Goal: Task Accomplishment & Management: Manage account settings

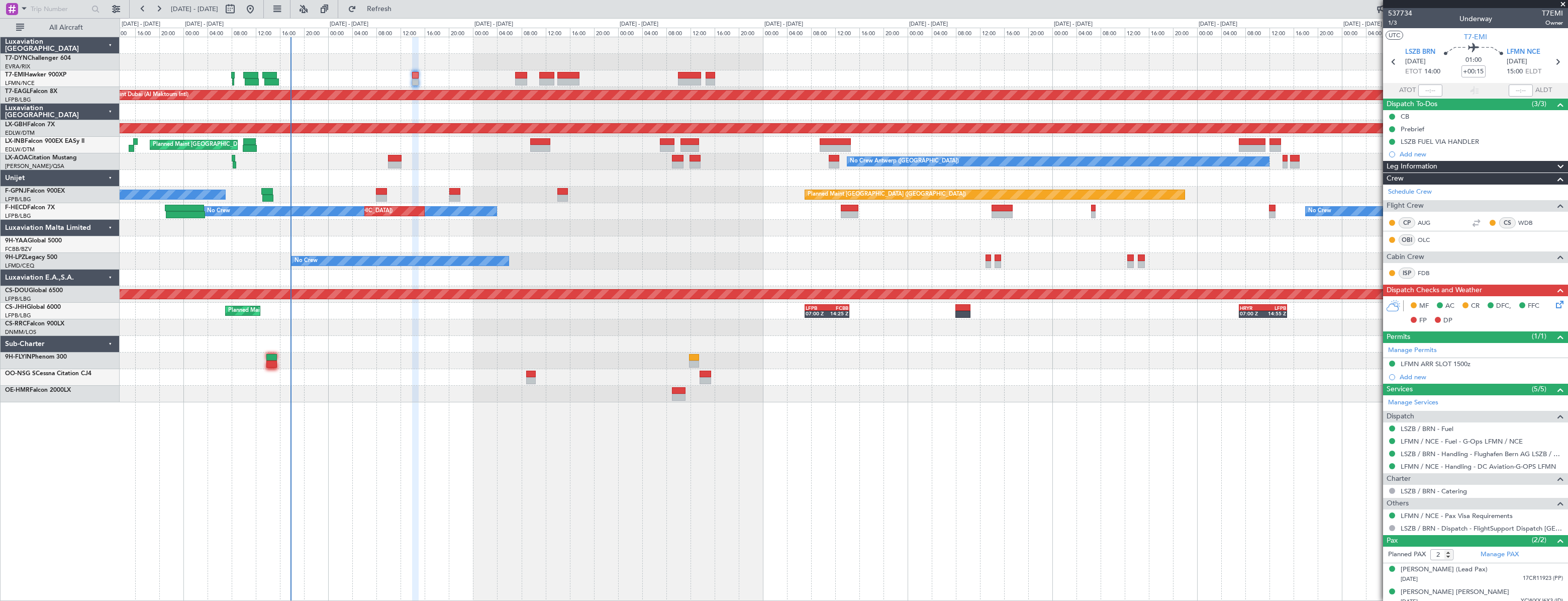
click at [361, 189] on div "Planned Maint [GEOGRAPHIC_DATA] ([GEOGRAPHIC_DATA]) No Crew No Crew" at bounding box center [844, 194] width 1448 height 16
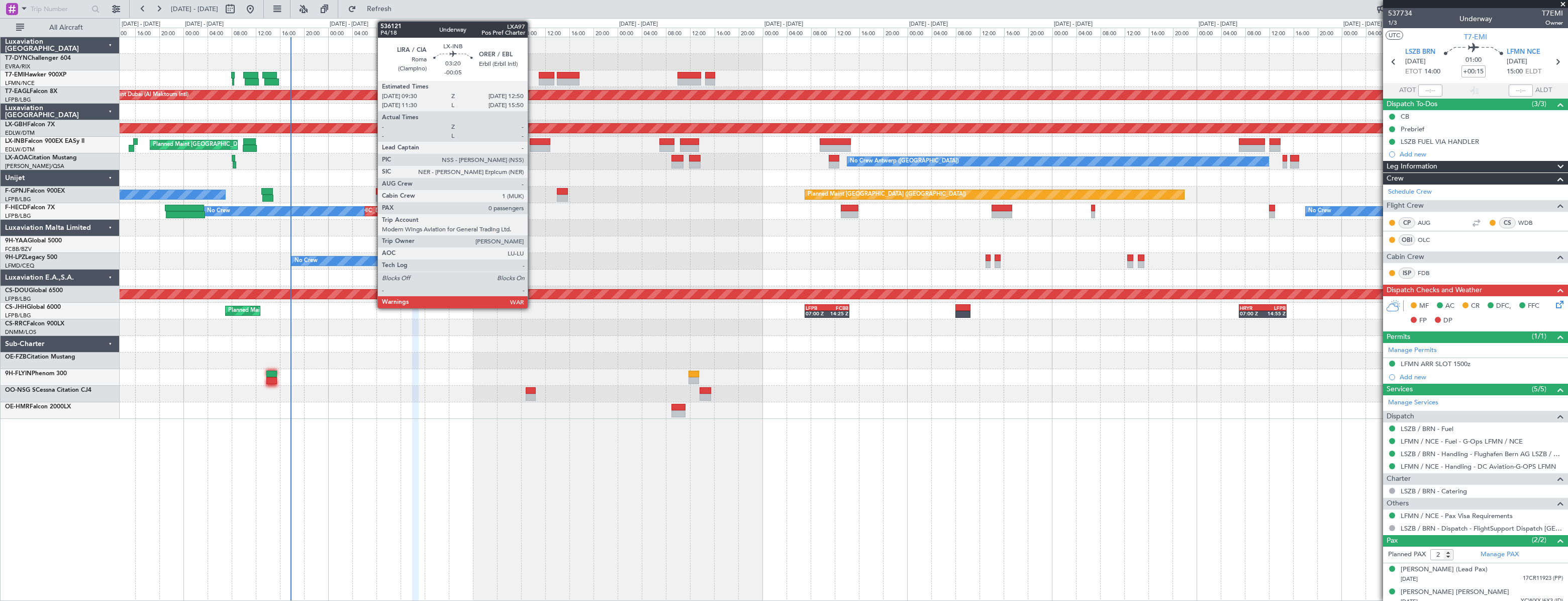
click at [532, 142] on div at bounding box center [540, 142] width 21 height 7
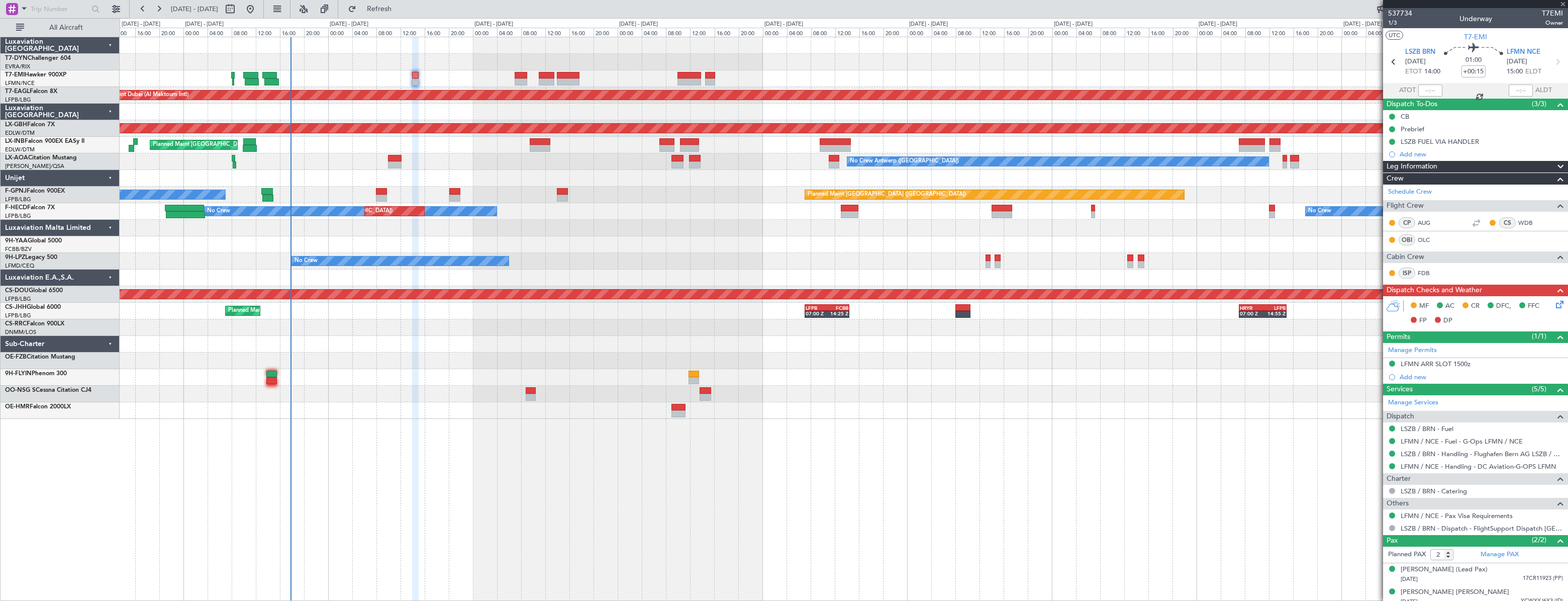
type input "-00:05"
type input "0"
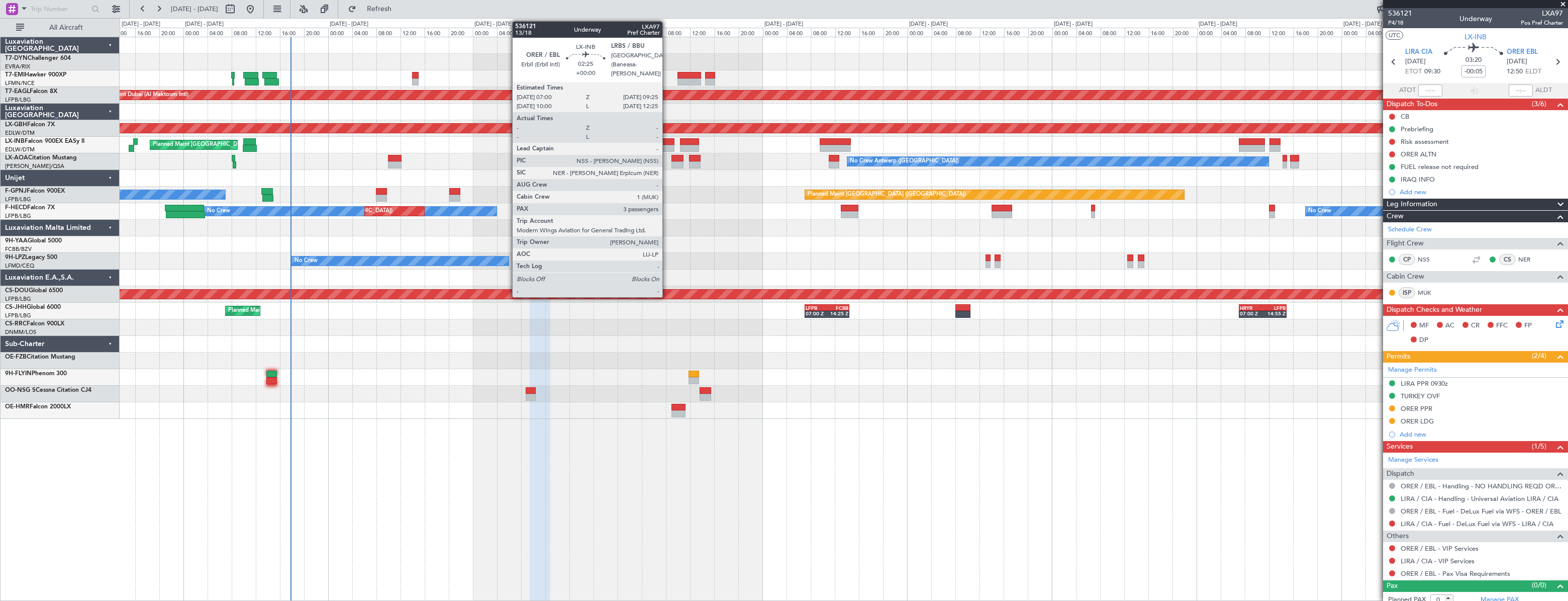
click at [667, 141] on div at bounding box center [667, 142] width 15 height 7
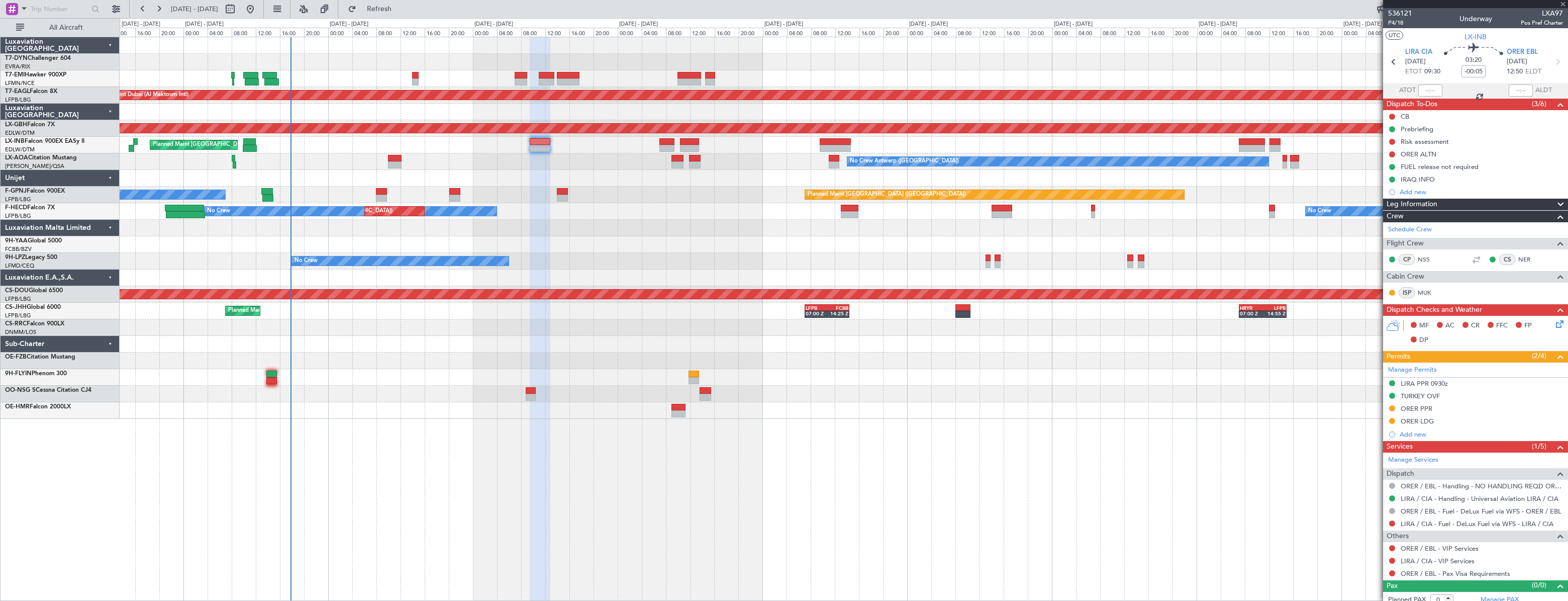
type input "3"
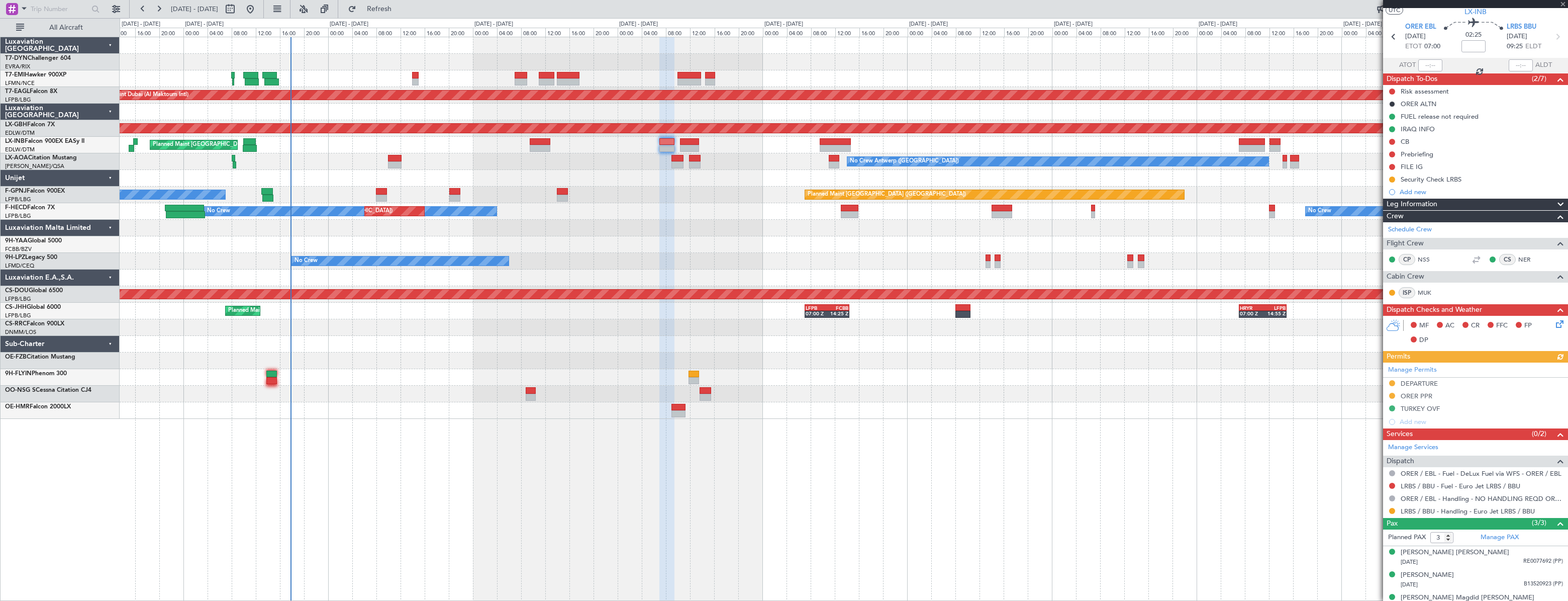
scroll to position [37, 0]
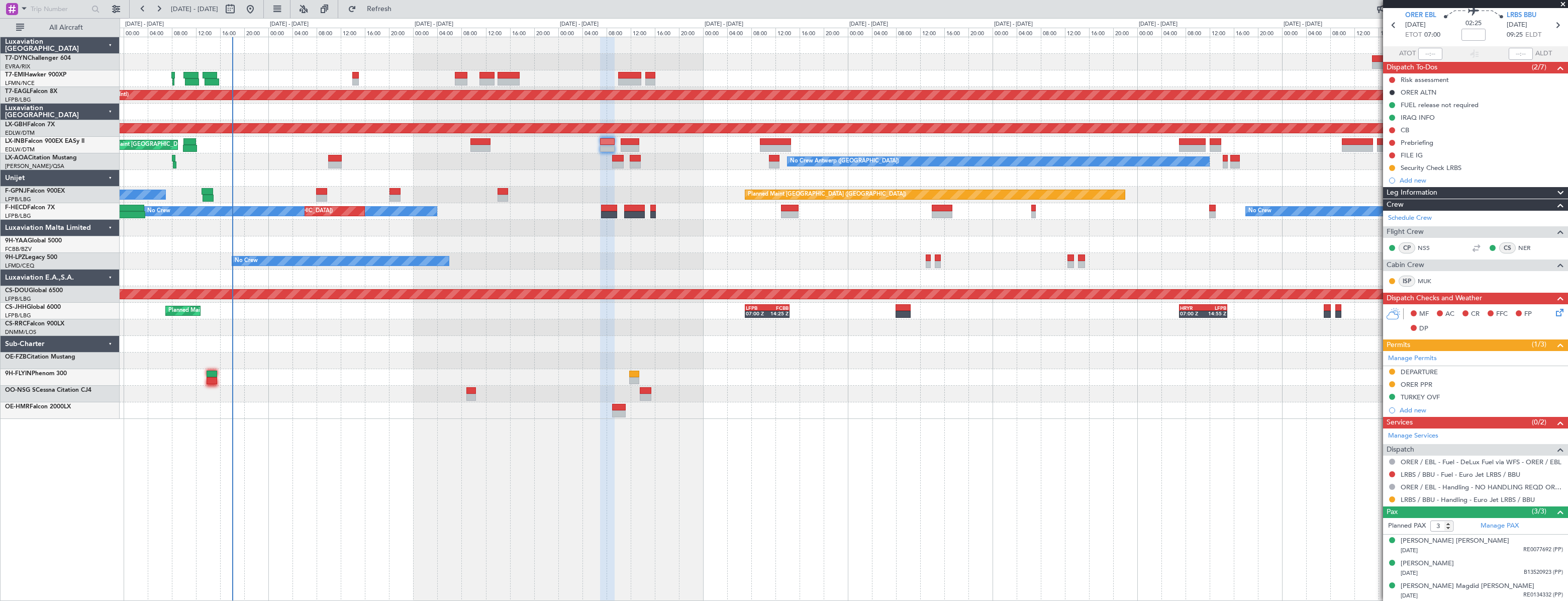
click at [868, 233] on div "Planned Maint Zurich Planned Maint Dubai (Al Maktoum Intl) 07:20 Z 14:25 Z LFPB…" at bounding box center [844, 228] width 1448 height 382
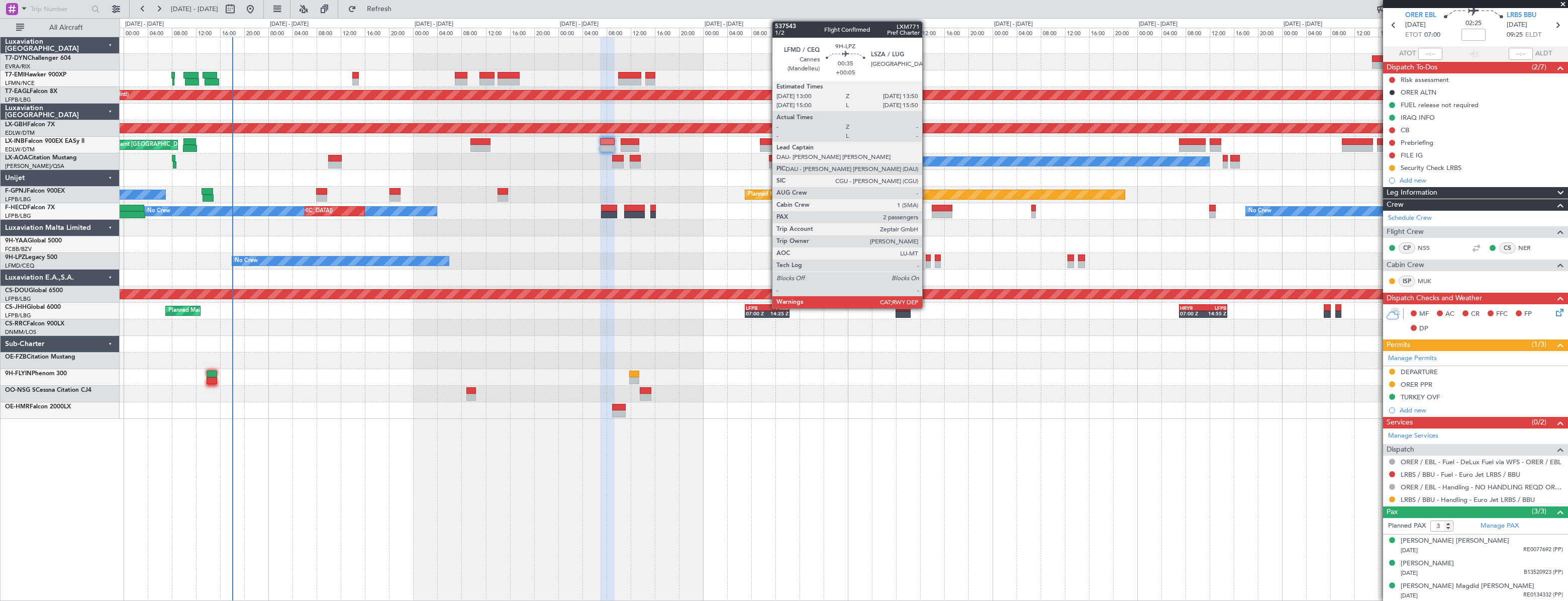
click at [926, 259] on div at bounding box center [928, 258] width 5 height 7
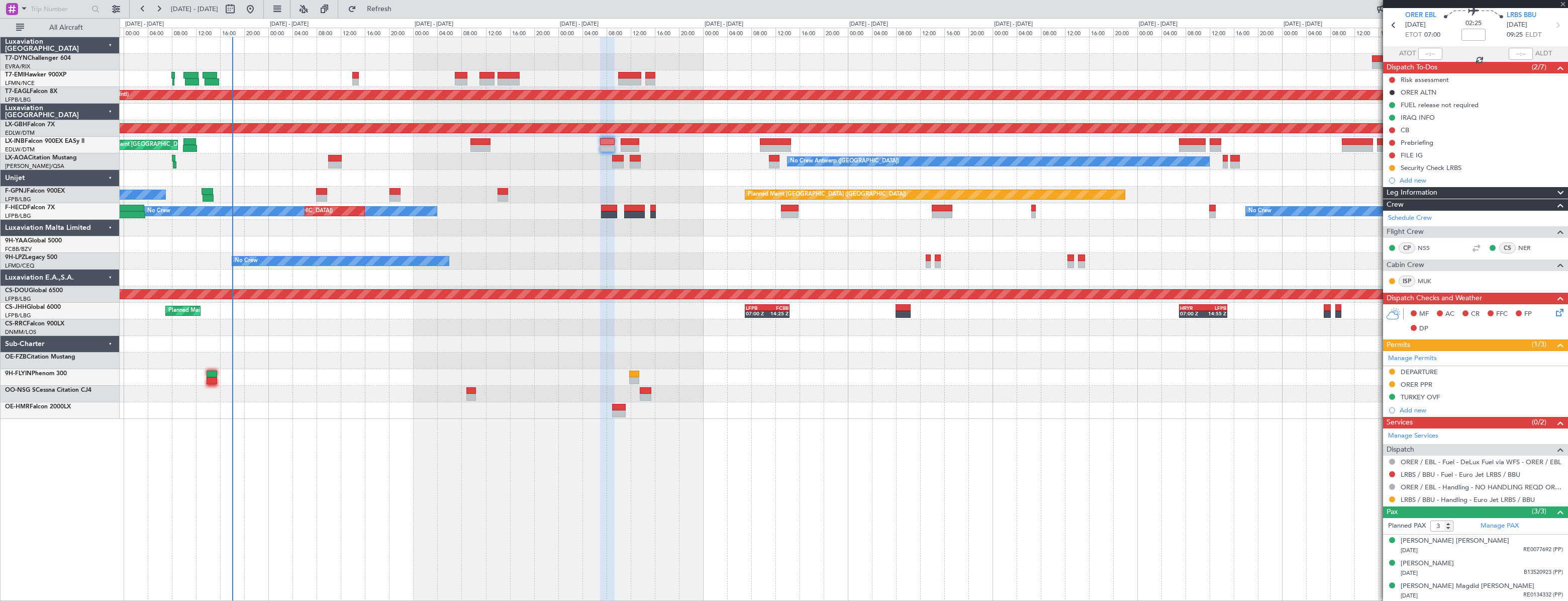
type input "+00:05"
type input "2"
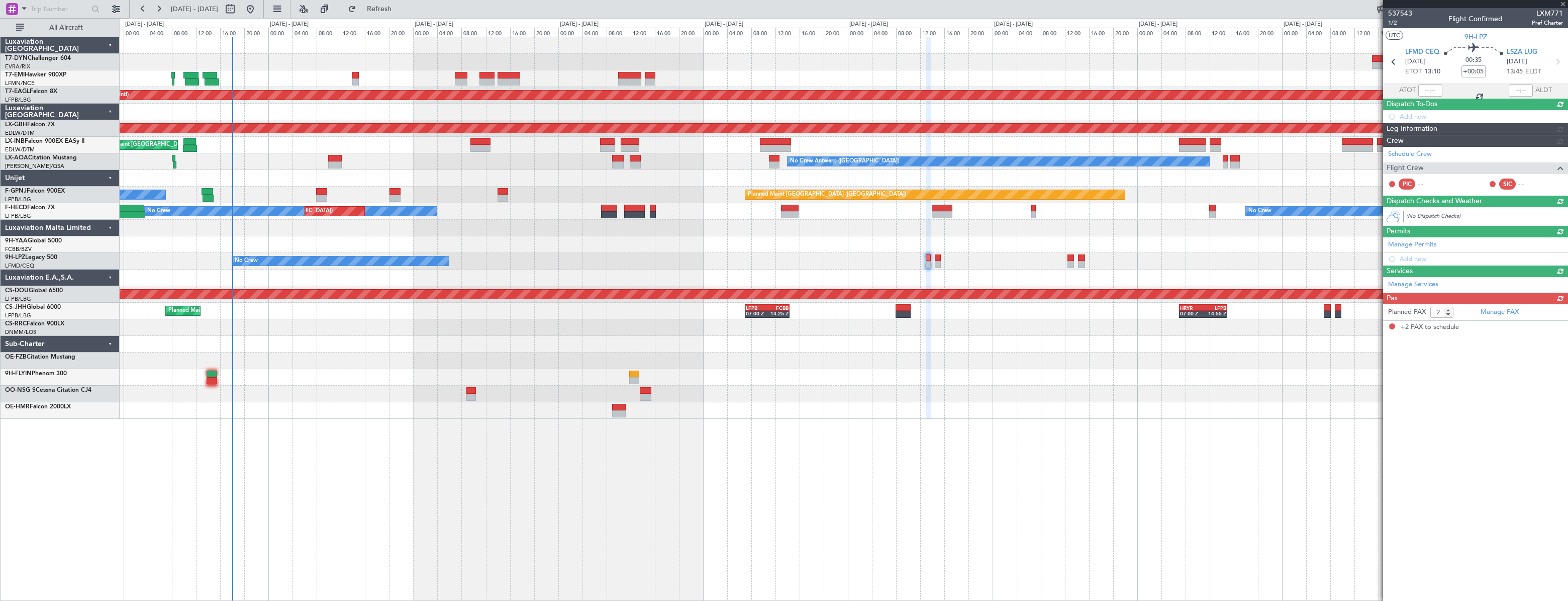
scroll to position [0, 0]
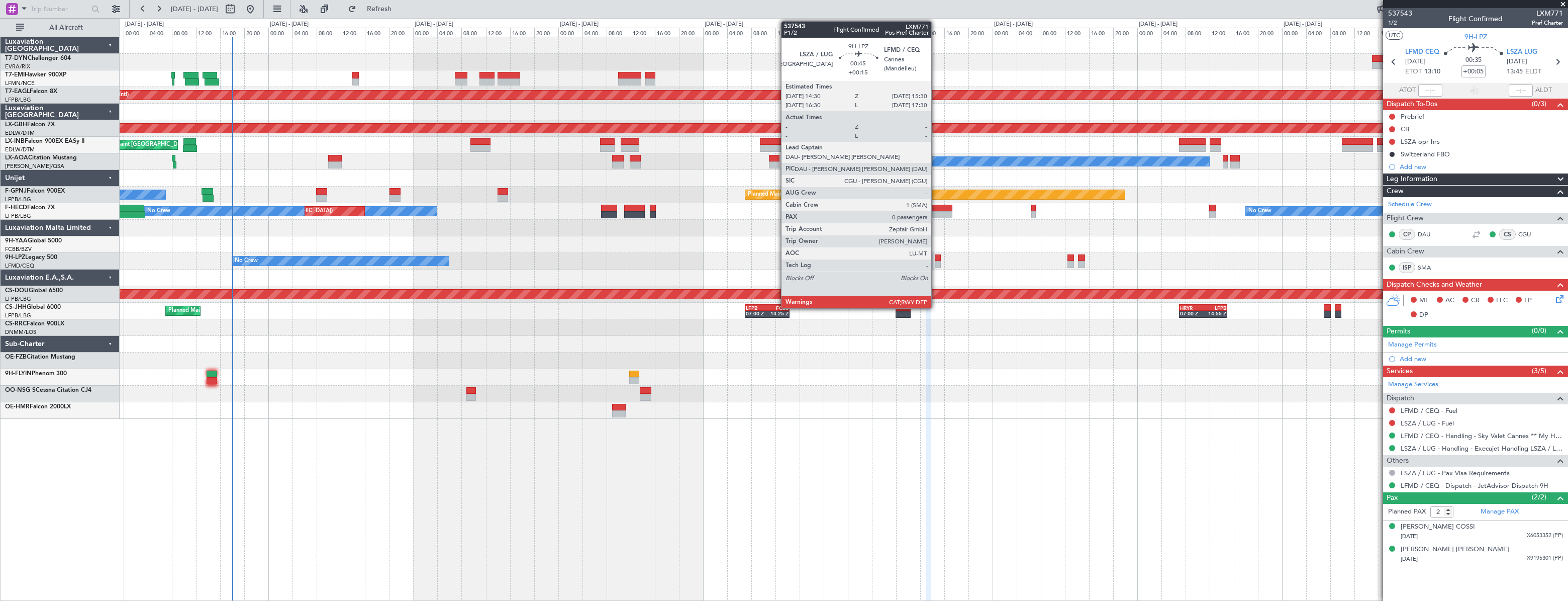
click at [936, 261] on div at bounding box center [938, 265] width 7 height 7
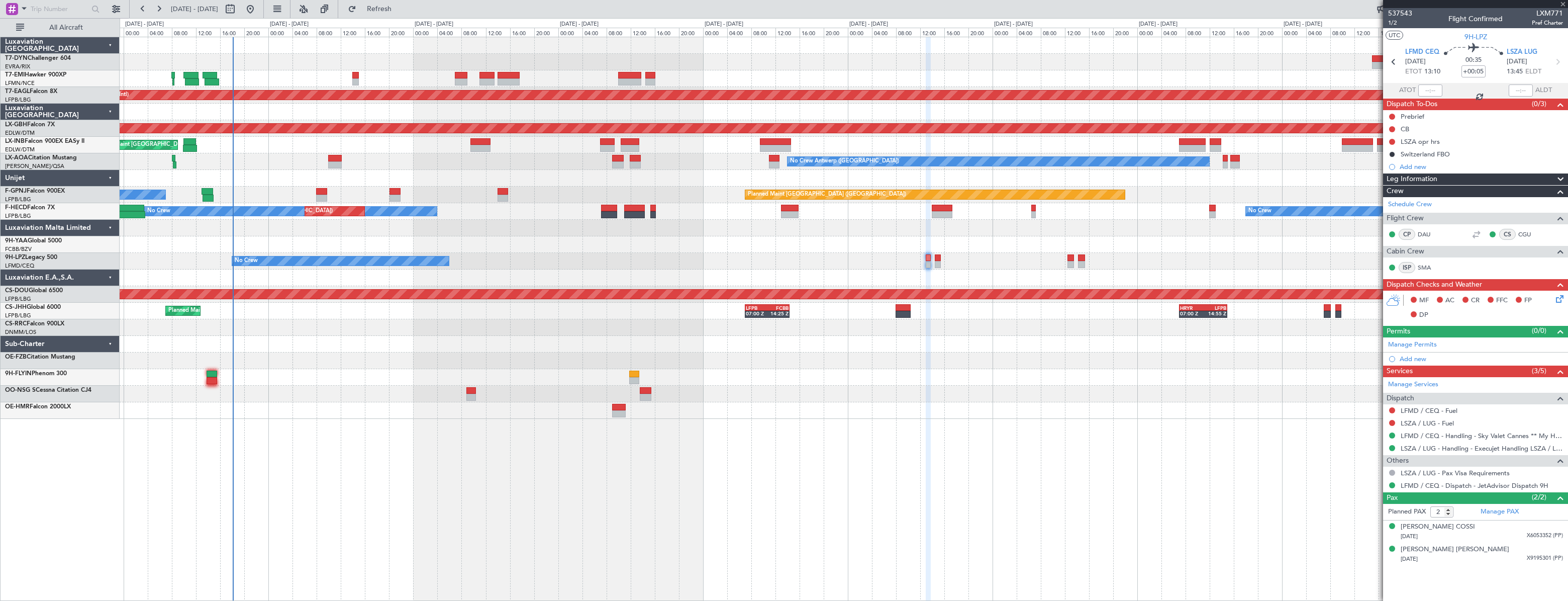
type input "+00:15"
type input "0"
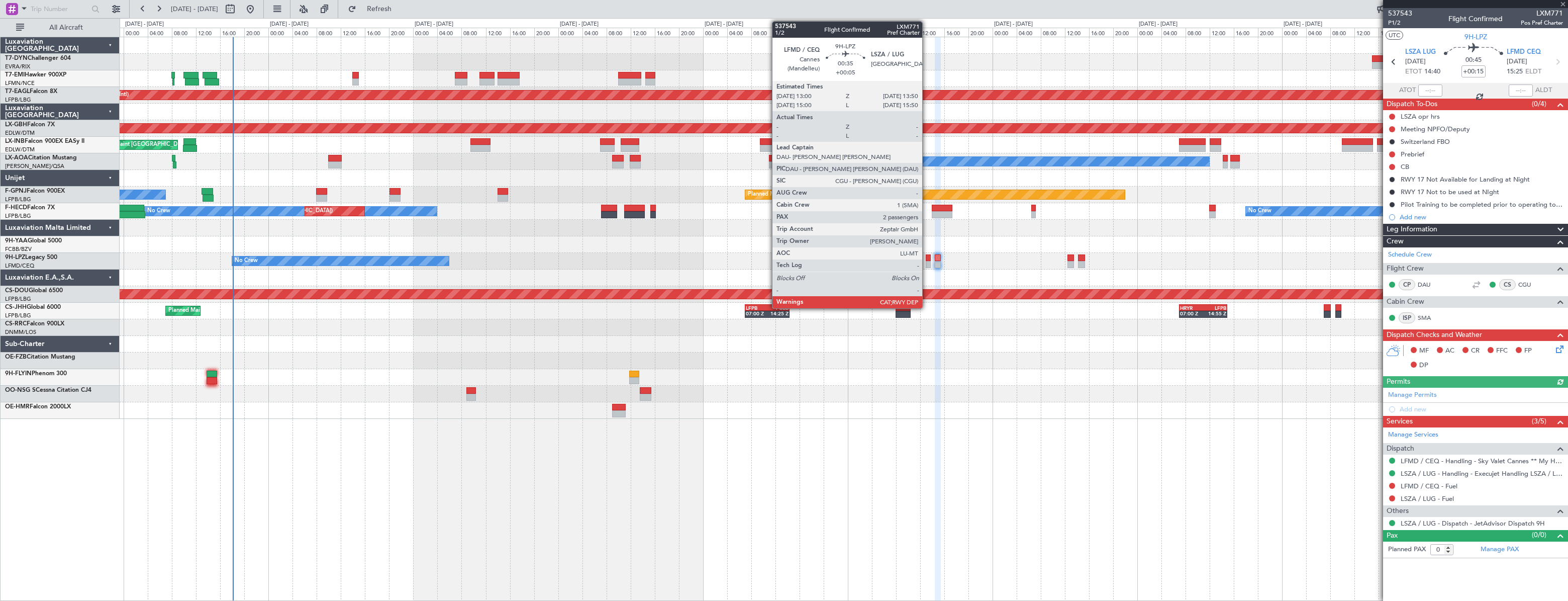
click at [926, 260] on div at bounding box center [928, 258] width 5 height 7
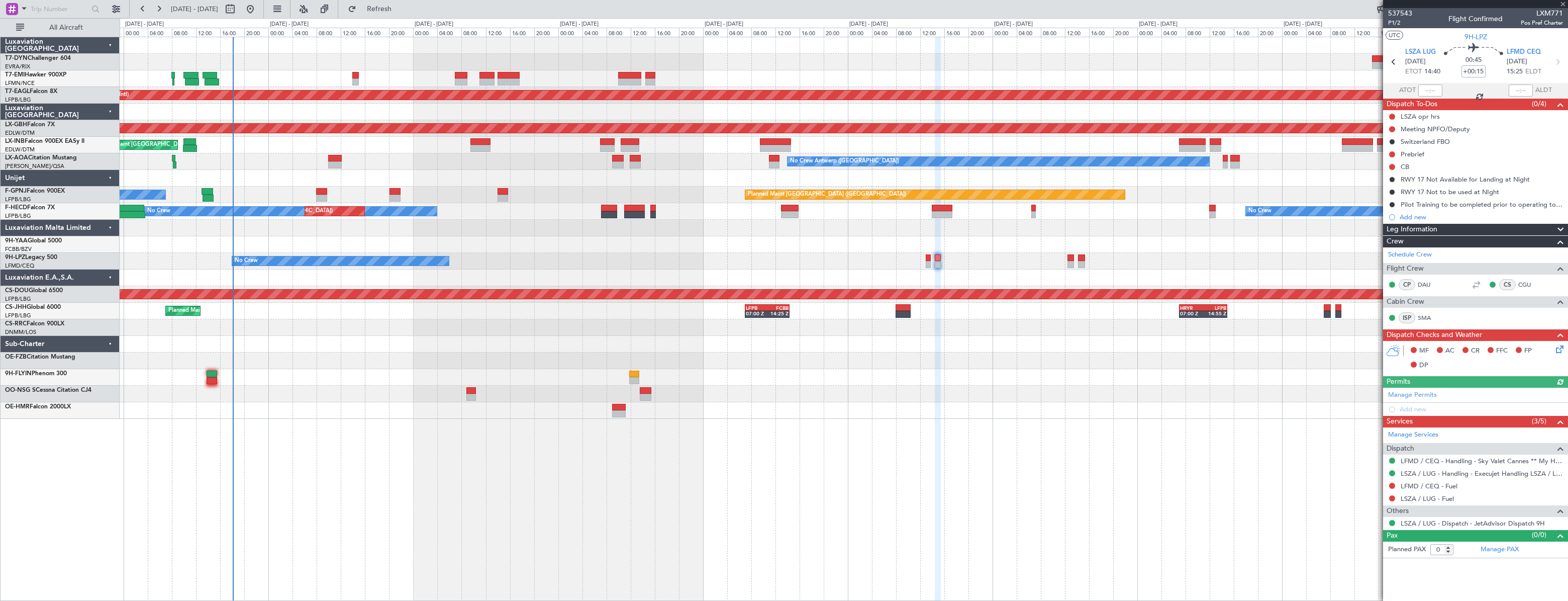
type input "+00:05"
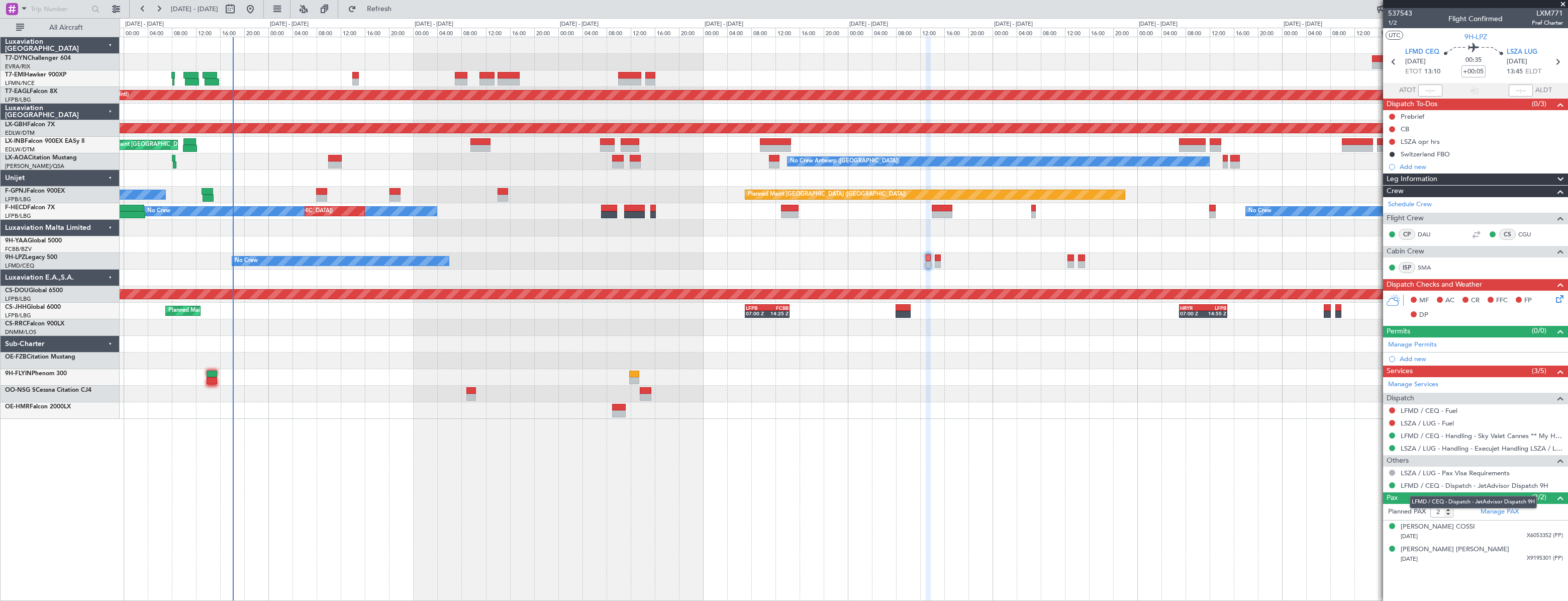
click at [1497, 513] on mat-tooltip-component "LFMD / CEQ - Dispatch - JetAdvisor Dispatch 9H" at bounding box center [1473, 502] width 141 height 27
click at [1500, 508] on link "Manage PAX" at bounding box center [1499, 511] width 38 height 10
click at [401, 9] on span "Refresh" at bounding box center [379, 9] width 42 height 7
type input "3"
click at [1401, 13] on span "537543" at bounding box center [1400, 13] width 24 height 10
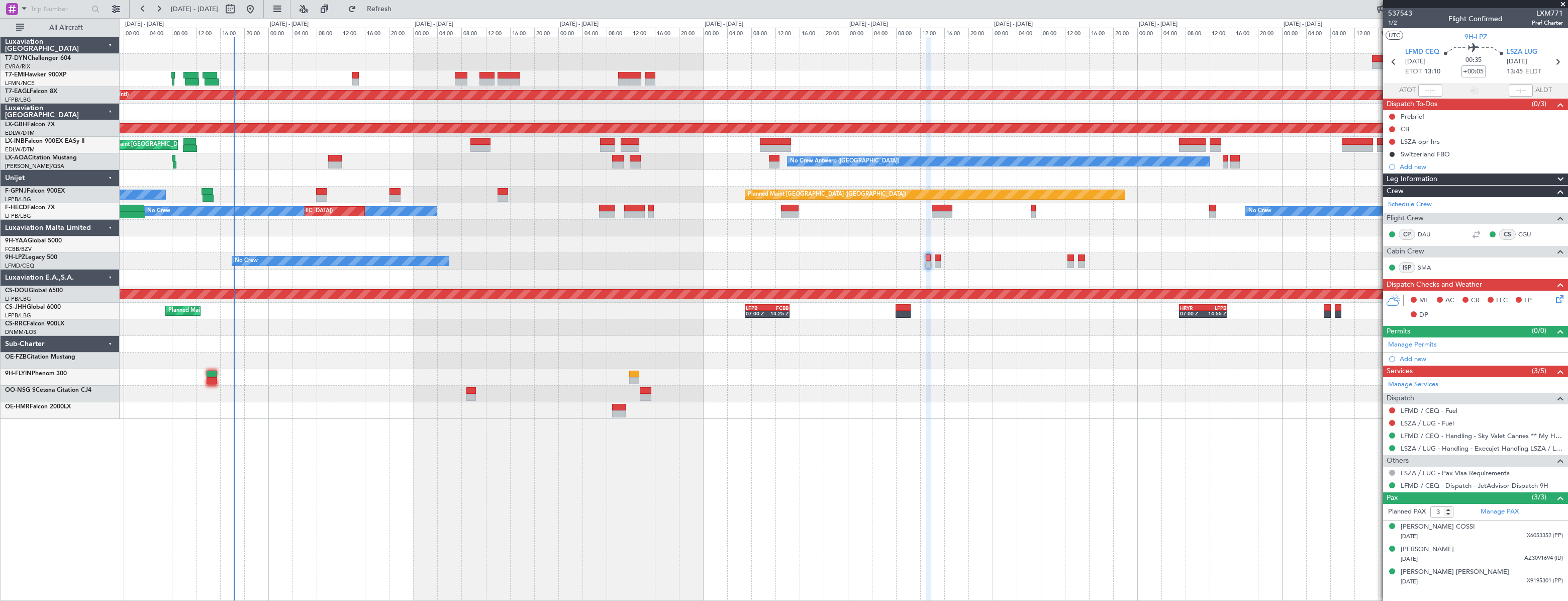
click at [372, 390] on div at bounding box center [844, 393] width 1448 height 16
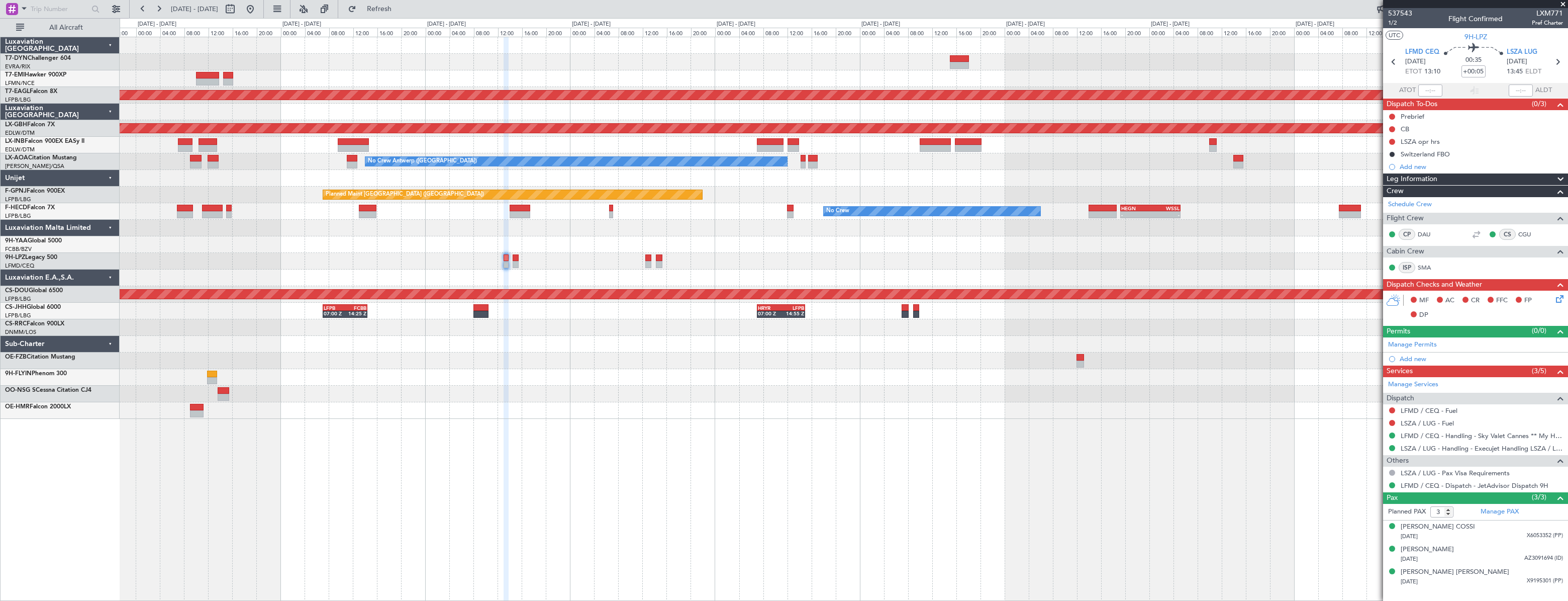
click at [516, 431] on div "Planned Maint Dubai (Al Maktoum Intl) Planned Maint Nurnberg No Crew Antwerp (D…" at bounding box center [844, 318] width 1448 height 564
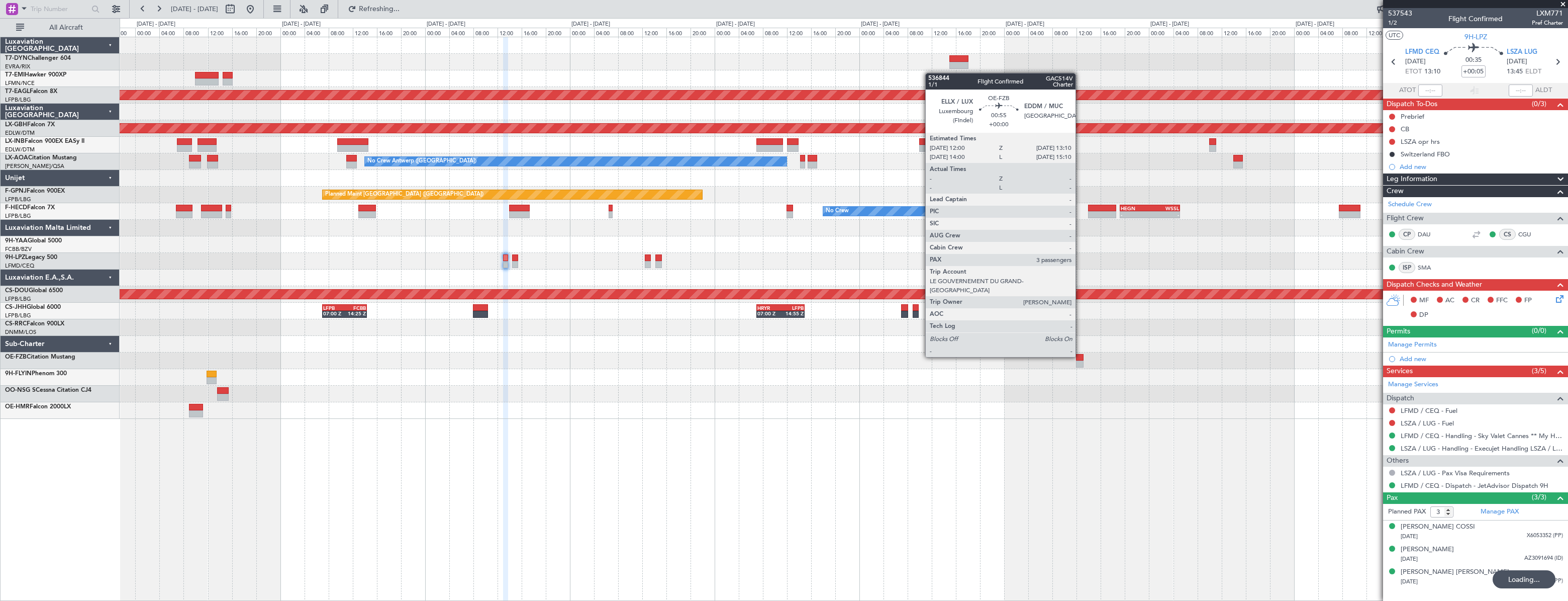
click at [1080, 356] on div at bounding box center [1080, 357] width 7 height 7
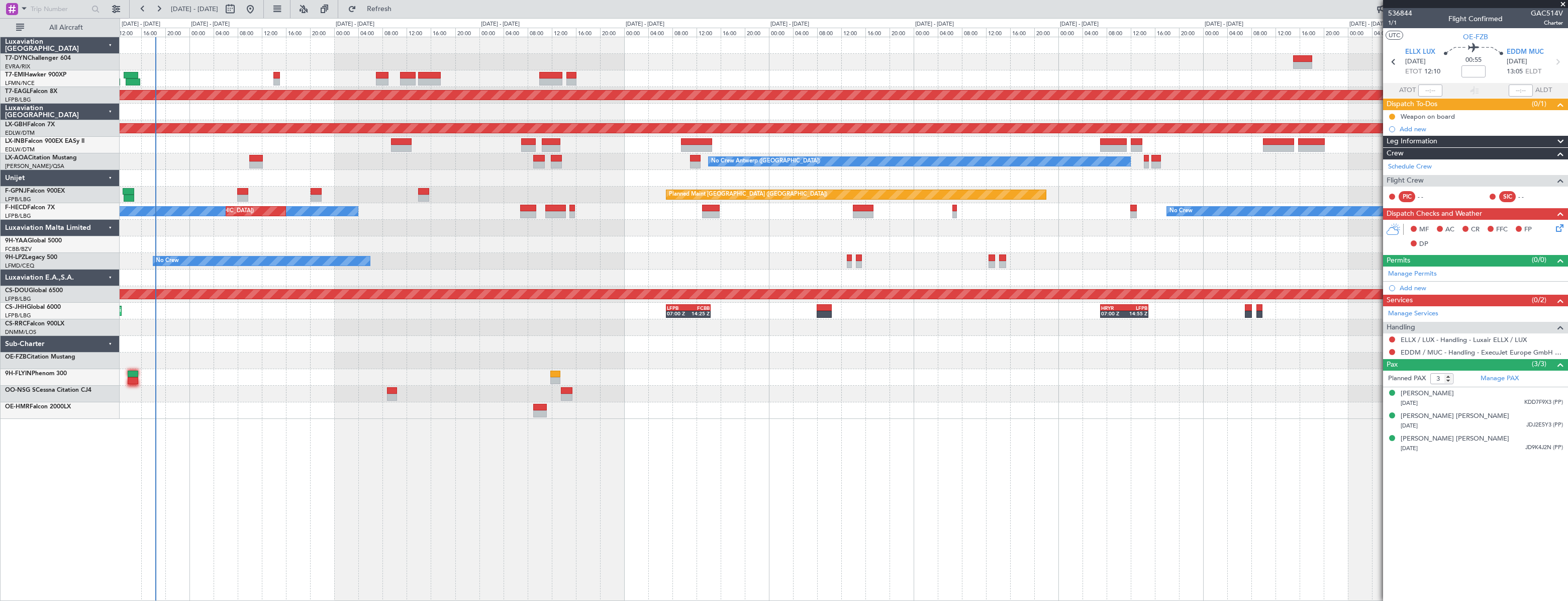
click at [1002, 343] on div "Planned Maint Dubai (Al Maktoum Intl) Planned Maint Nurnberg Planned Maint Lond…" at bounding box center [844, 228] width 1448 height 382
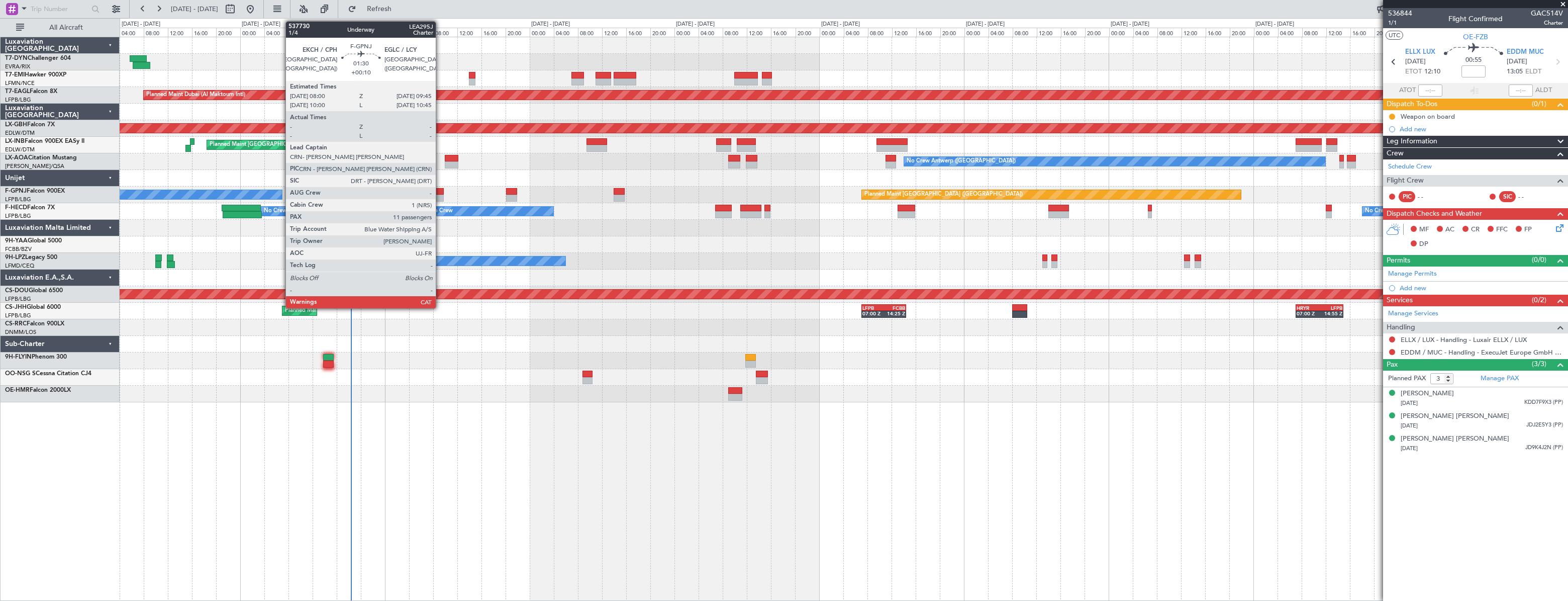
click at [440, 188] on div at bounding box center [438, 192] width 11 height 7
click at [436, 192] on div at bounding box center [438, 192] width 11 height 7
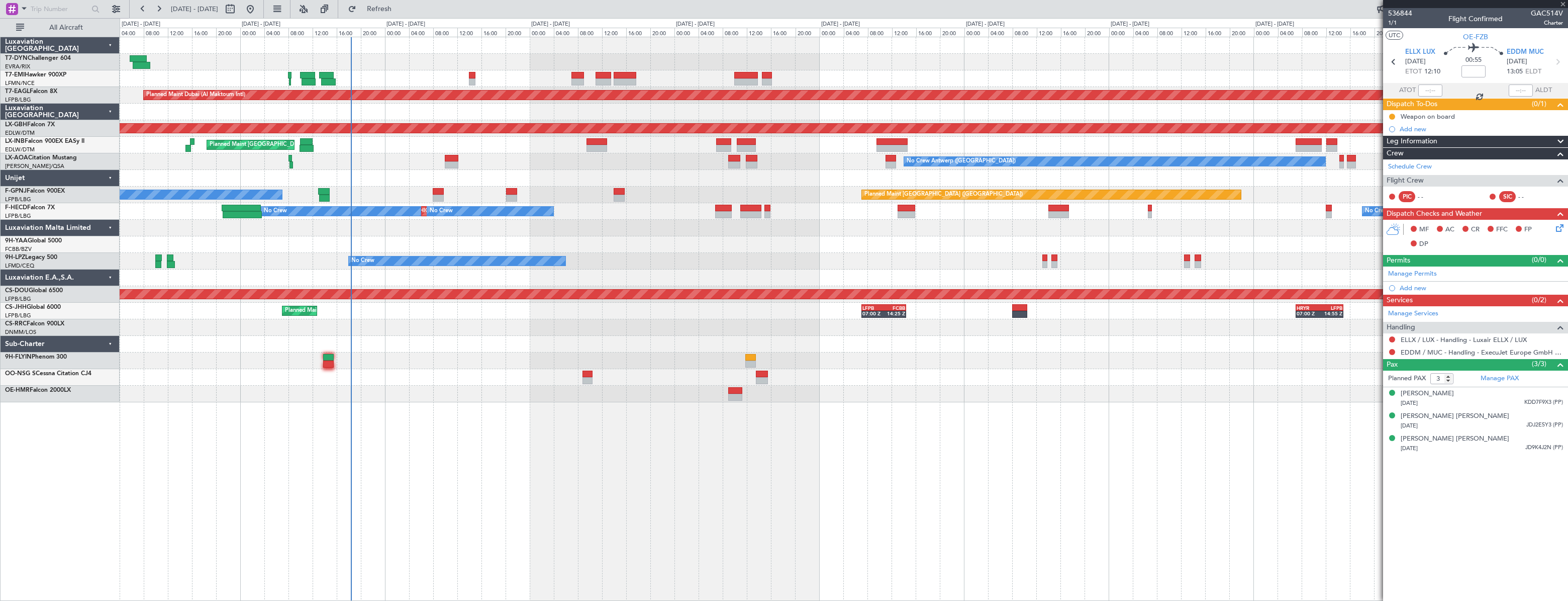
type input "+00:10"
type input "11"
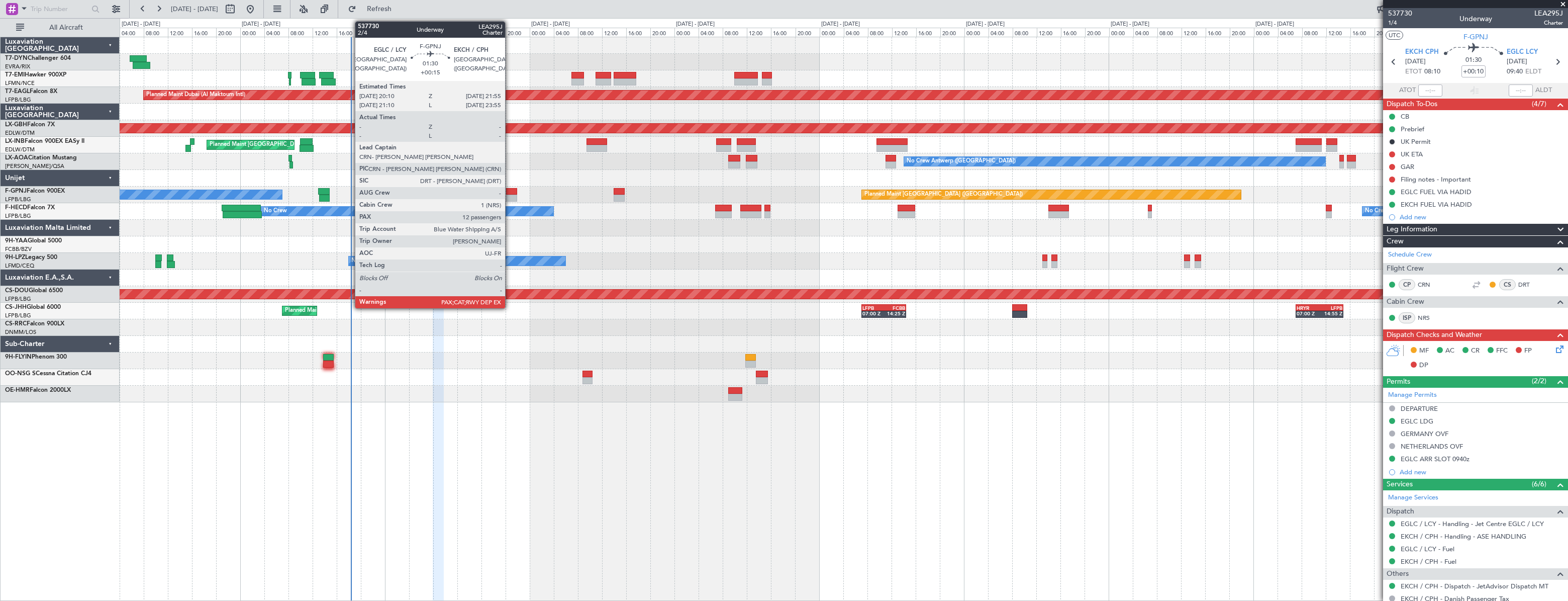
click at [509, 190] on div at bounding box center [511, 192] width 11 height 7
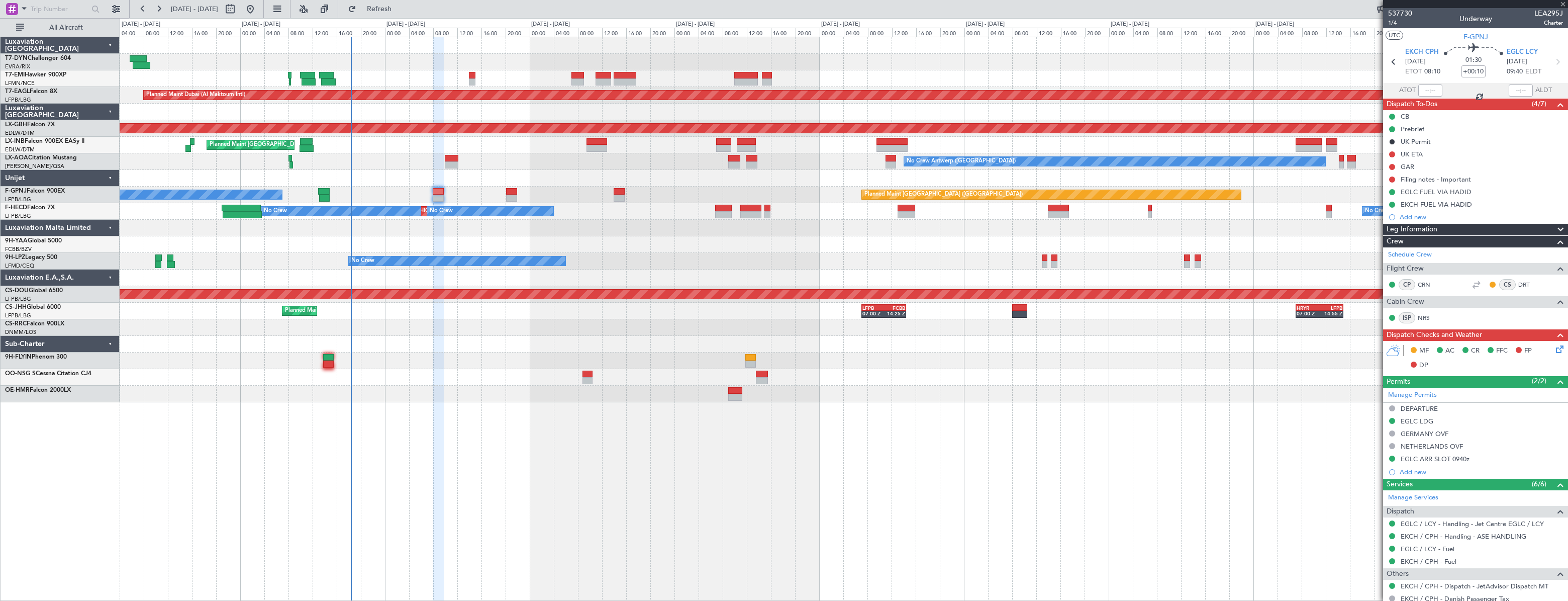
type input "+00:15"
type input "12"
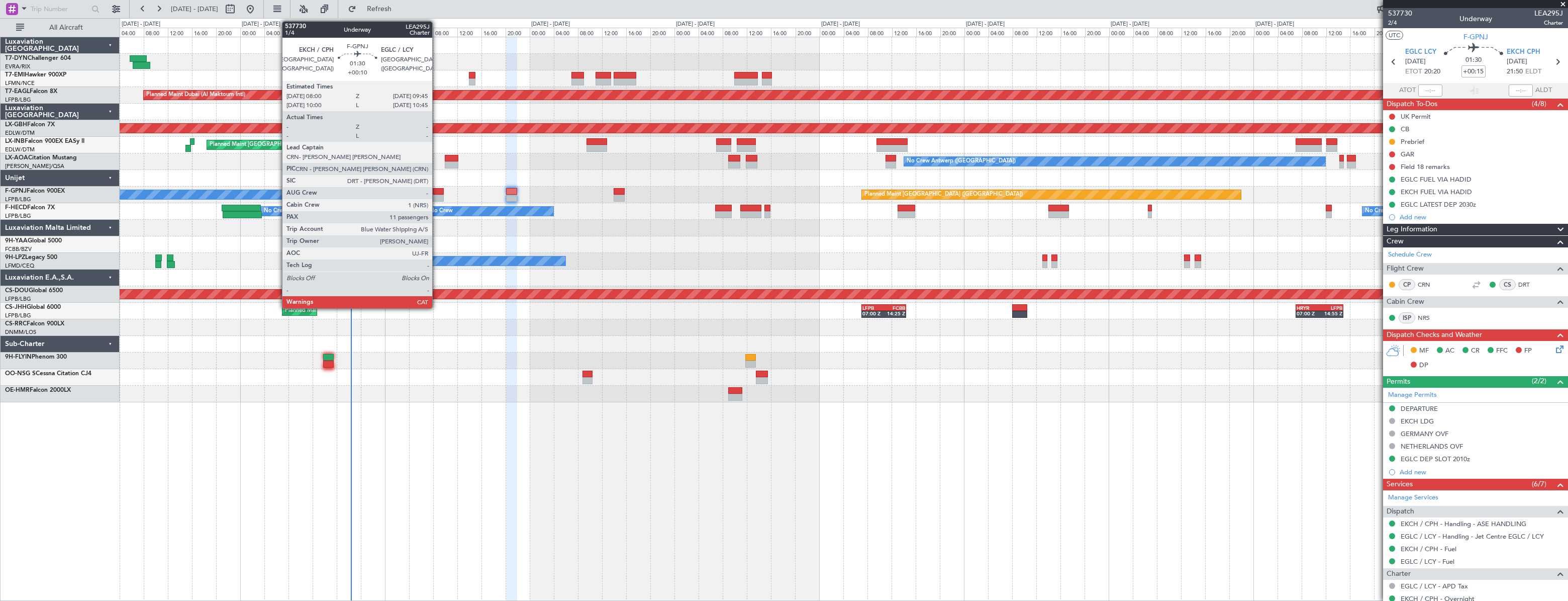
click at [436, 192] on div at bounding box center [438, 192] width 11 height 7
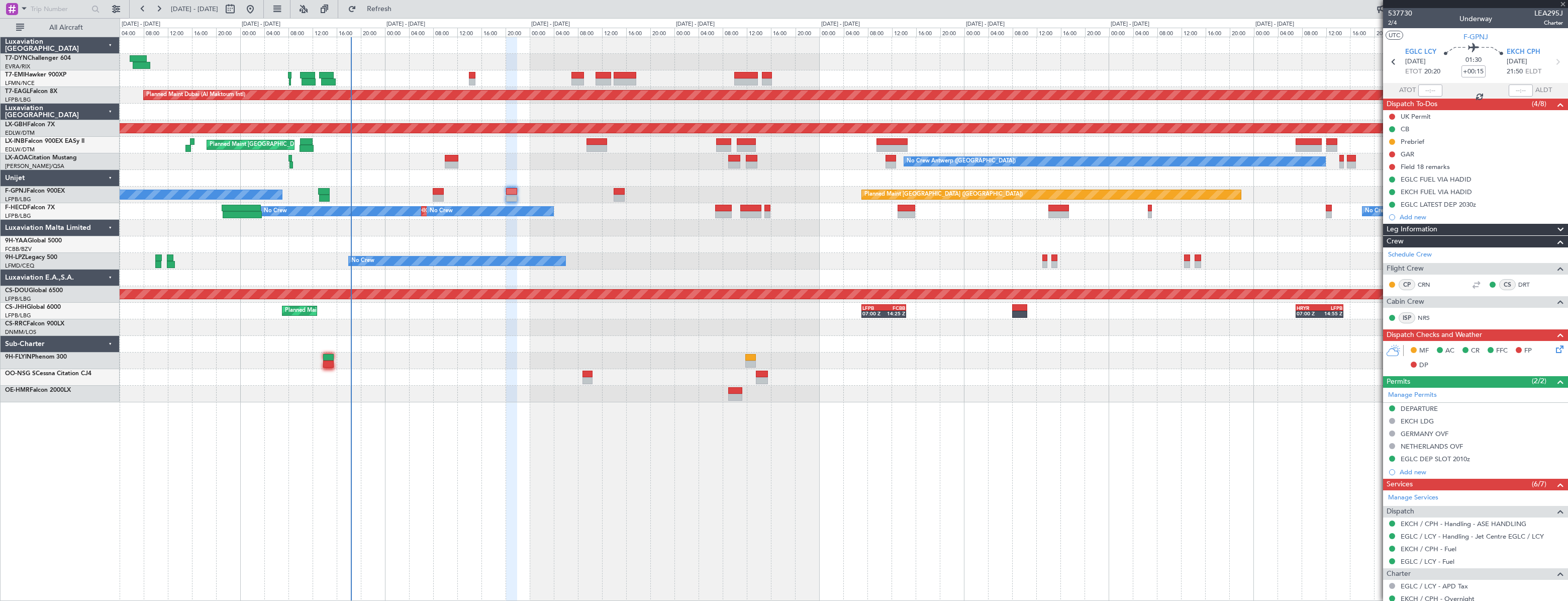
type input "+00:10"
type input "11"
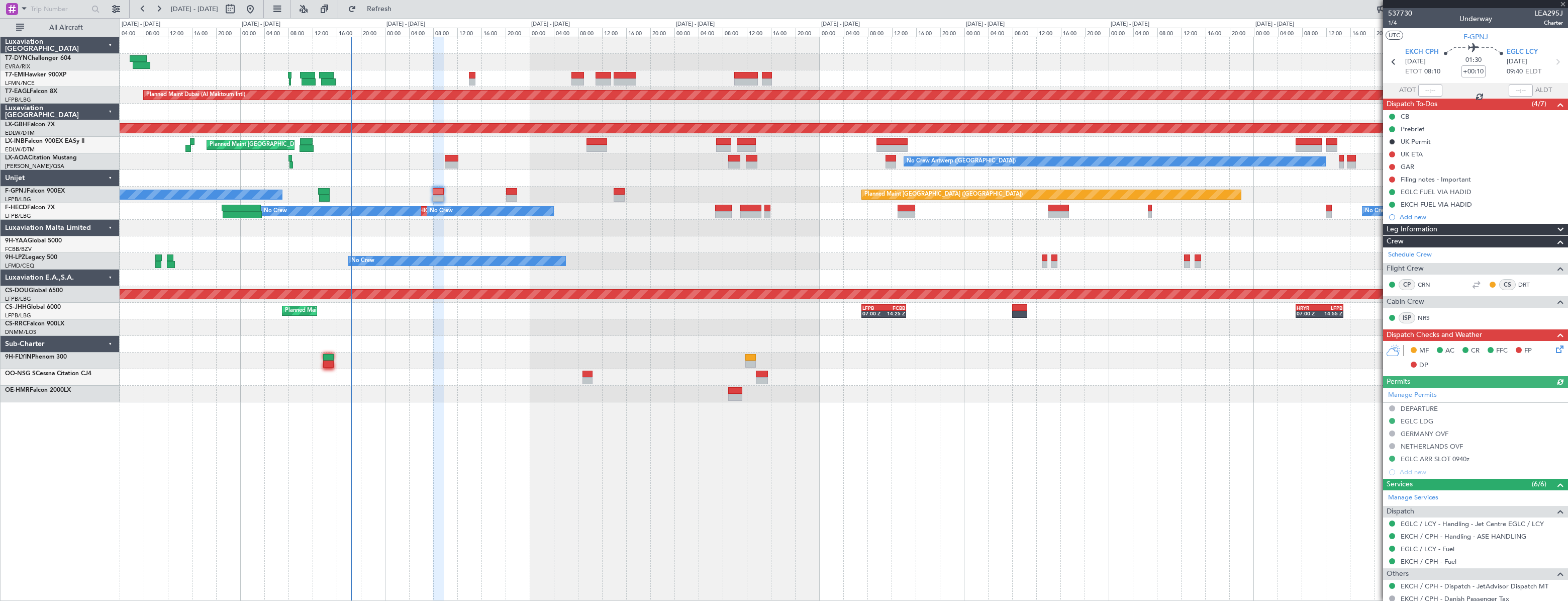
click at [737, 247] on div at bounding box center [844, 244] width 1447 height 16
click at [1432, 422] on div "EGLC LDG" at bounding box center [1417, 421] width 33 height 9
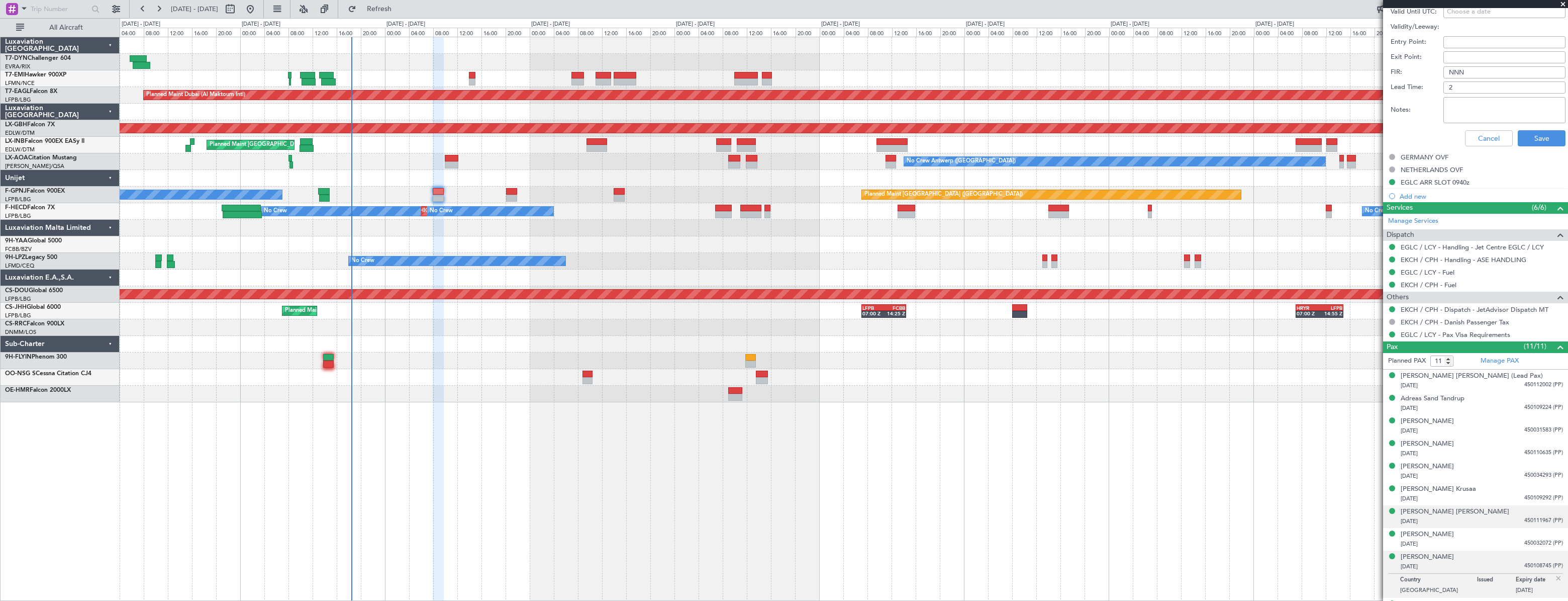
scroll to position [617, 0]
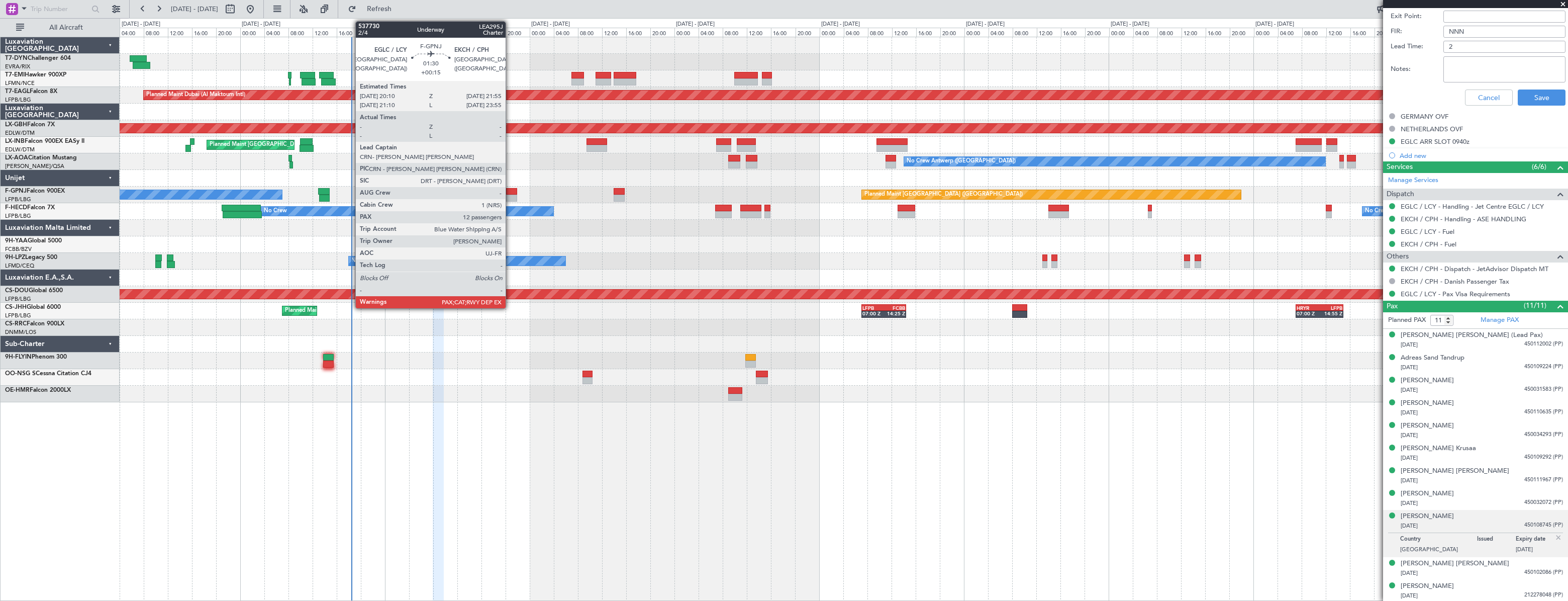
click at [510, 192] on div at bounding box center [511, 192] width 11 height 7
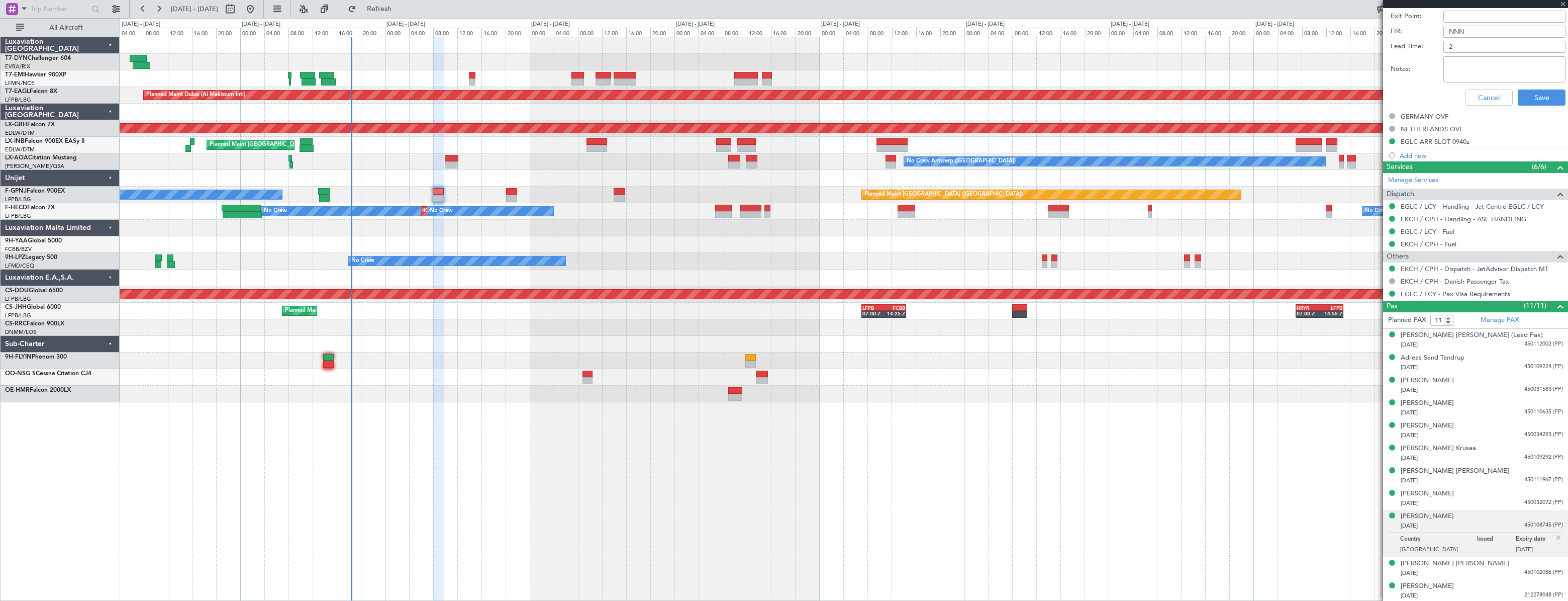
type input "+00:15"
type input "12"
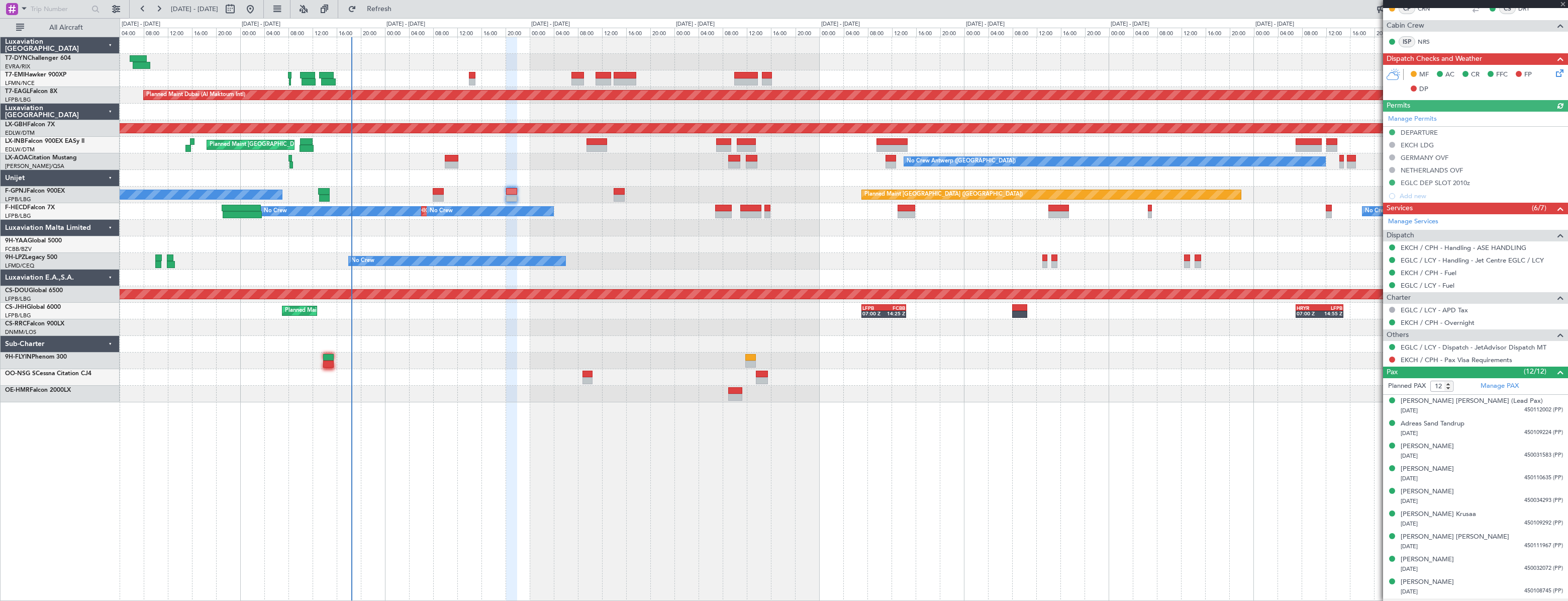
scroll to position [340, 0]
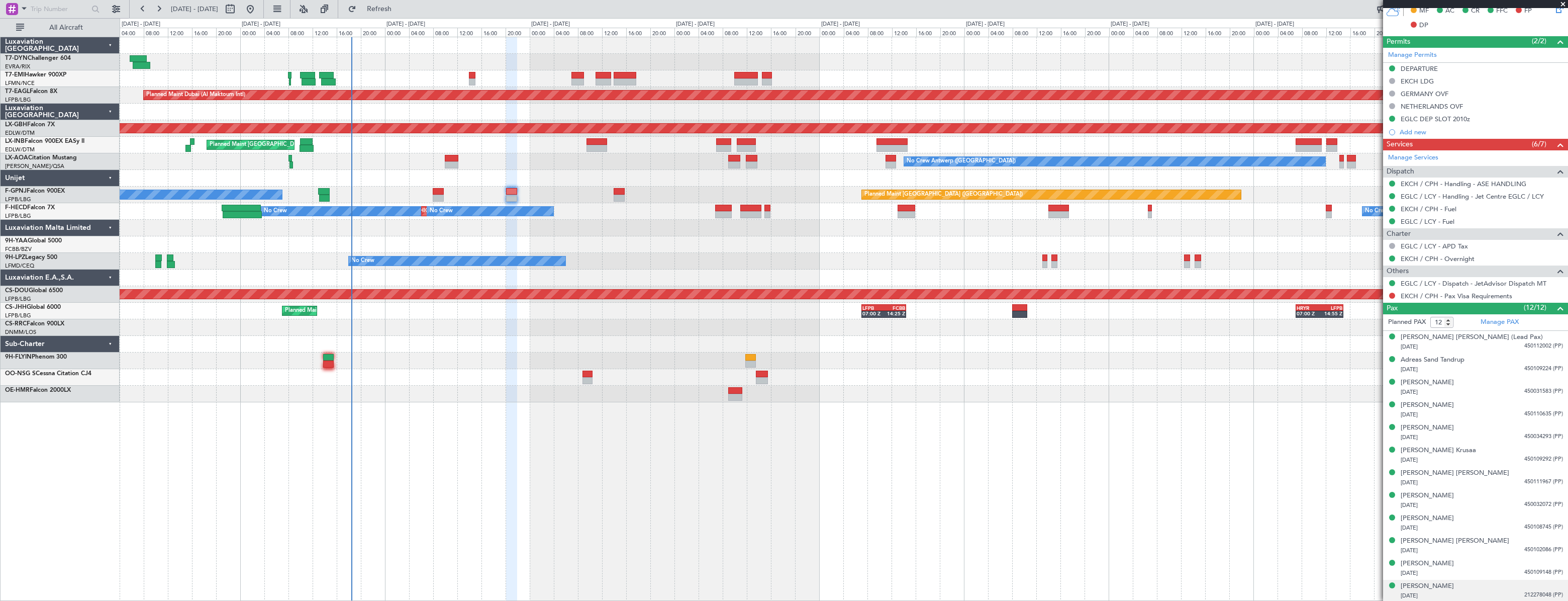
click at [1469, 593] on div "28/04/1983 212278048 (PP)" at bounding box center [1482, 596] width 163 height 10
click at [1468, 565] on div "Thomas Bage 11/01/1977 450109148 (PP)" at bounding box center [1482, 568] width 163 height 19
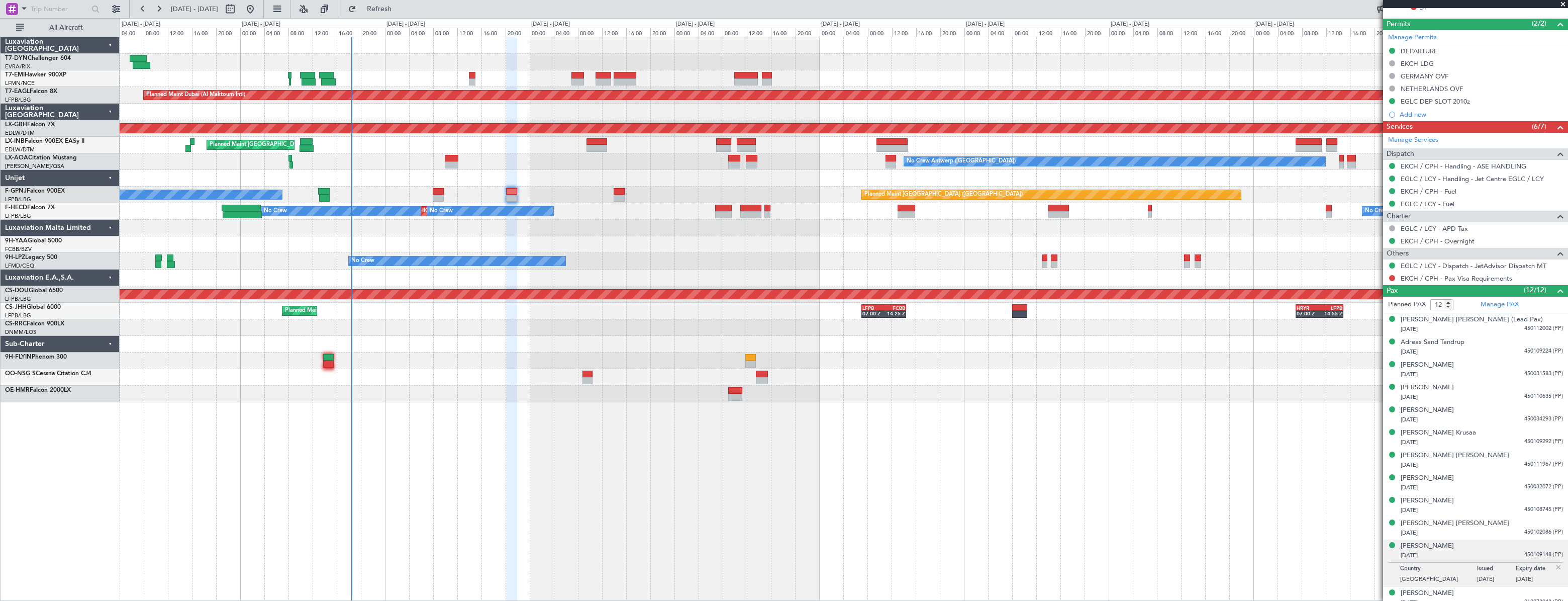
scroll to position [365, 0]
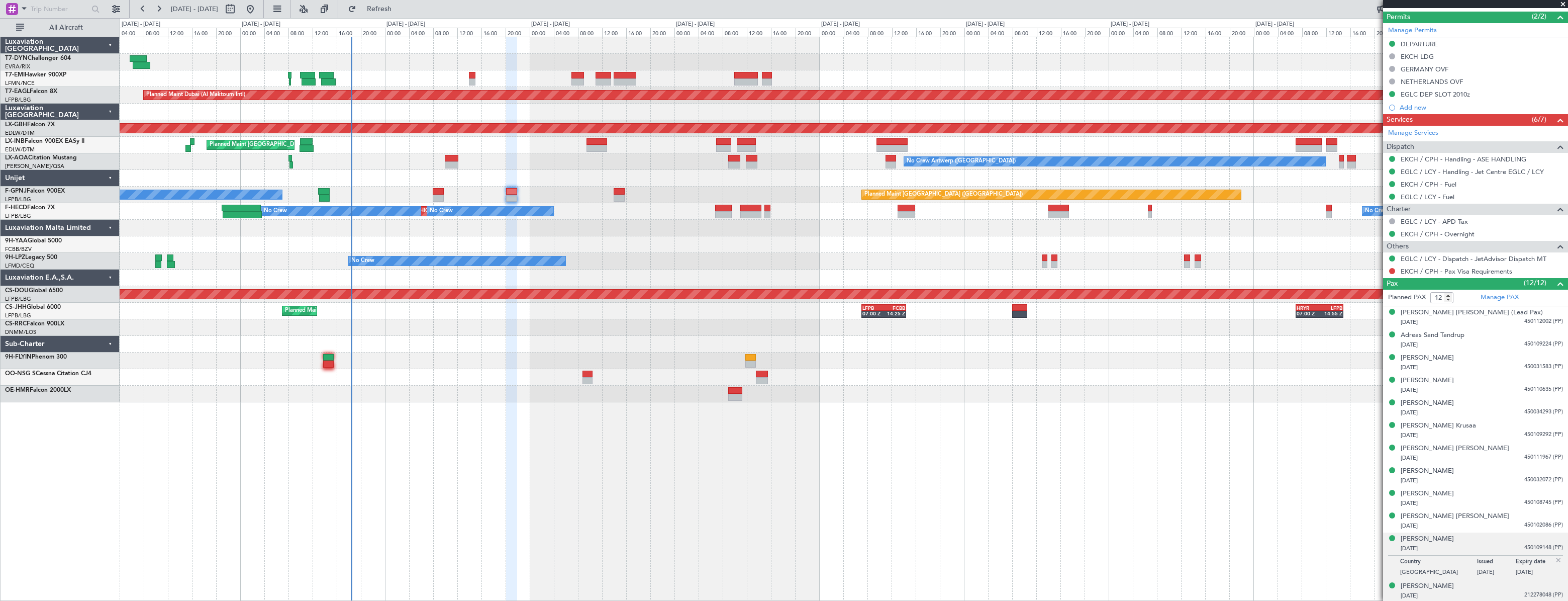
click at [1466, 581] on div "Torben Stenz 28/04/1983 212278048 (PP)" at bounding box center [1482, 591] width 163 height 19
click at [1466, 535] on div "Thomas Bage 11/01/1977 450109148 (PP)" at bounding box center [1482, 544] width 163 height 19
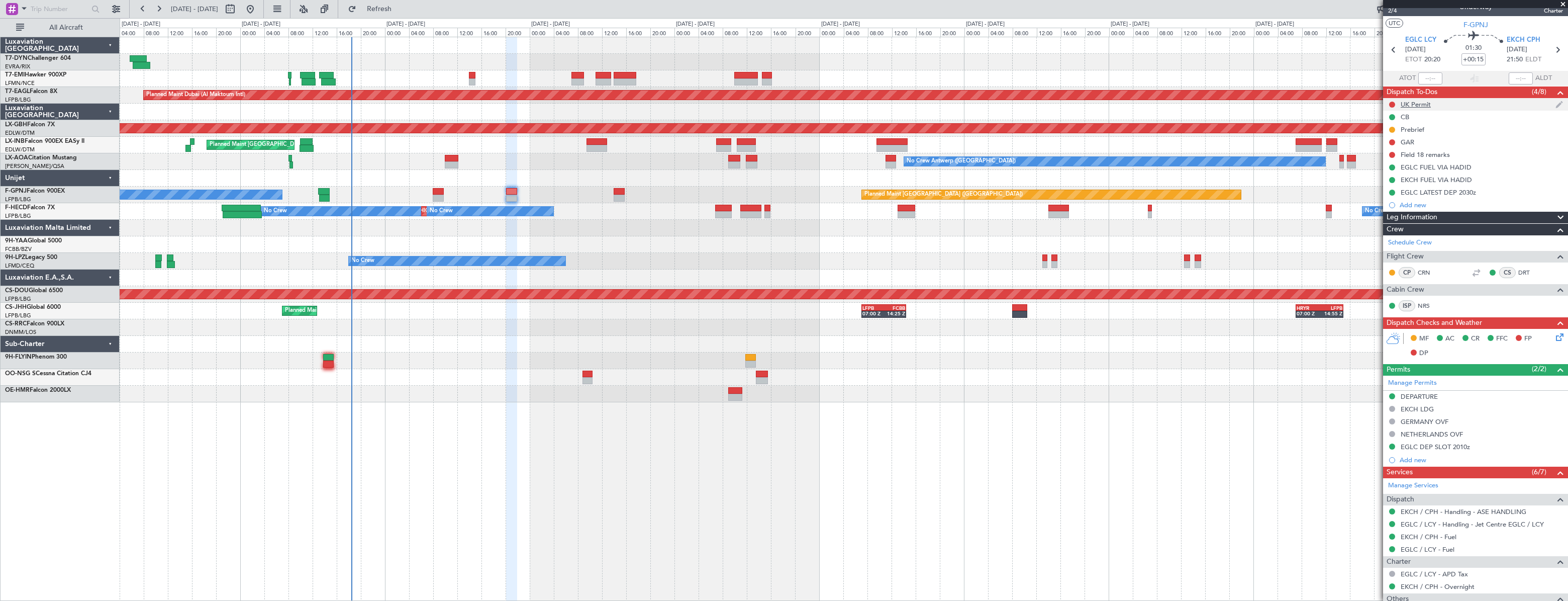
scroll to position [0, 0]
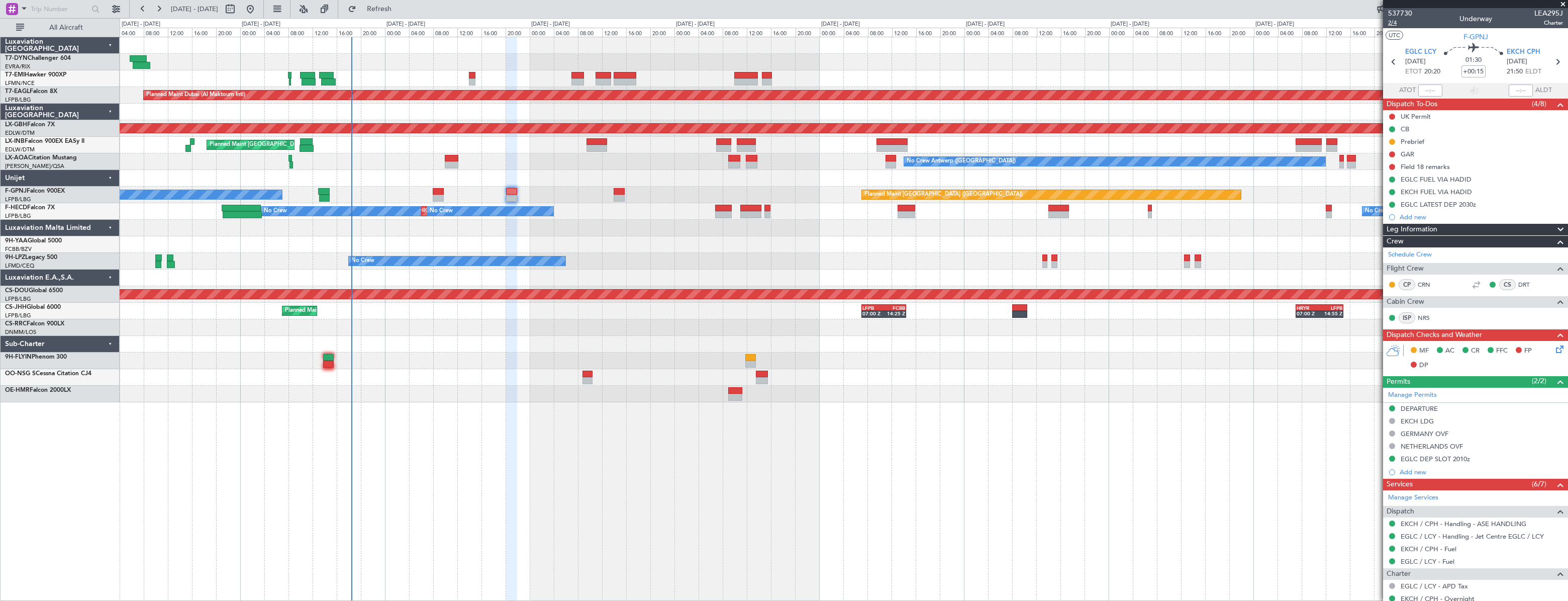
click at [1392, 23] on span "2/4" at bounding box center [1400, 23] width 24 height 9
click at [446, 191] on div "No Crew Planned Maint Paris (Le Bourget) No Crew" at bounding box center [844, 194] width 1447 height 16
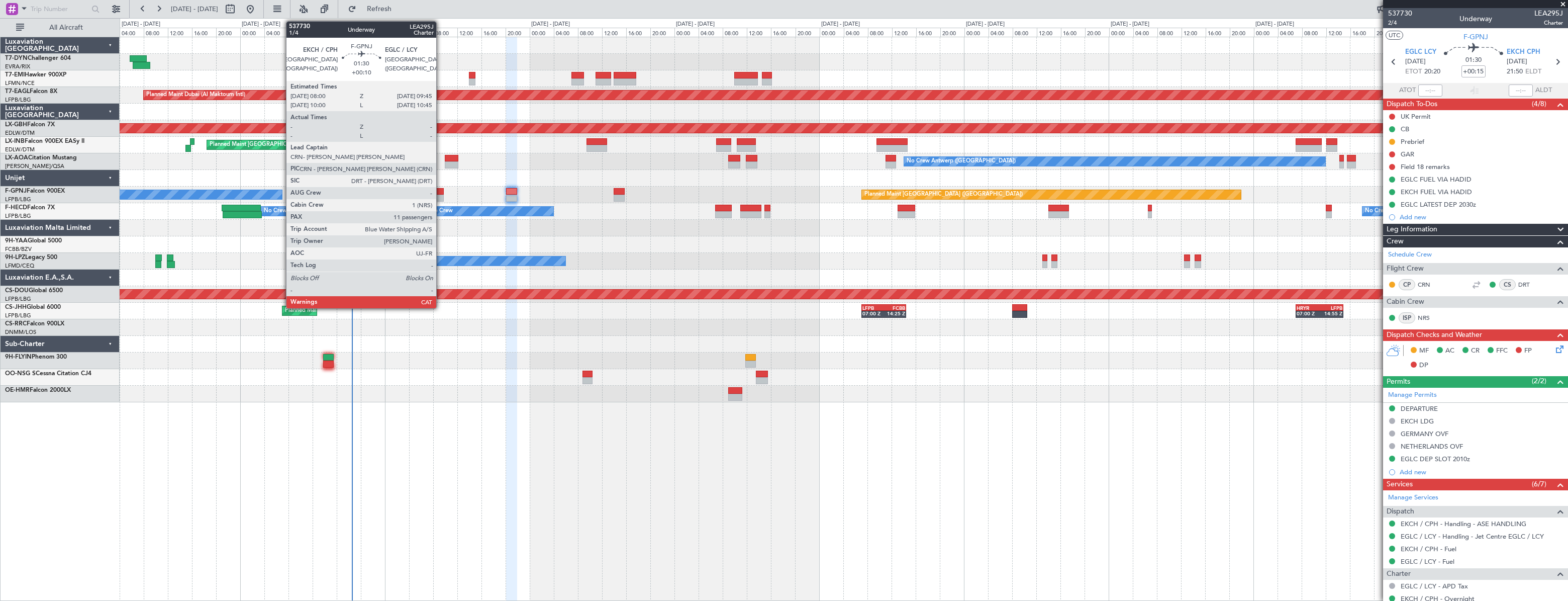
click at [439, 191] on div at bounding box center [438, 192] width 11 height 7
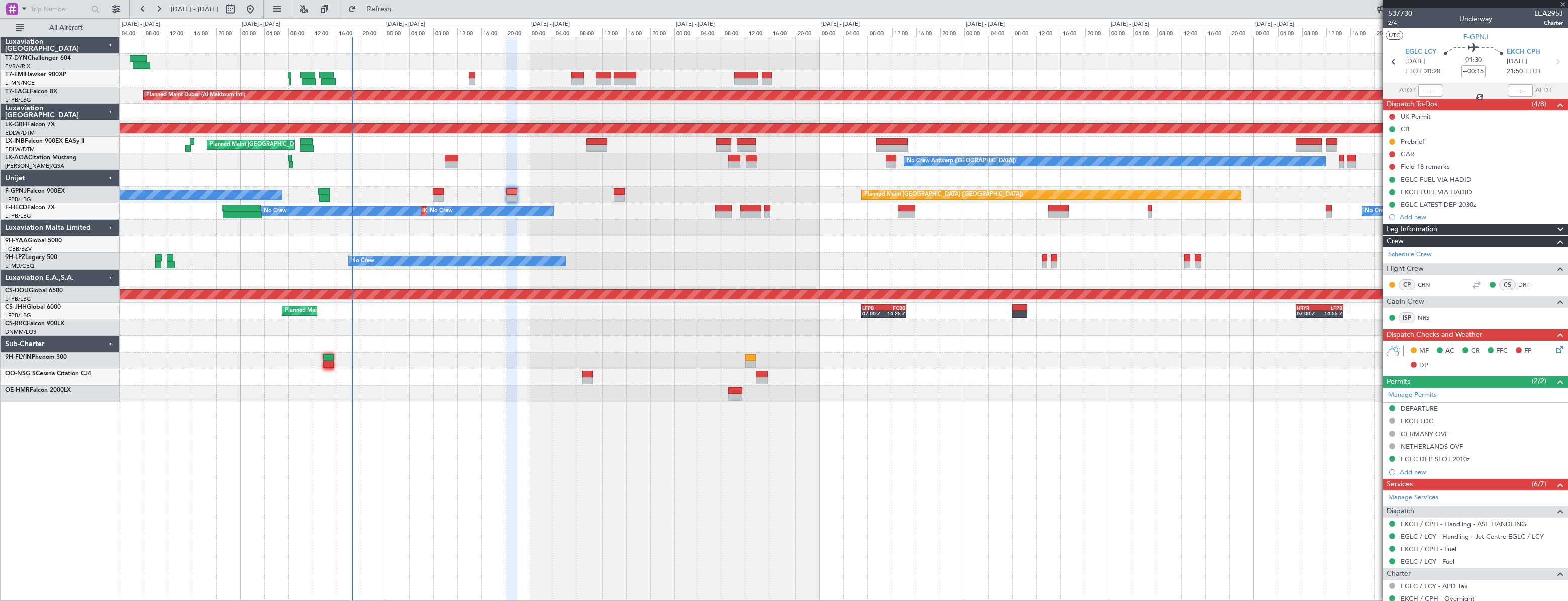
type input "+00:10"
type input "11"
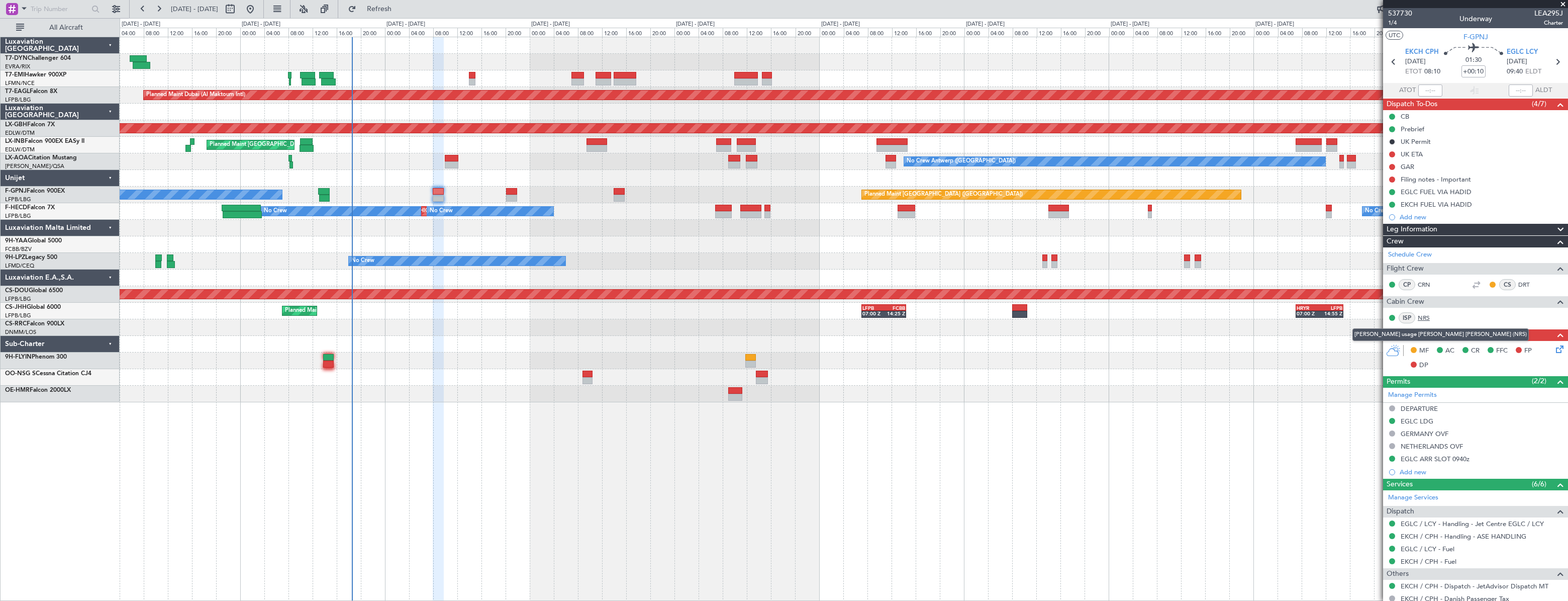
click at [1429, 318] on link "NRS" at bounding box center [1429, 317] width 23 height 9
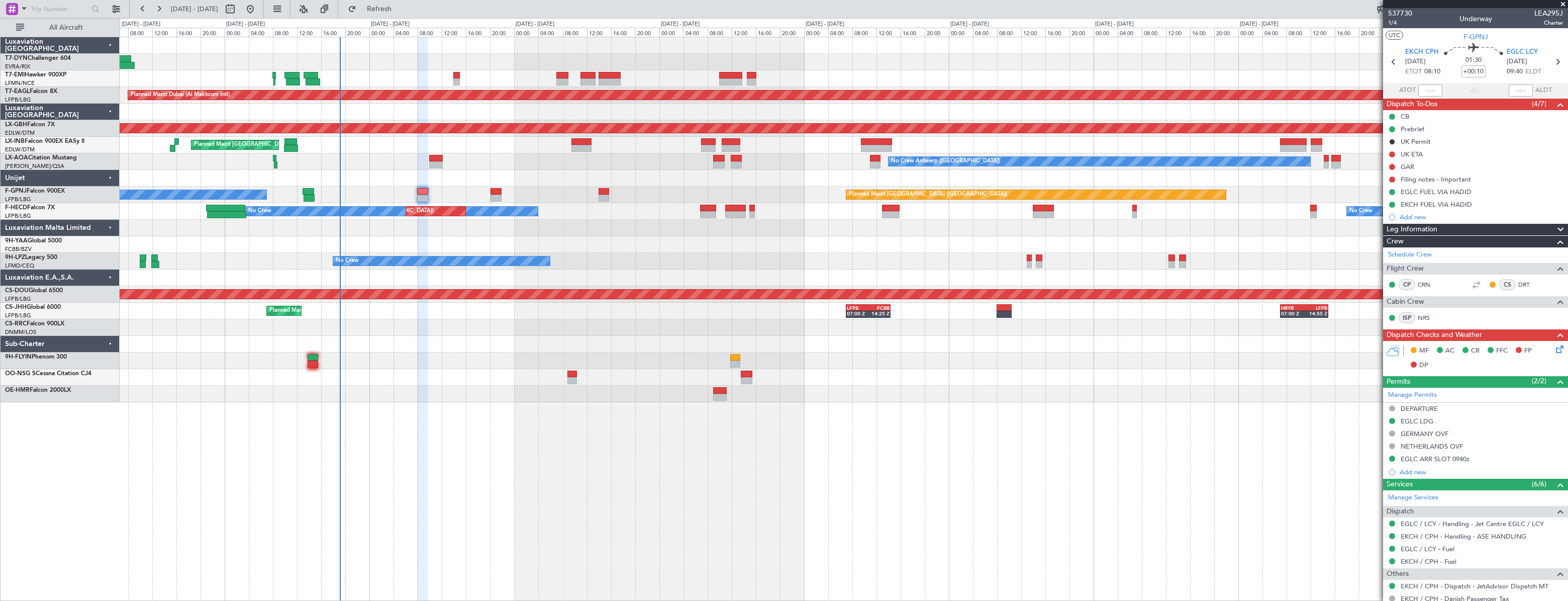
click at [452, 188] on div "Planned Maint [GEOGRAPHIC_DATA] ([GEOGRAPHIC_DATA]) No Crew No Crew" at bounding box center [844, 194] width 1448 height 16
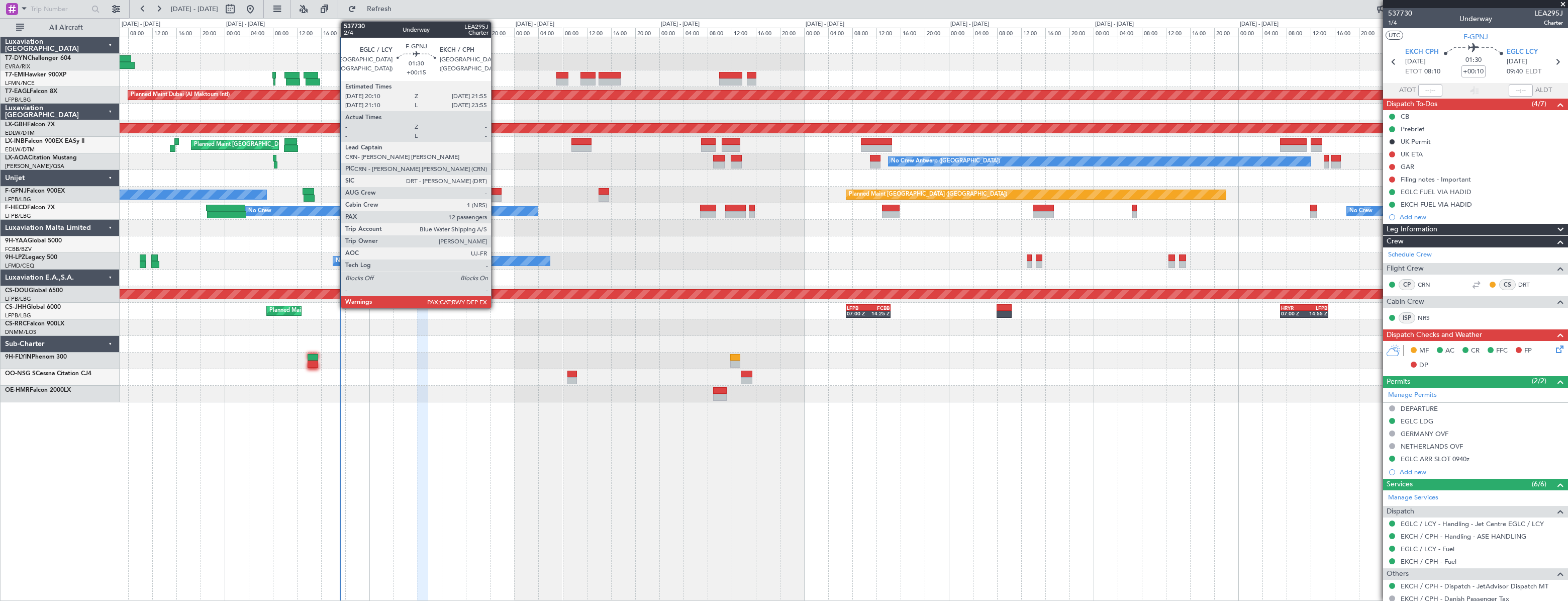
click at [495, 191] on div at bounding box center [496, 192] width 11 height 7
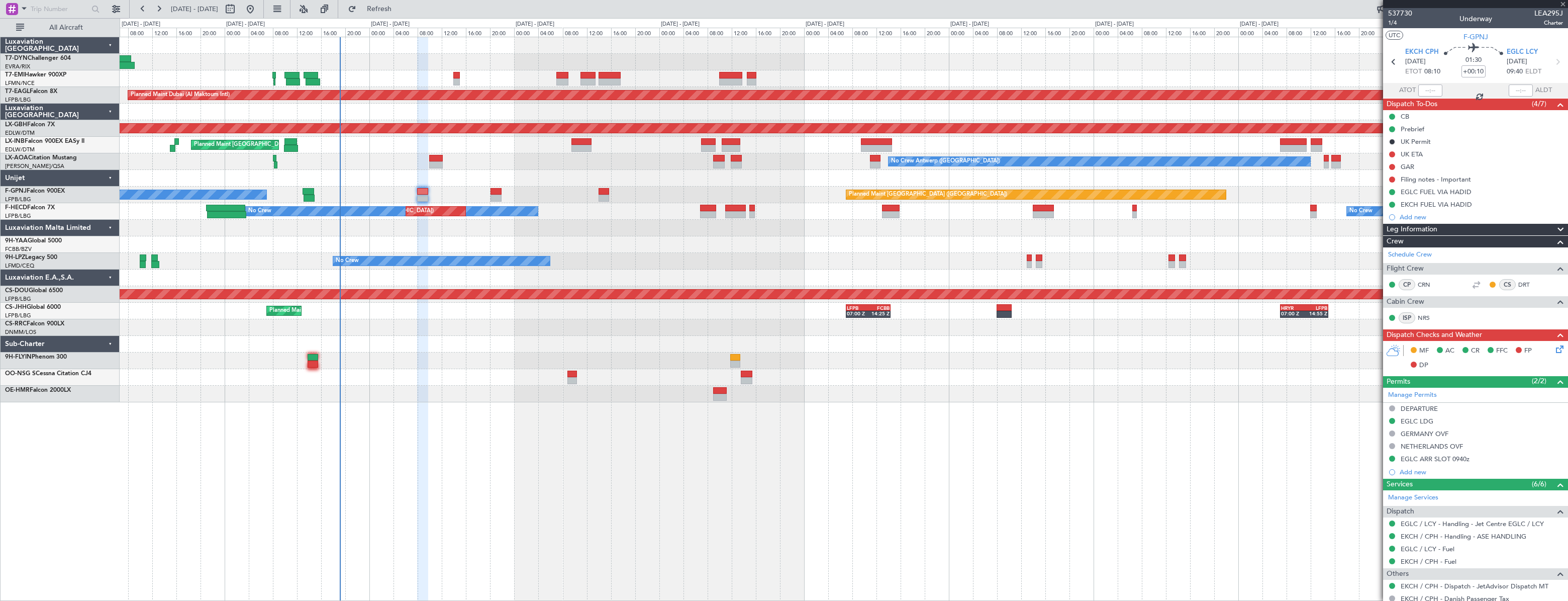
type input "+00:15"
type input "12"
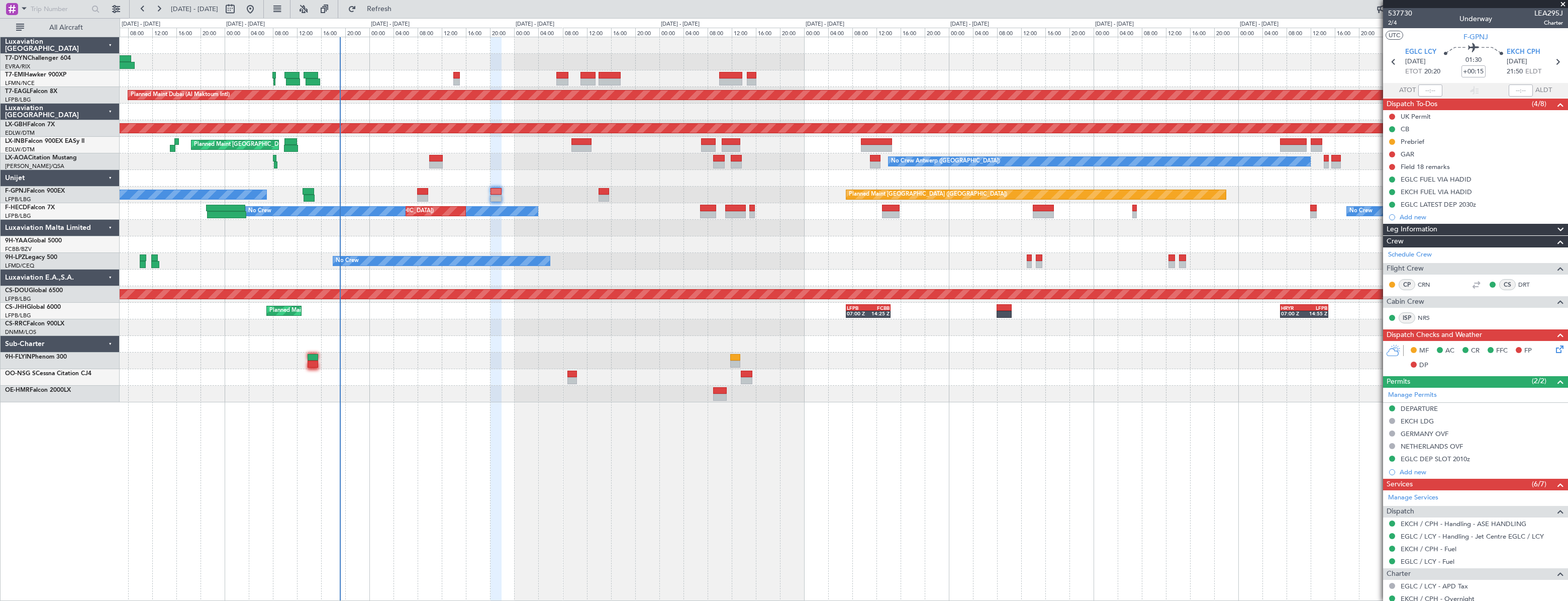
click at [581, 191] on div "Planned Maint [GEOGRAPHIC_DATA] ([GEOGRAPHIC_DATA]) No Crew No Crew" at bounding box center [844, 194] width 1448 height 16
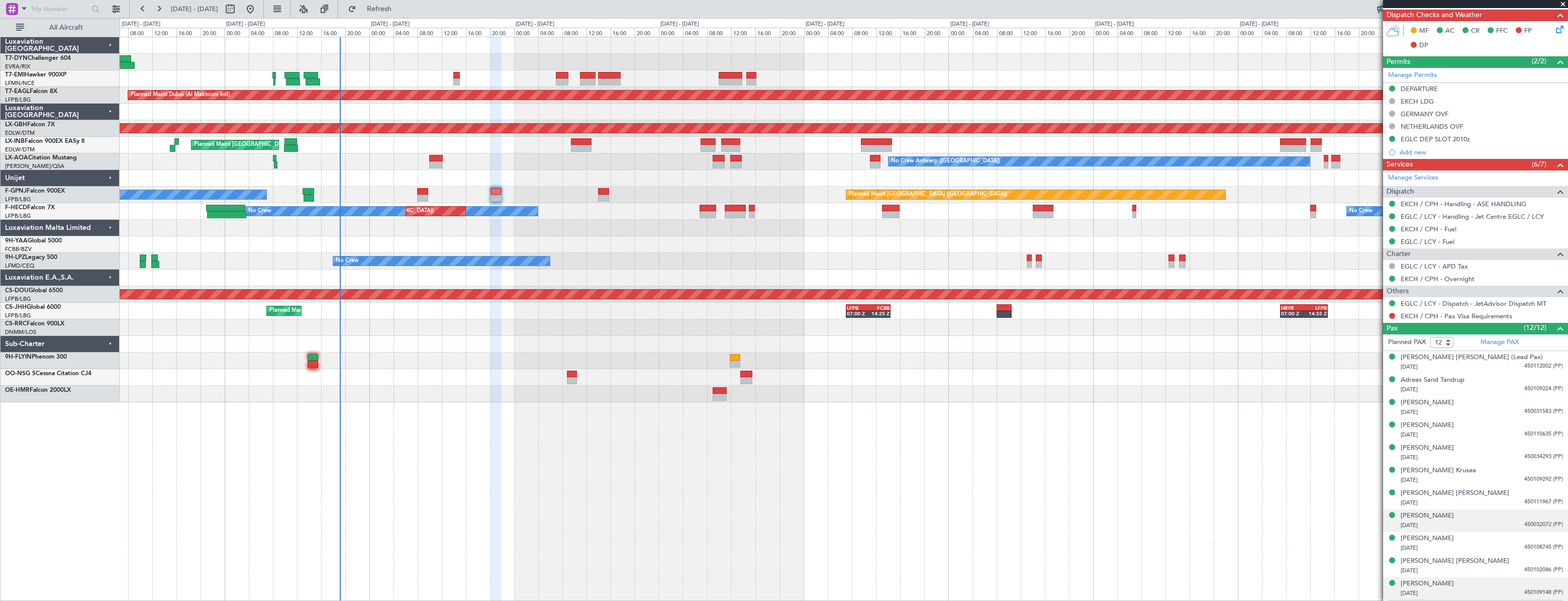
scroll to position [365, 0]
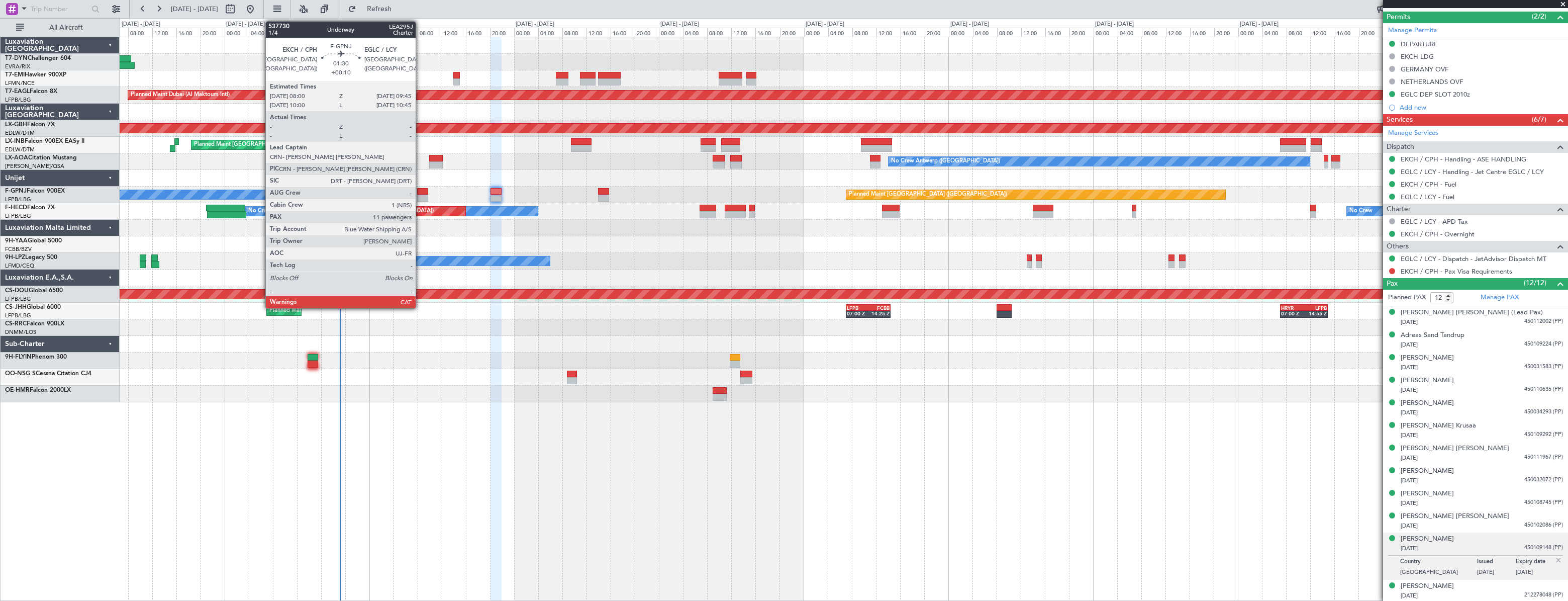
click at [419, 190] on div at bounding box center [422, 192] width 11 height 7
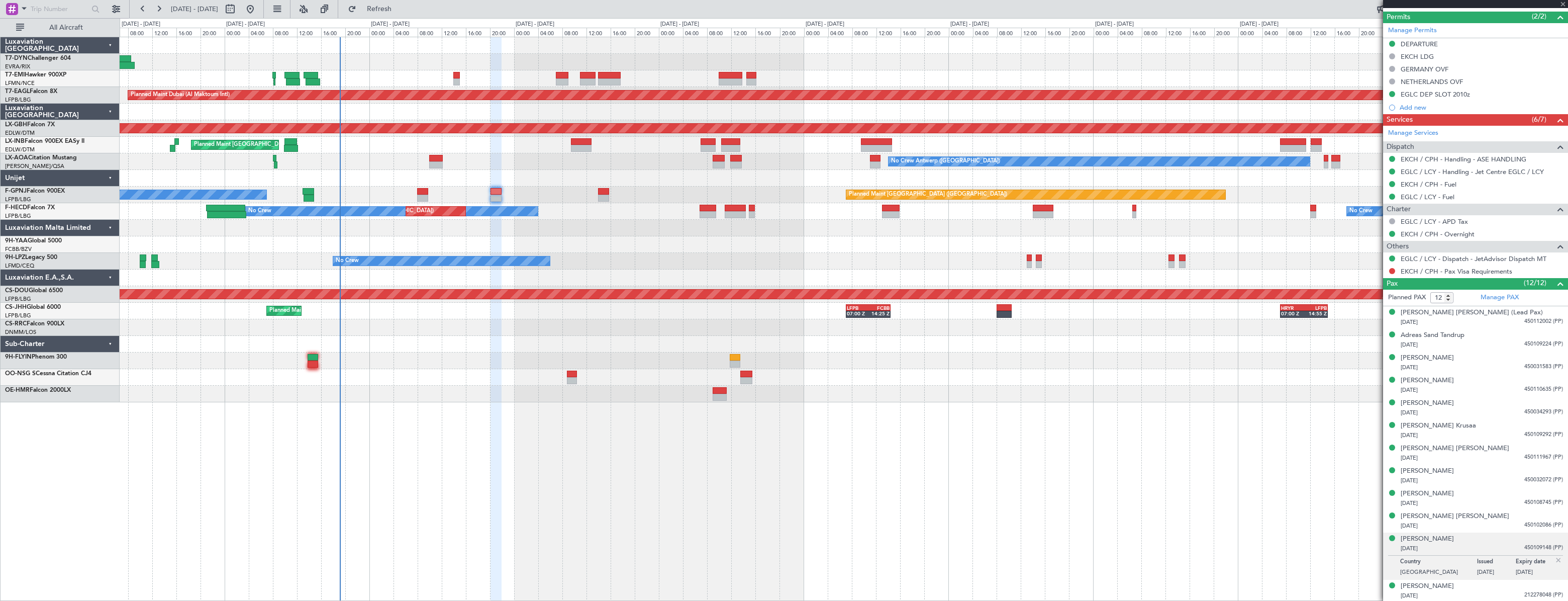
type input "+00:10"
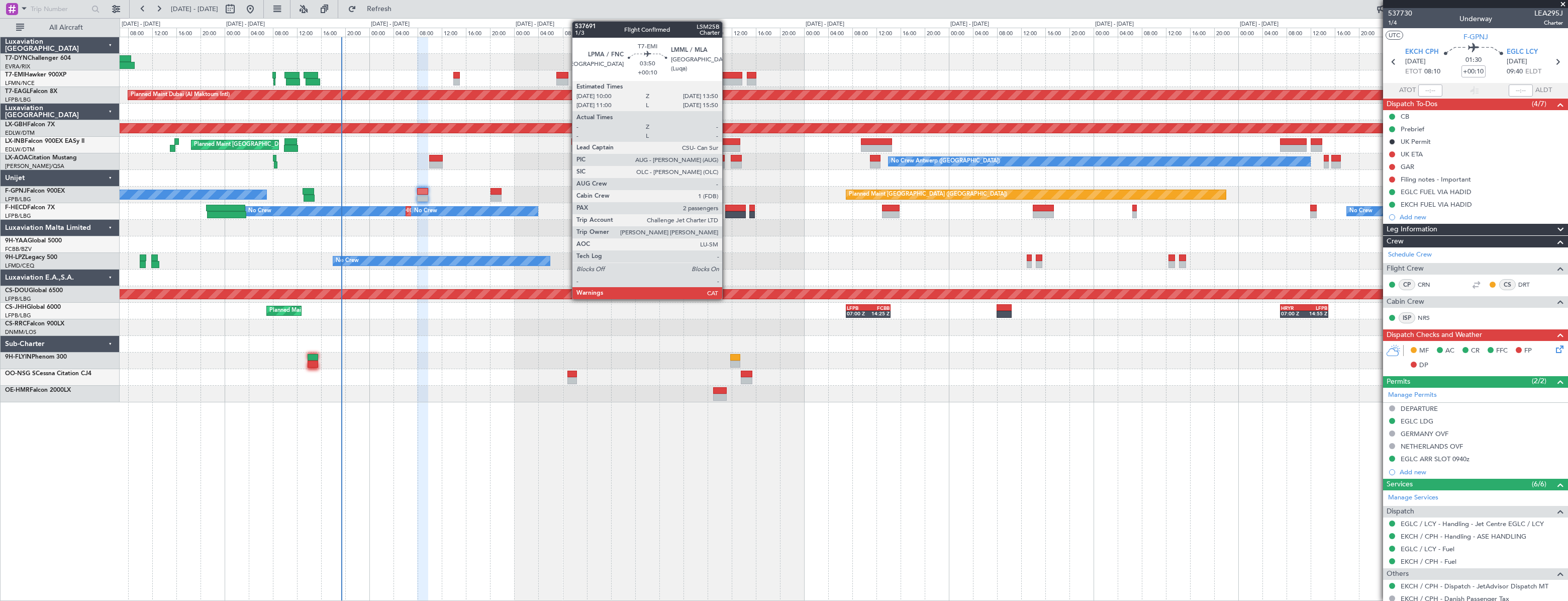
click at [727, 76] on div at bounding box center [730, 76] width 24 height 7
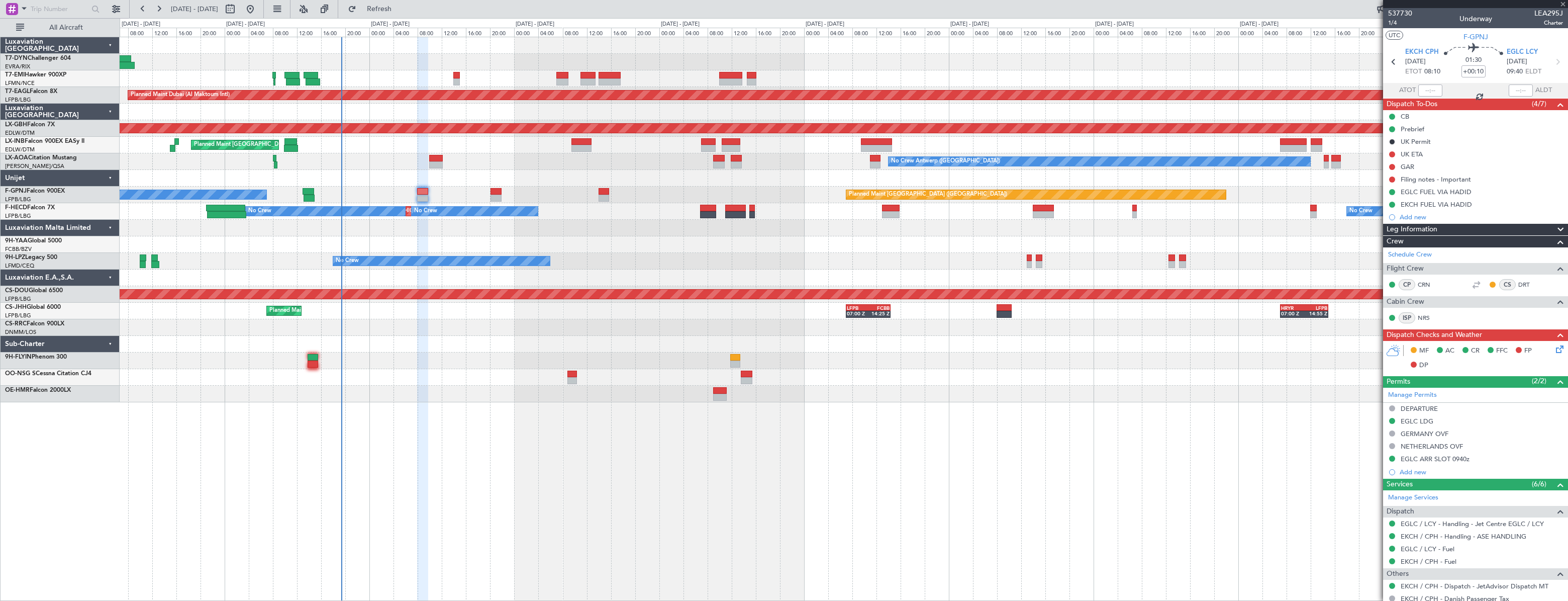
type input "2"
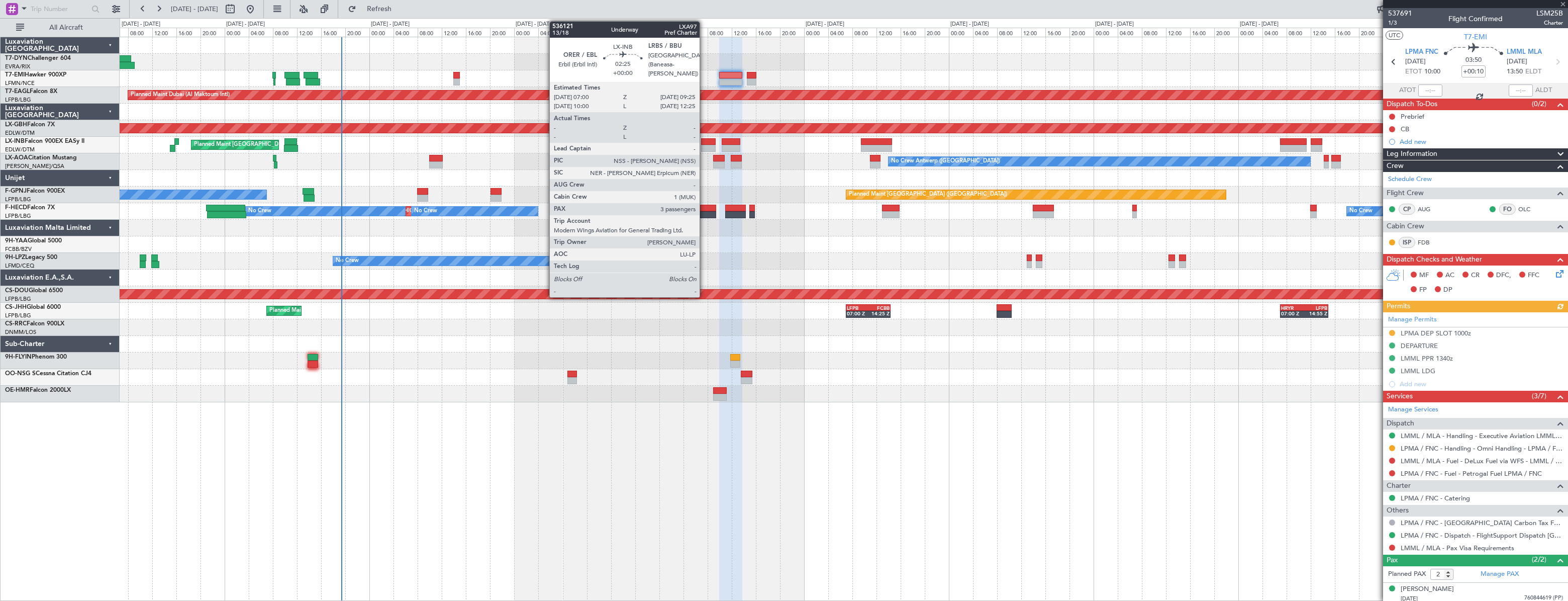
click at [704, 146] on div at bounding box center [709, 149] width 15 height 7
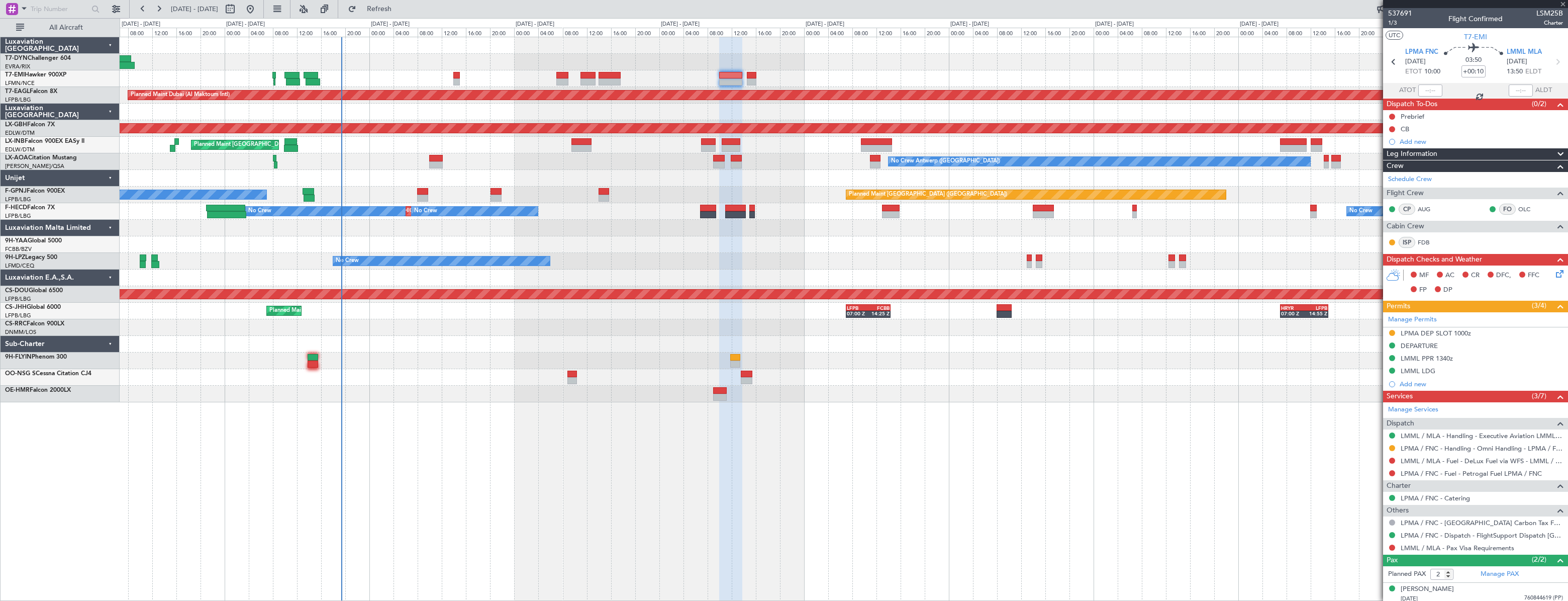
type input "3"
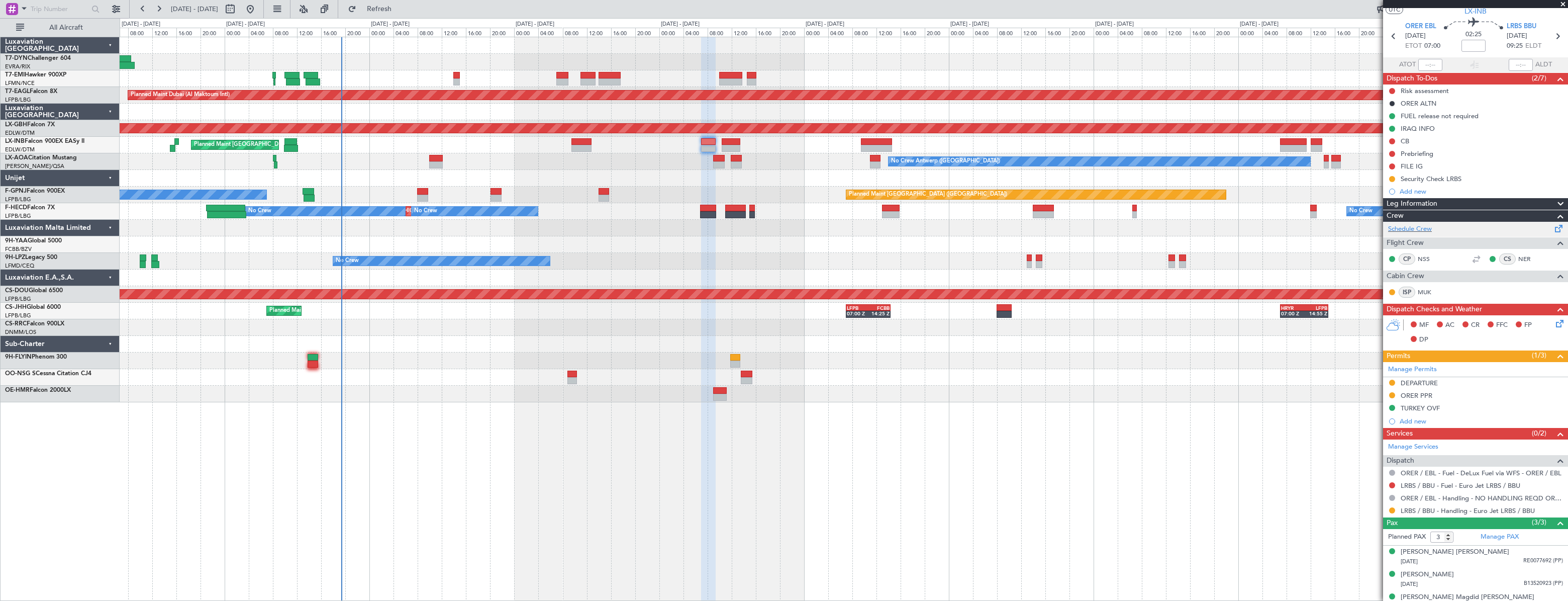
scroll to position [37, 0]
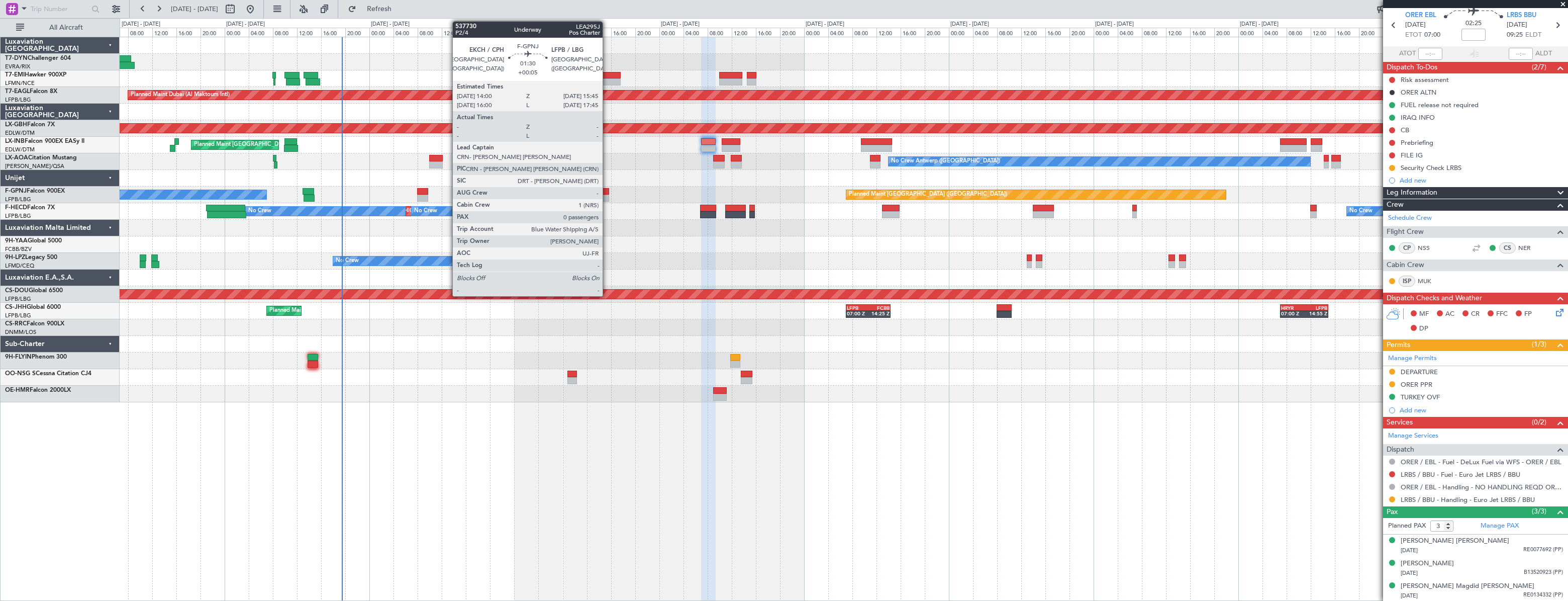
click at [607, 191] on div at bounding box center [604, 192] width 11 height 7
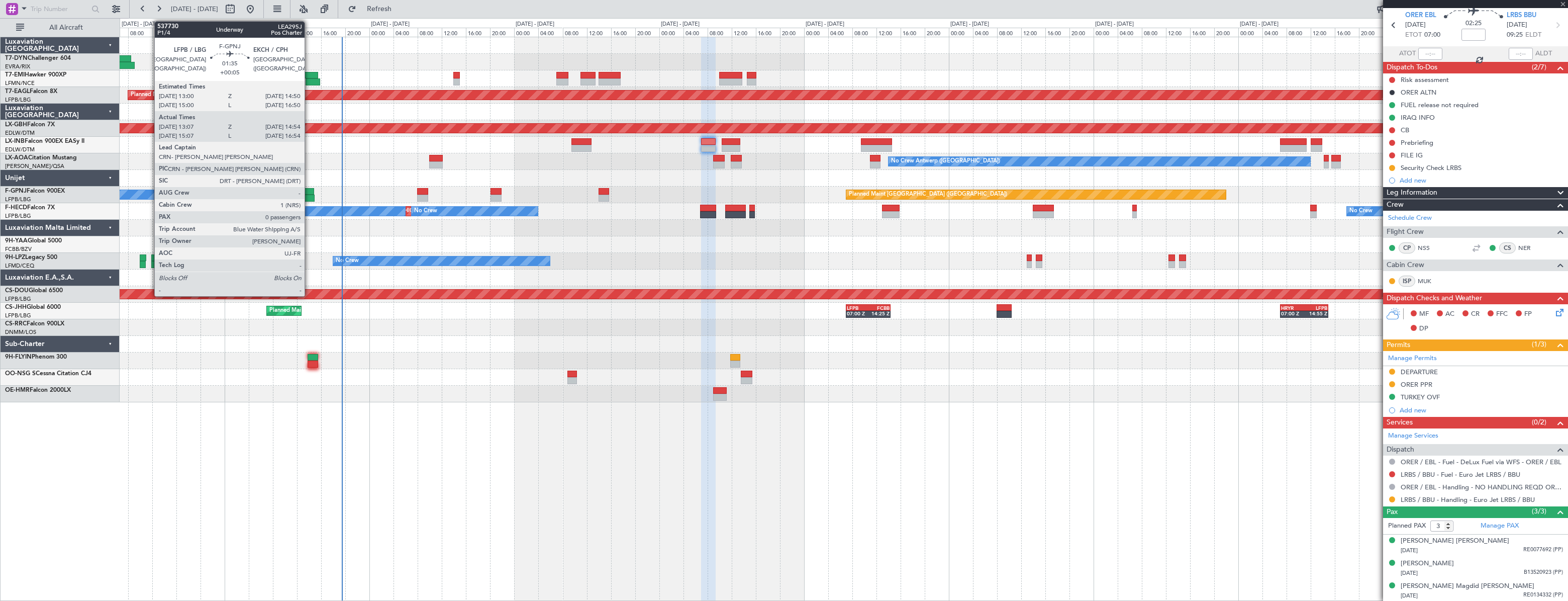
type input "+00:05"
type input "0"
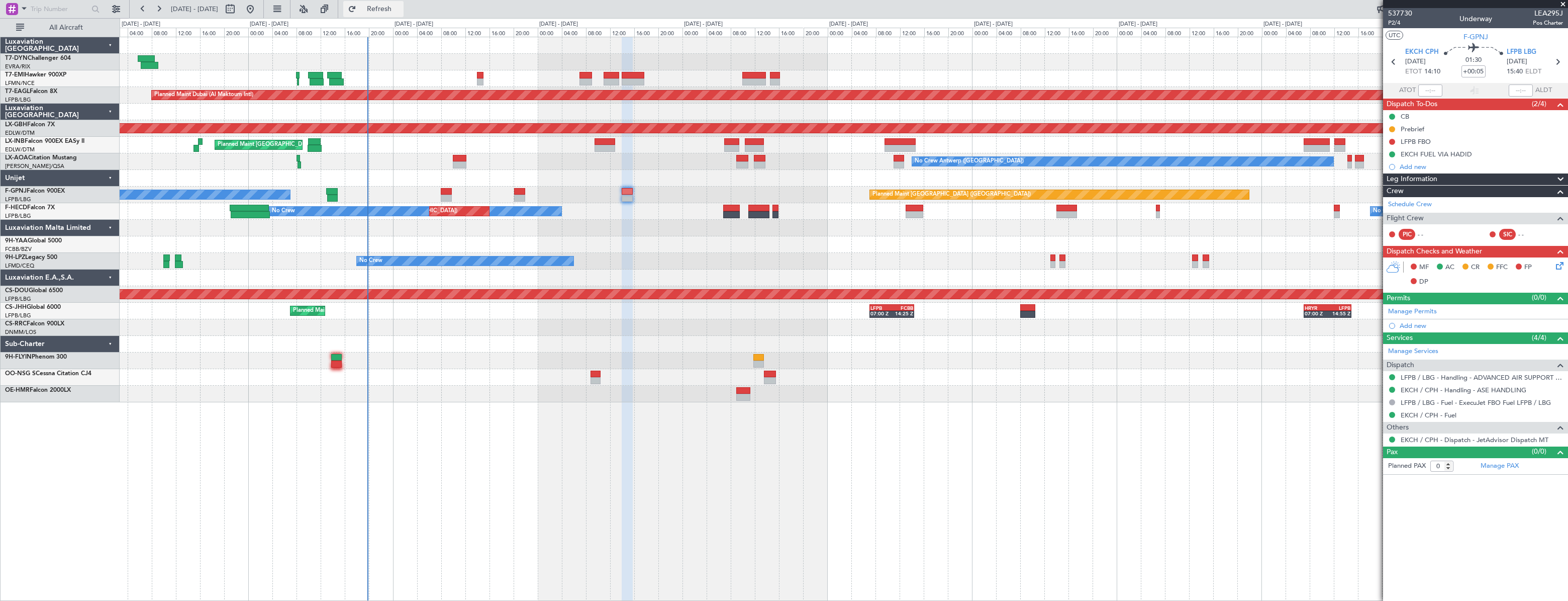
click at [393, 15] on button "Refresh" at bounding box center [373, 9] width 60 height 16
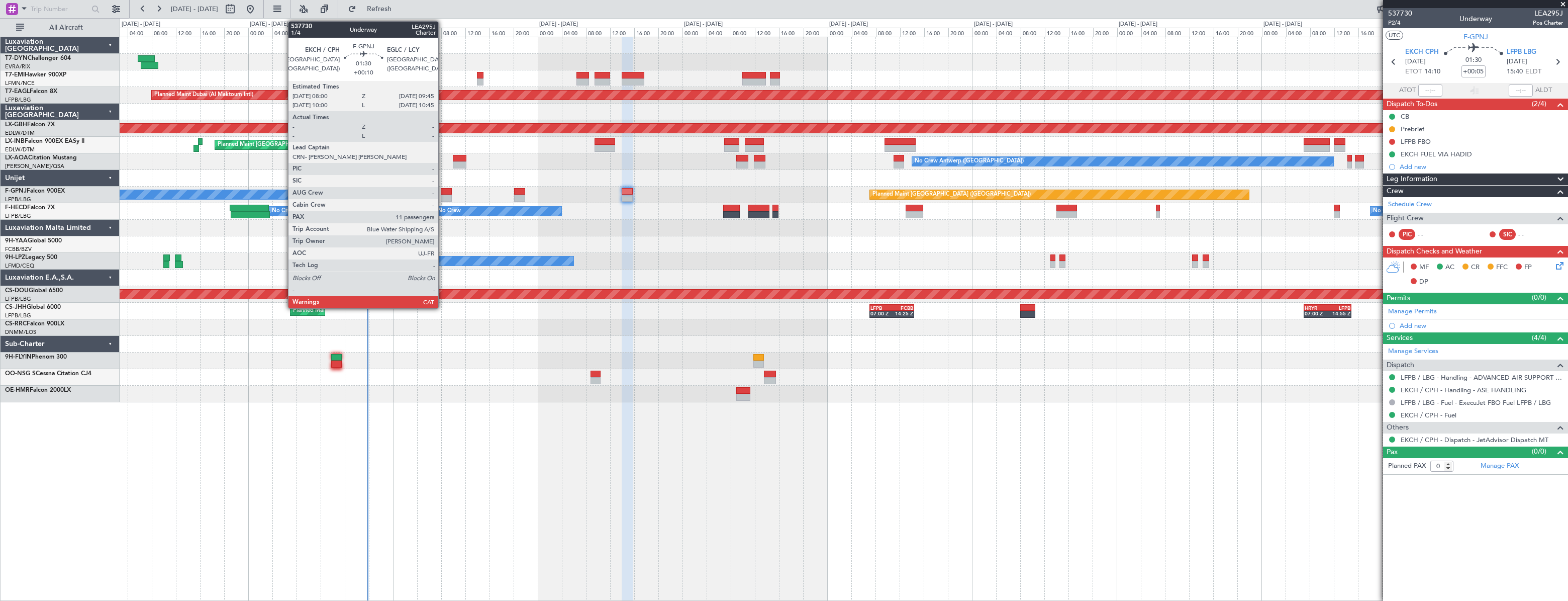
click at [443, 192] on div at bounding box center [446, 192] width 11 height 7
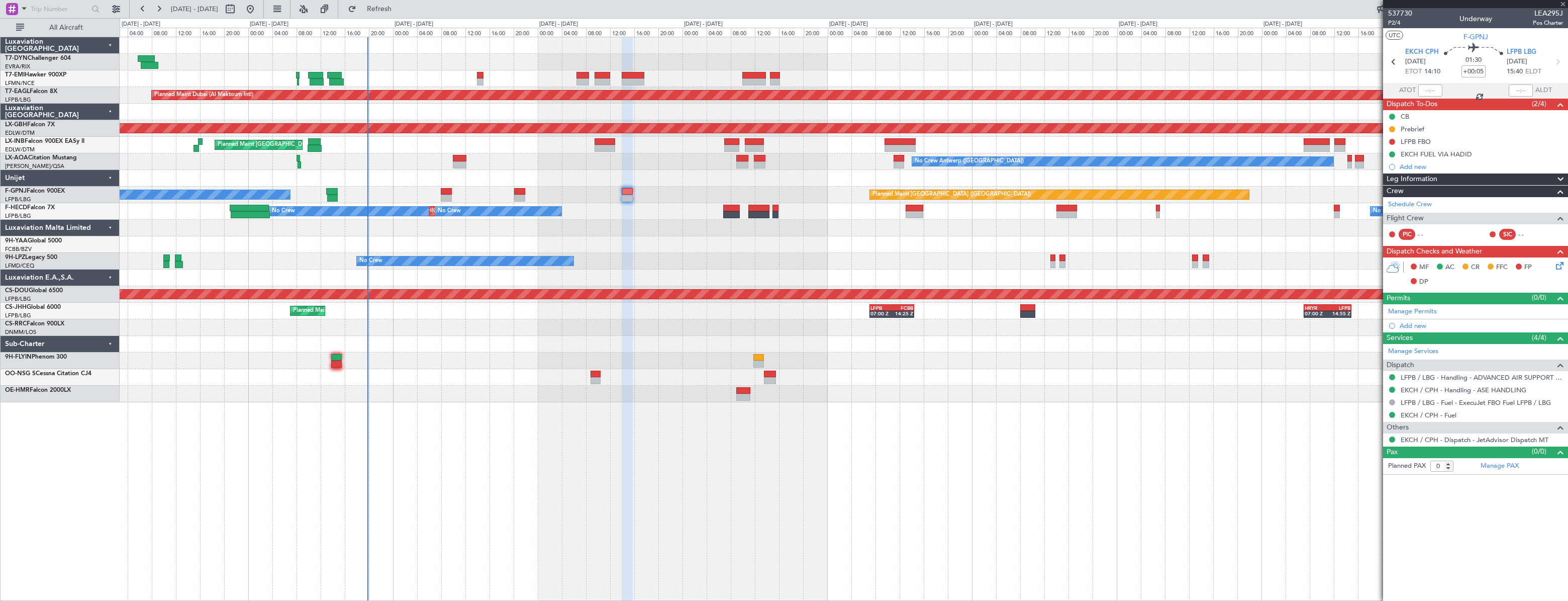
type input "+00:10"
type input "11"
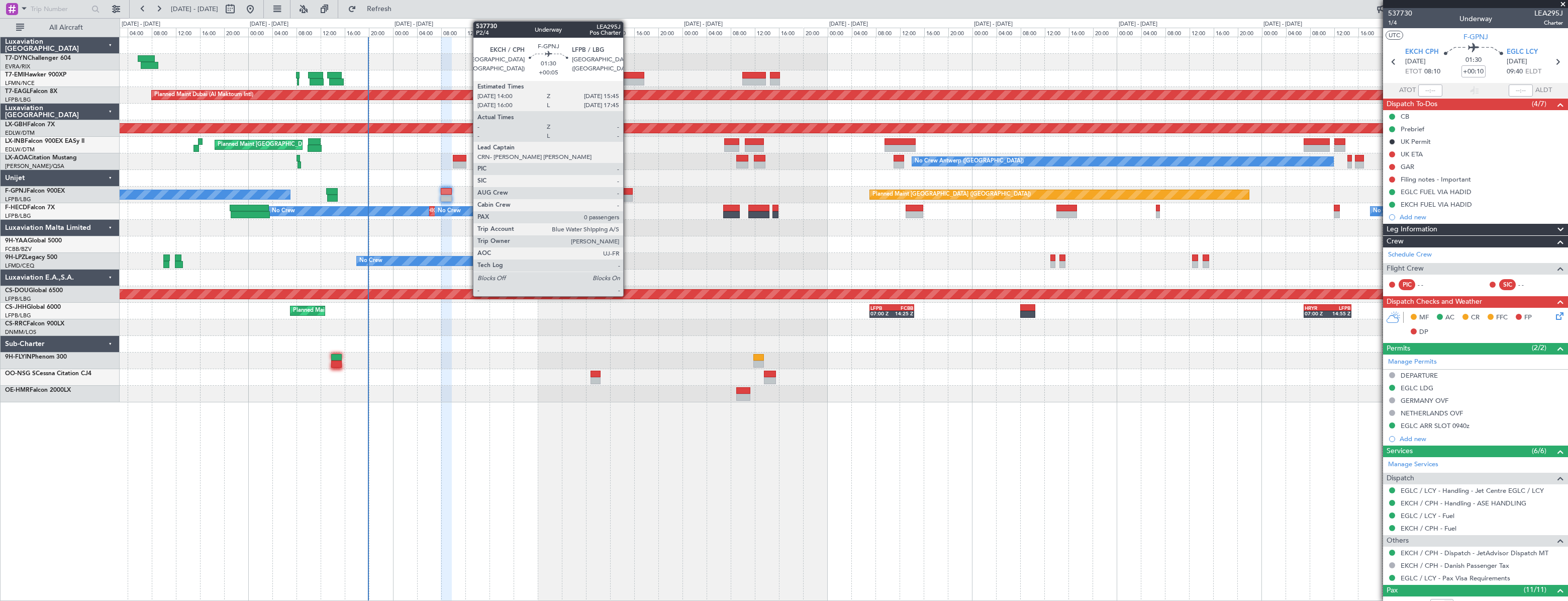
click at [628, 188] on div at bounding box center [627, 192] width 11 height 7
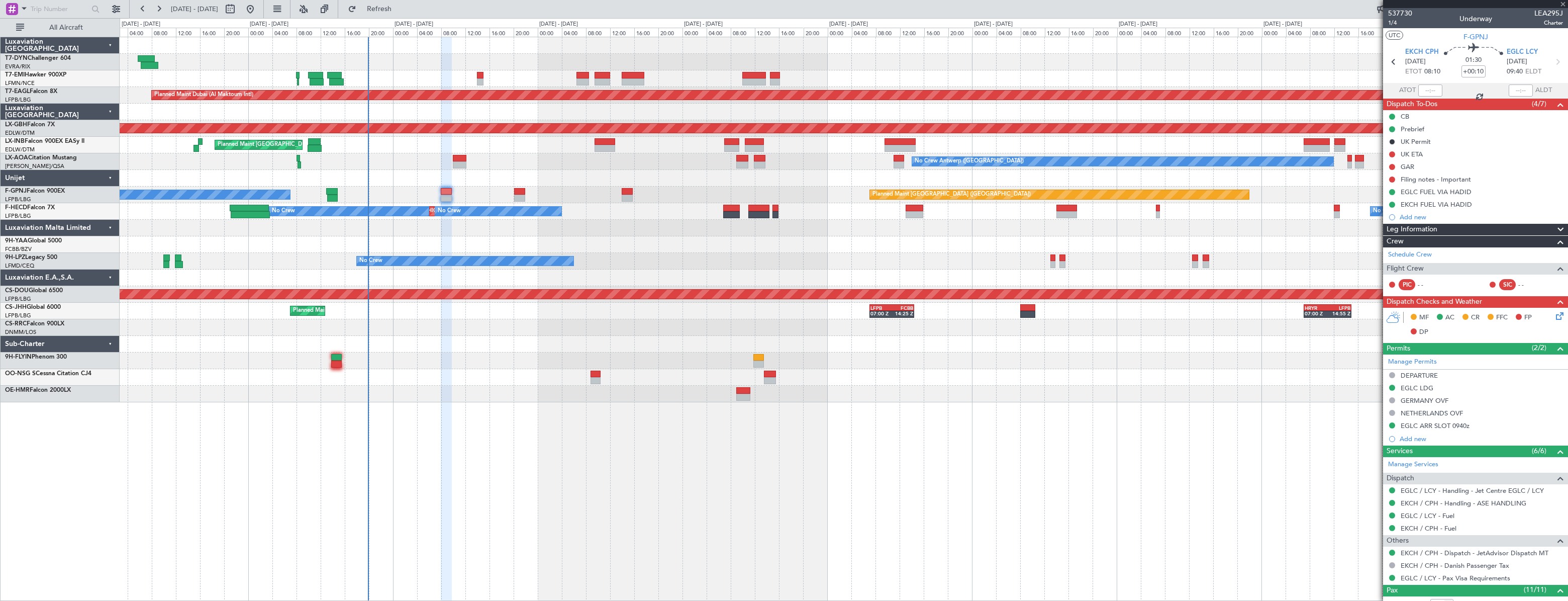
type input "+00:05"
type input "0"
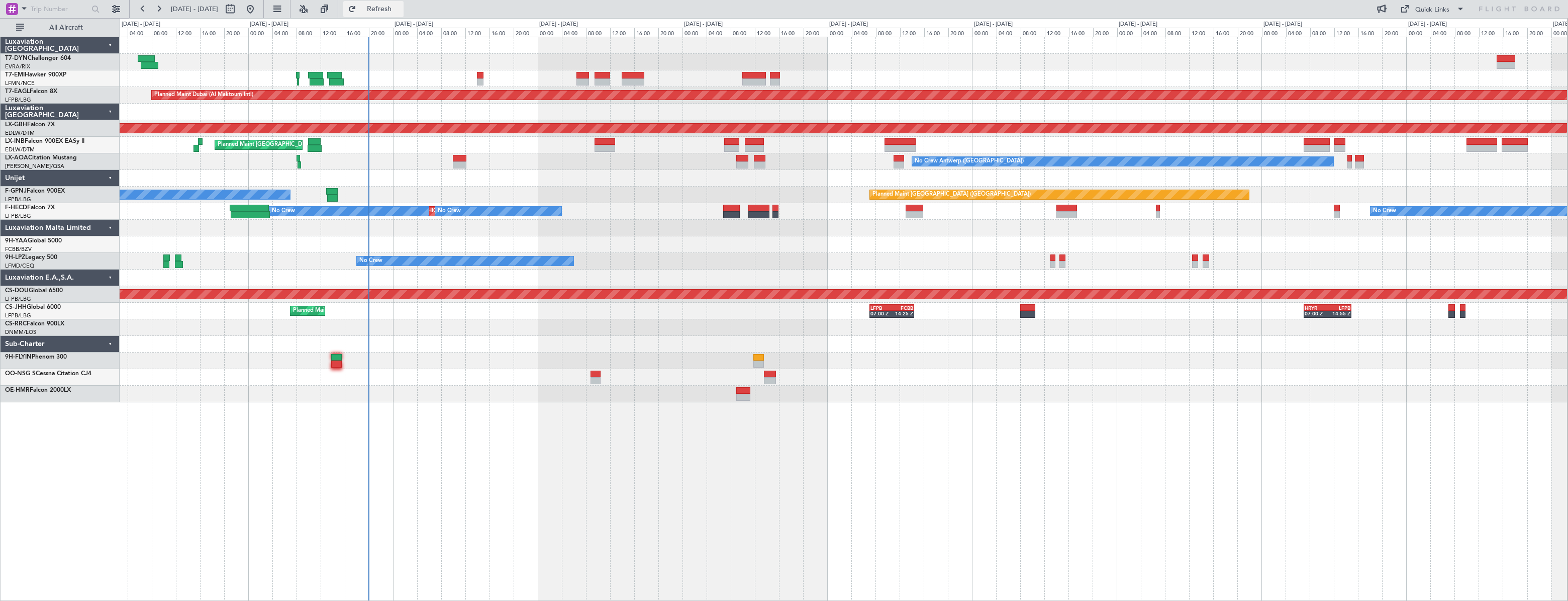
click at [381, 9] on button "Refresh" at bounding box center [373, 9] width 60 height 16
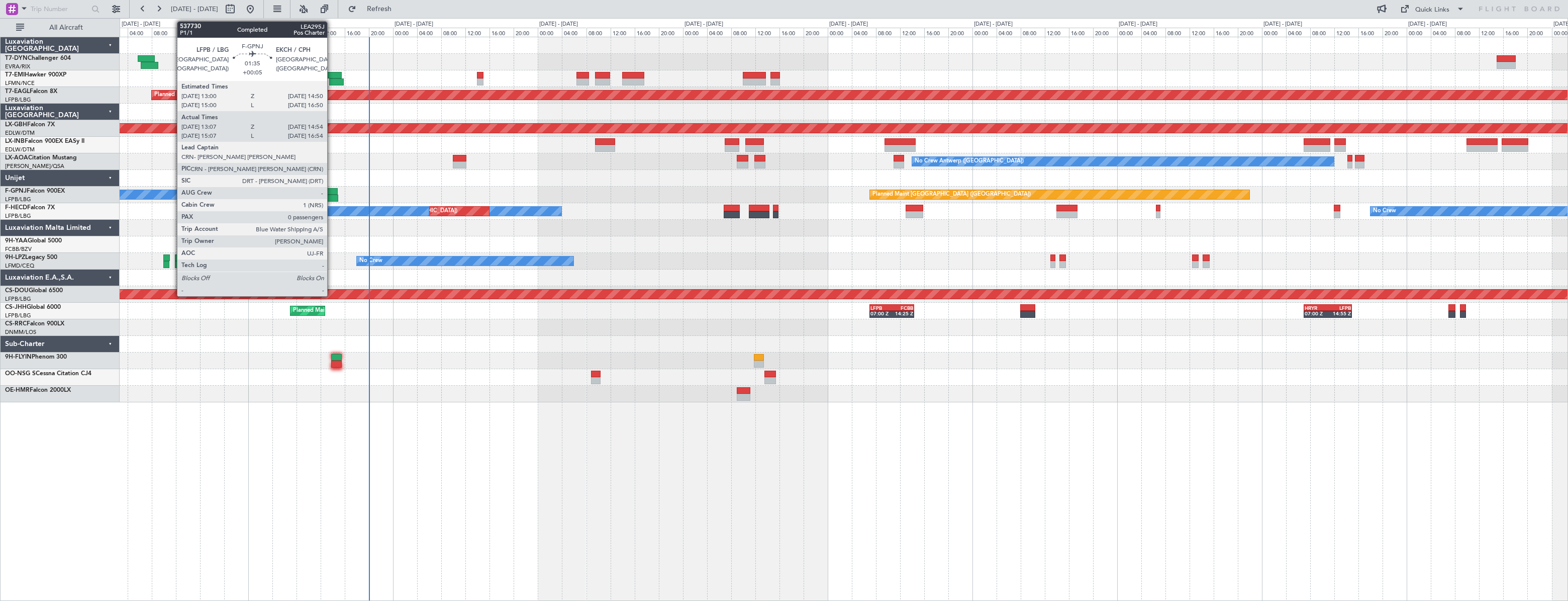
click at [332, 190] on div at bounding box center [332, 192] width 12 height 7
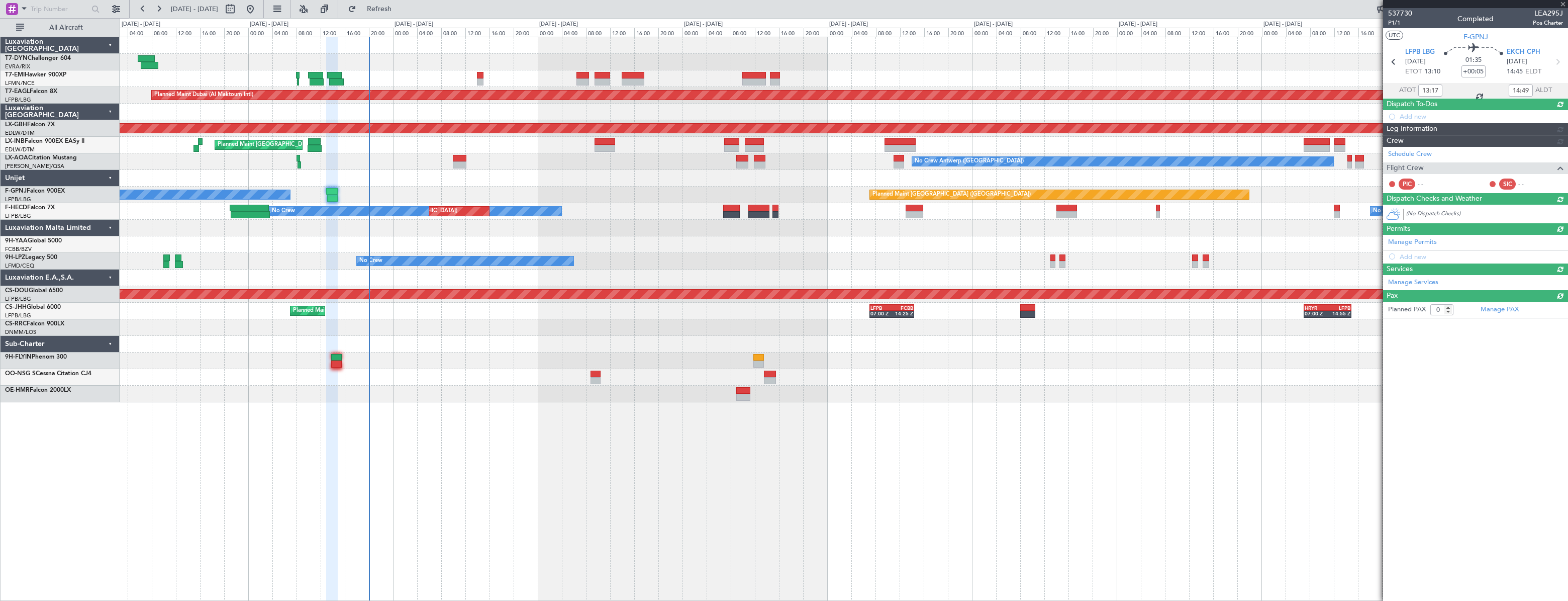
type input "15:17"
type input "16:49"
type input "13:17"
type input "14:49"
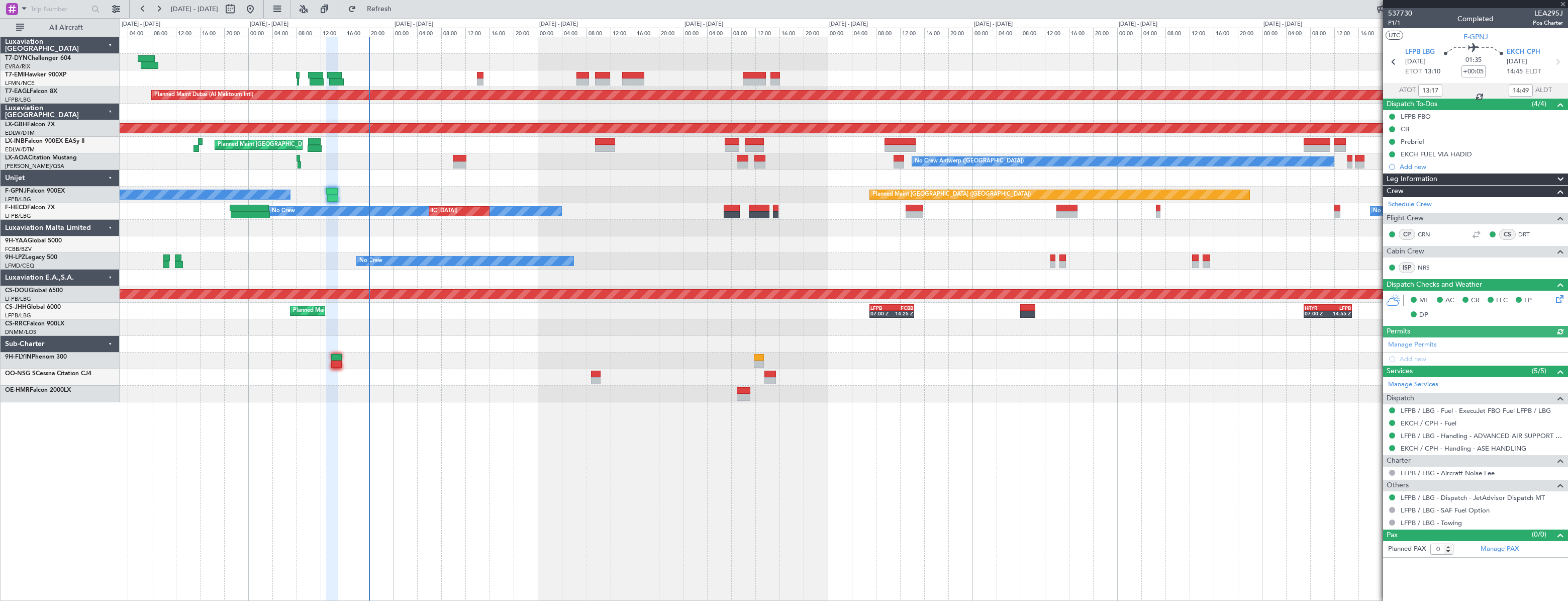
type input "15:17"
type input "16:49"
type input "13:17"
type input "14:49"
type input "15:17"
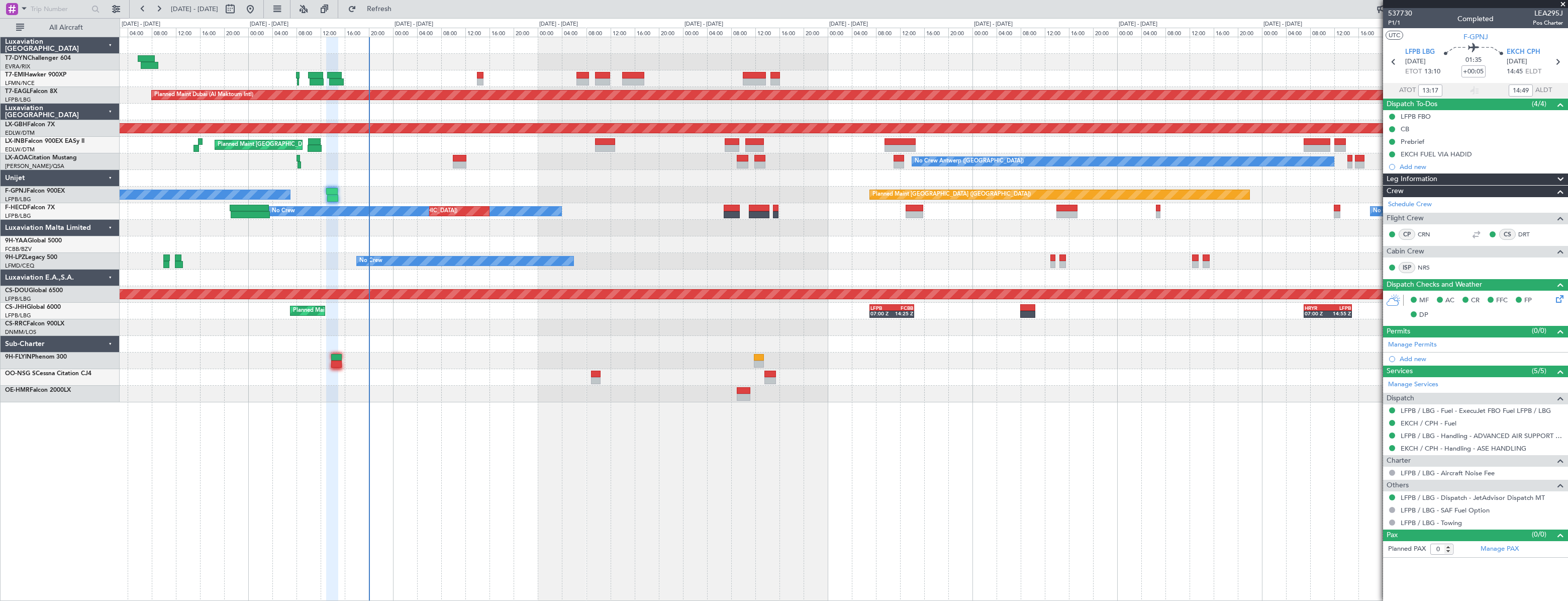
type input "16:49"
type input "13:17"
type input "14:49"
click at [1393, 23] on span "P1/1" at bounding box center [1400, 23] width 24 height 9
click at [390, 9] on span "Refresh" at bounding box center [379, 9] width 42 height 7
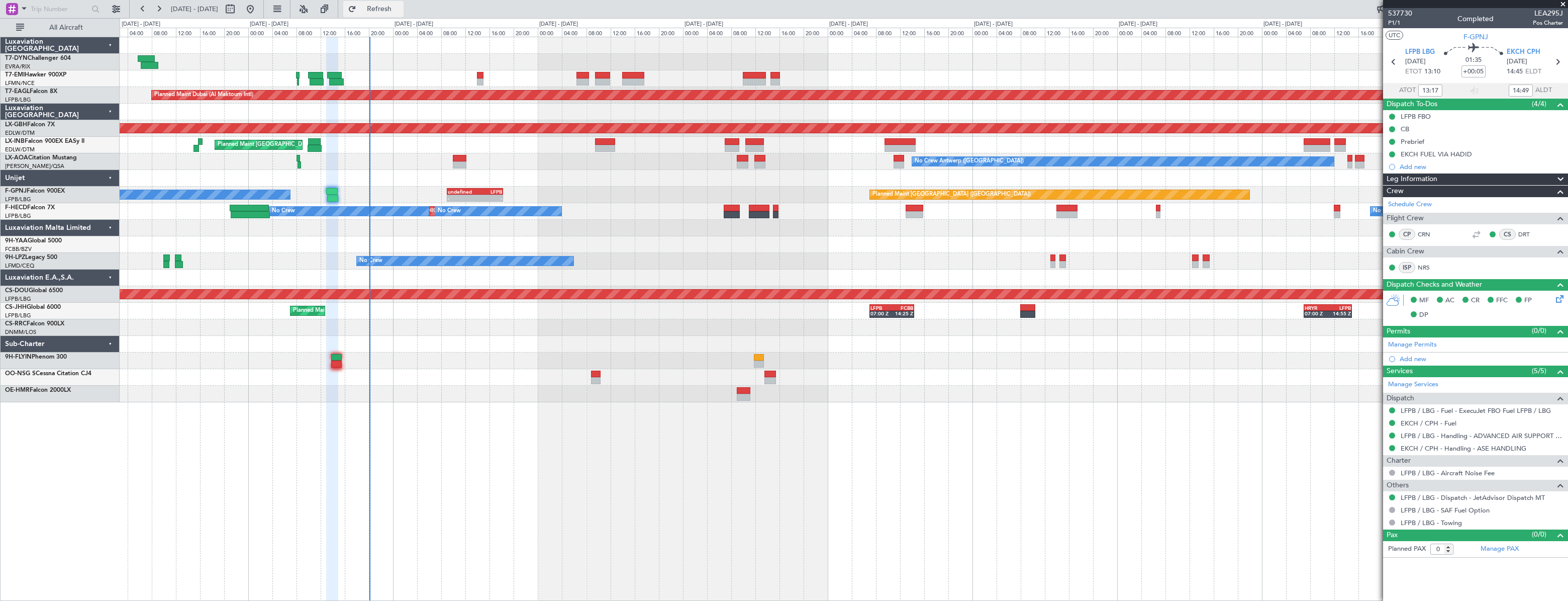
click at [401, 9] on span "Refresh" at bounding box center [379, 9] width 42 height 7
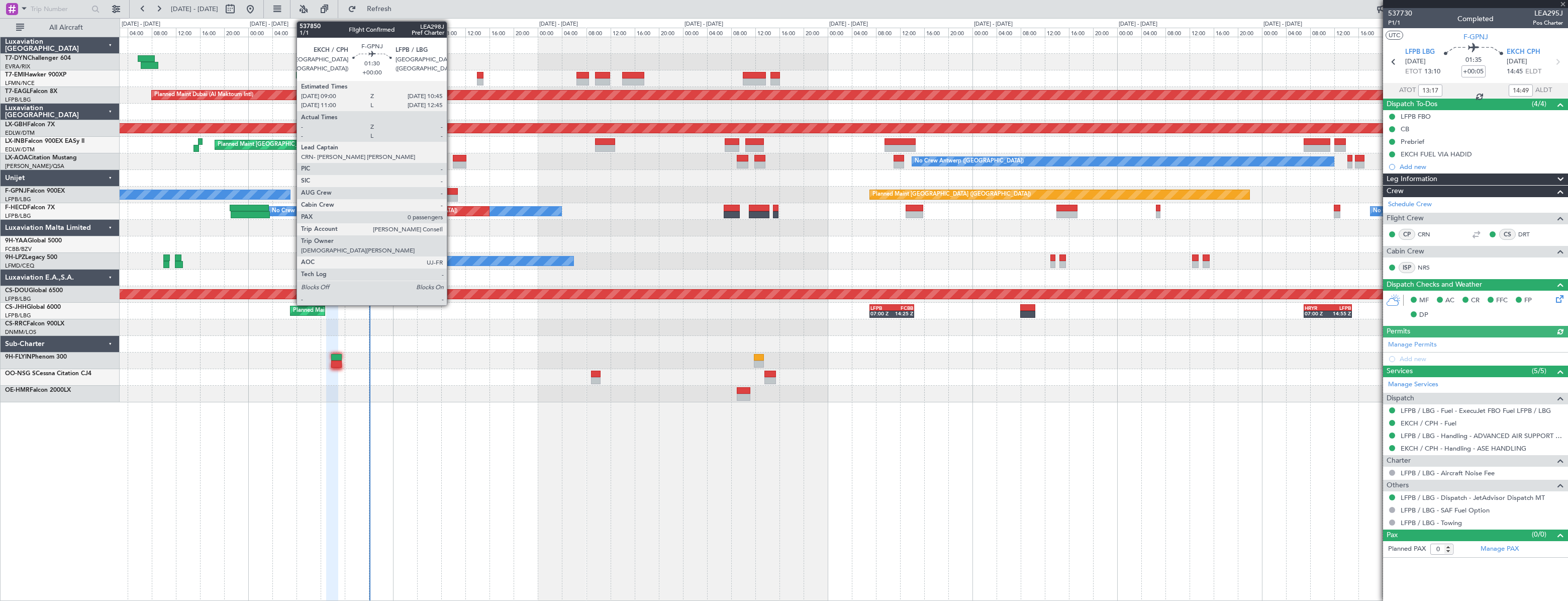
click at [451, 191] on div at bounding box center [452, 192] width 11 height 7
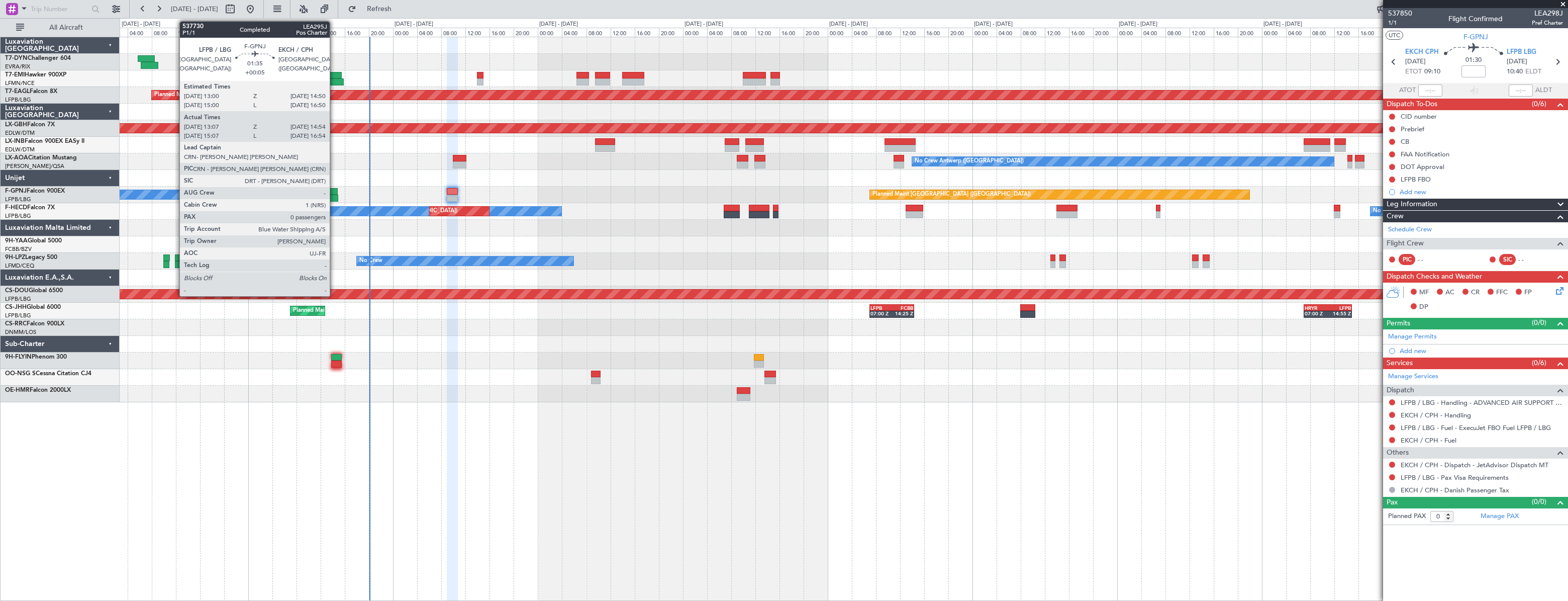
click at [334, 189] on div at bounding box center [332, 192] width 12 height 7
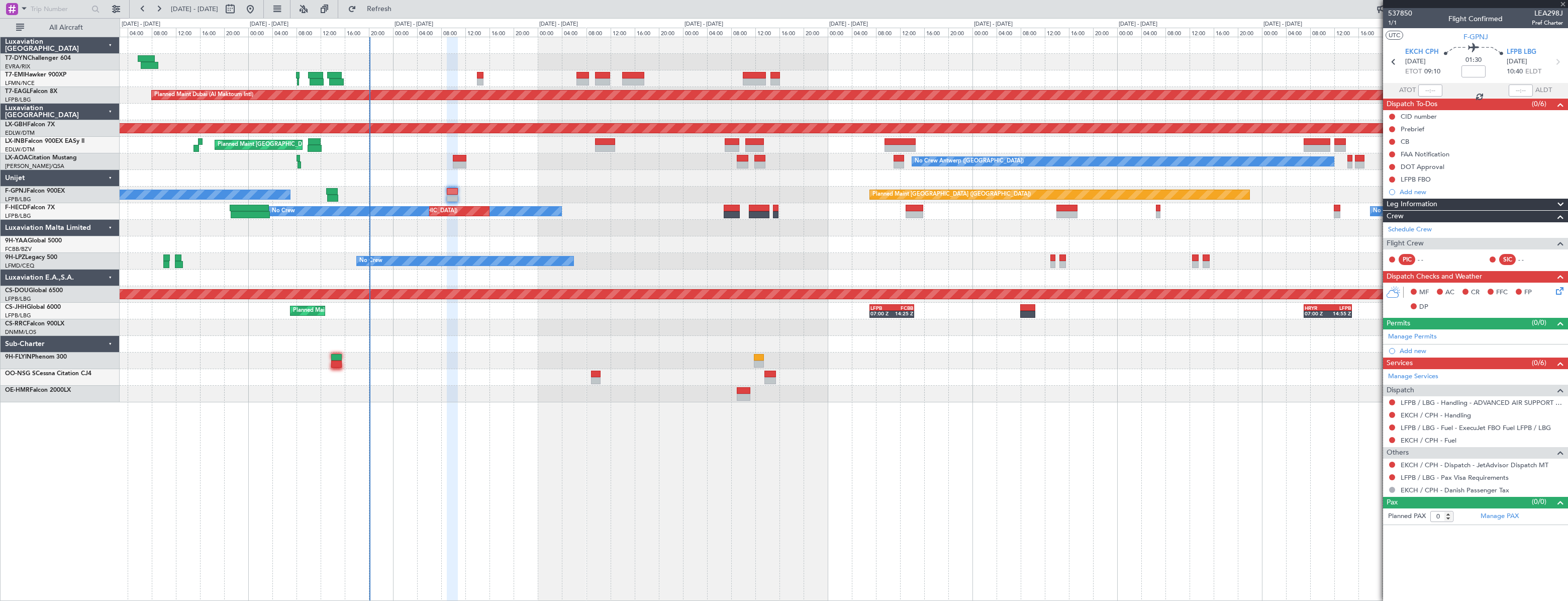
type input "+00:05"
type input "13:17"
type input "14:49"
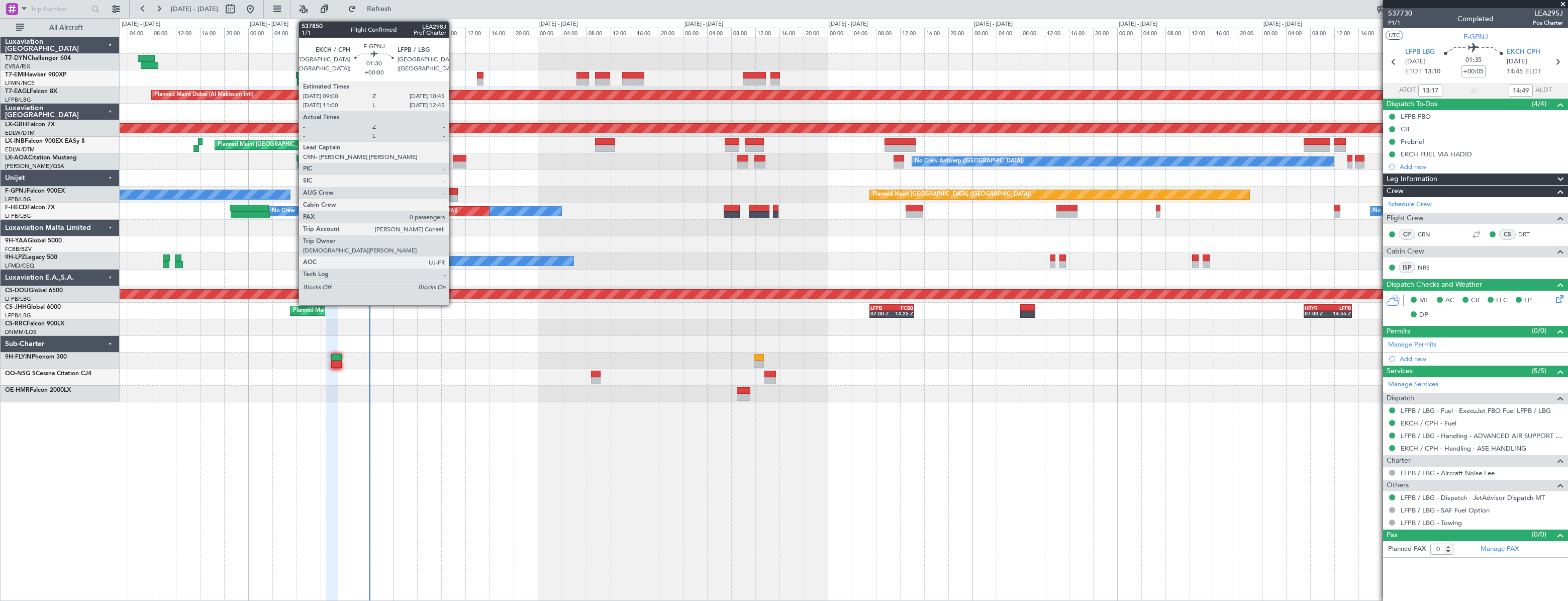
click at [453, 188] on div at bounding box center [452, 192] width 11 height 7
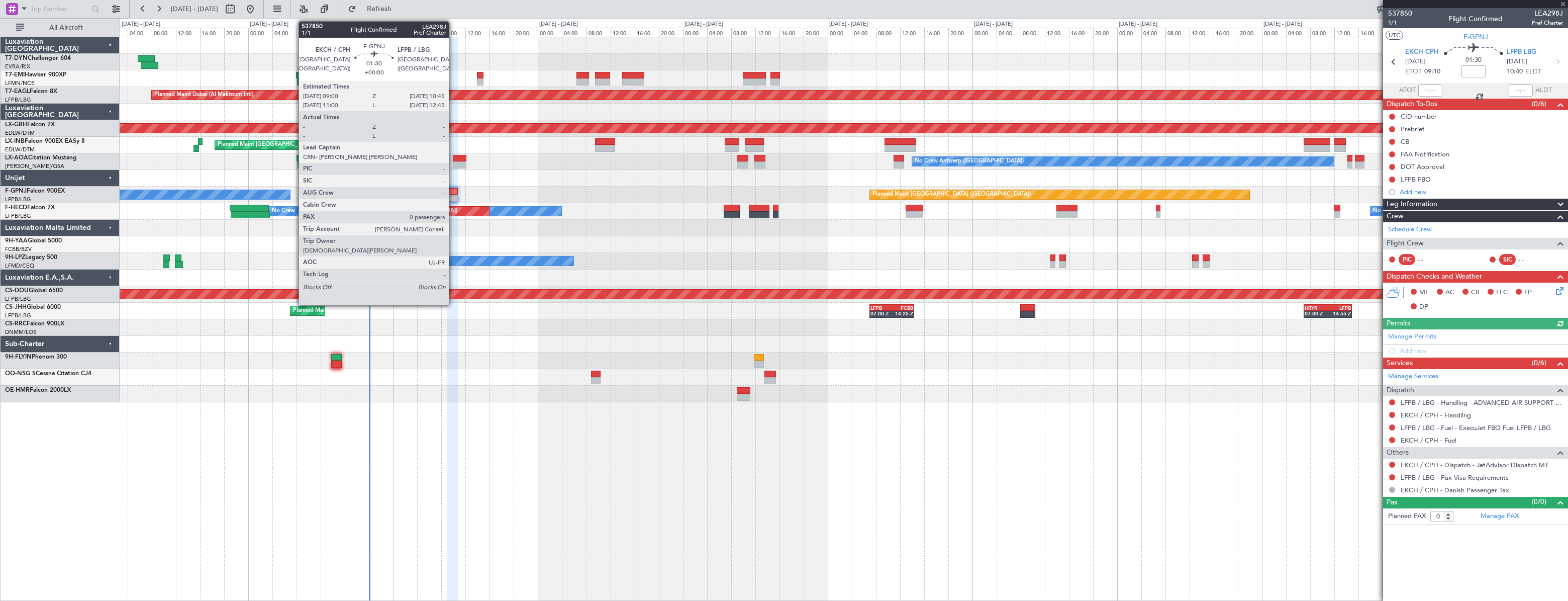
click at [453, 189] on div at bounding box center [452, 192] width 11 height 7
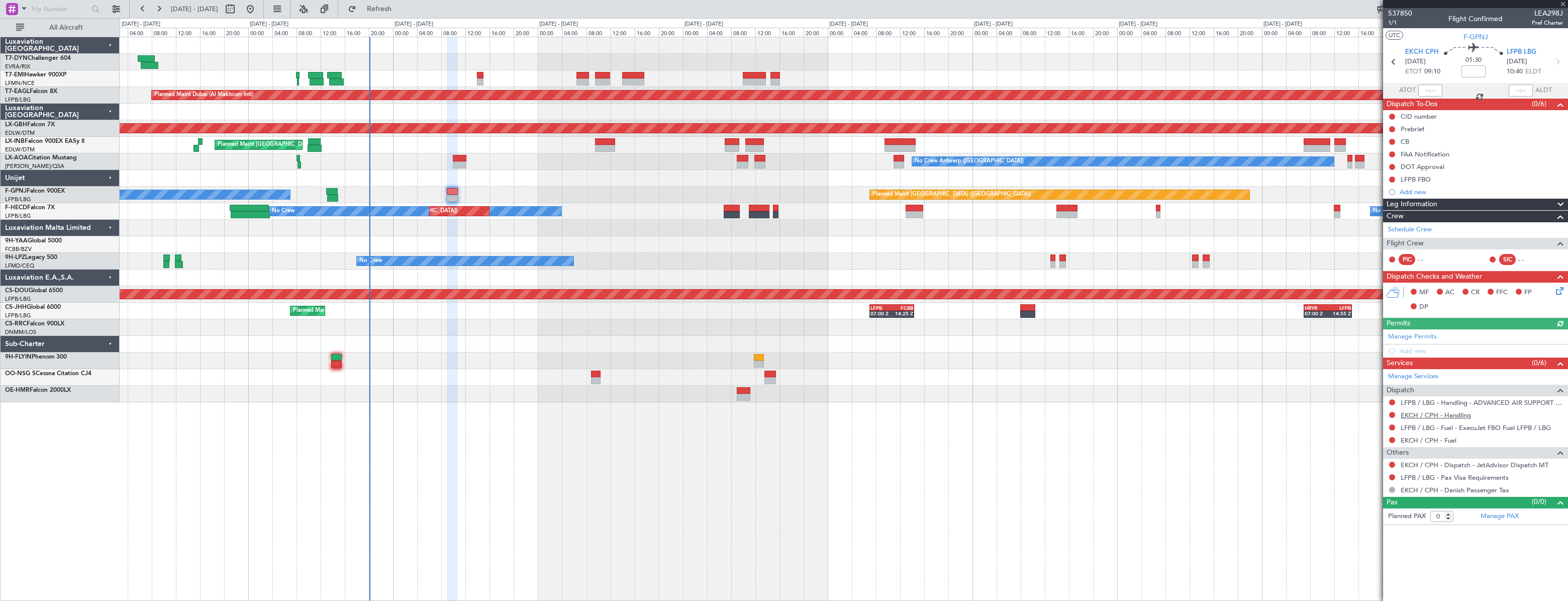
click at [1443, 413] on link "EKCH / CPH - Handling" at bounding box center [1436, 415] width 71 height 9
click at [399, 7] on span "Refresh" at bounding box center [379, 9] width 42 height 7
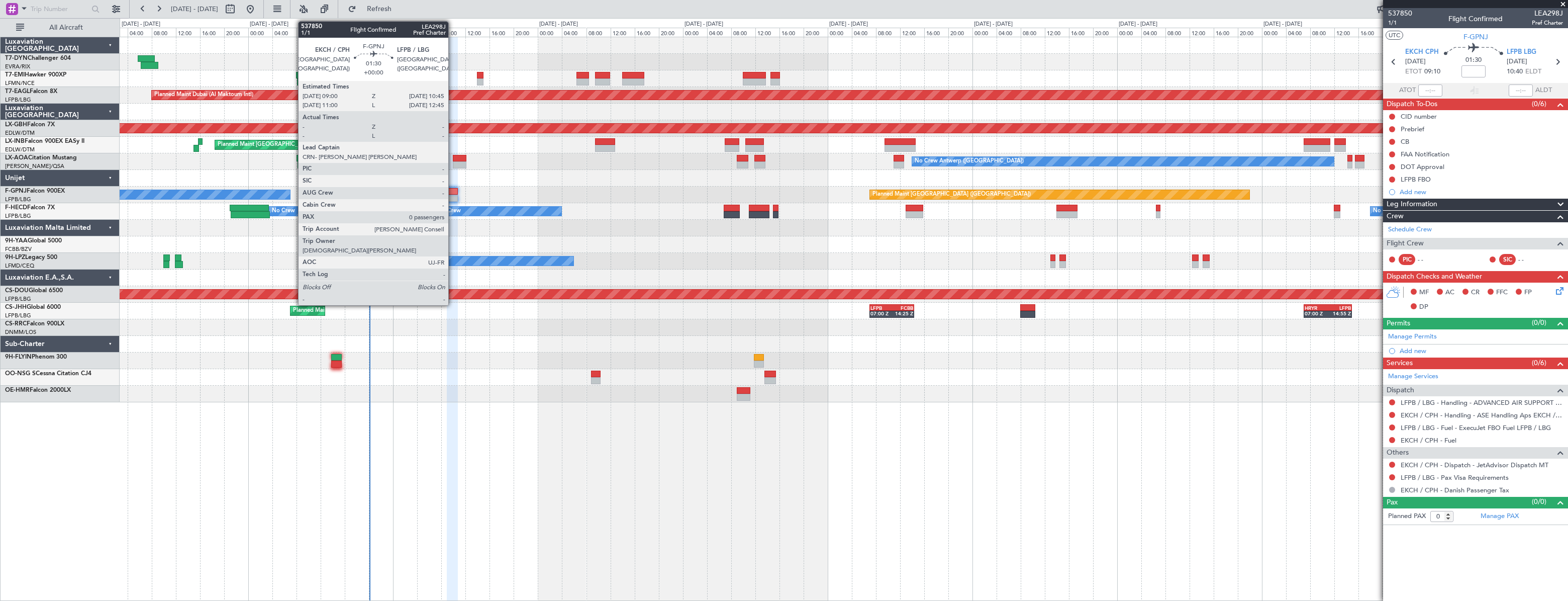
click at [453, 192] on div at bounding box center [452, 192] width 11 height 7
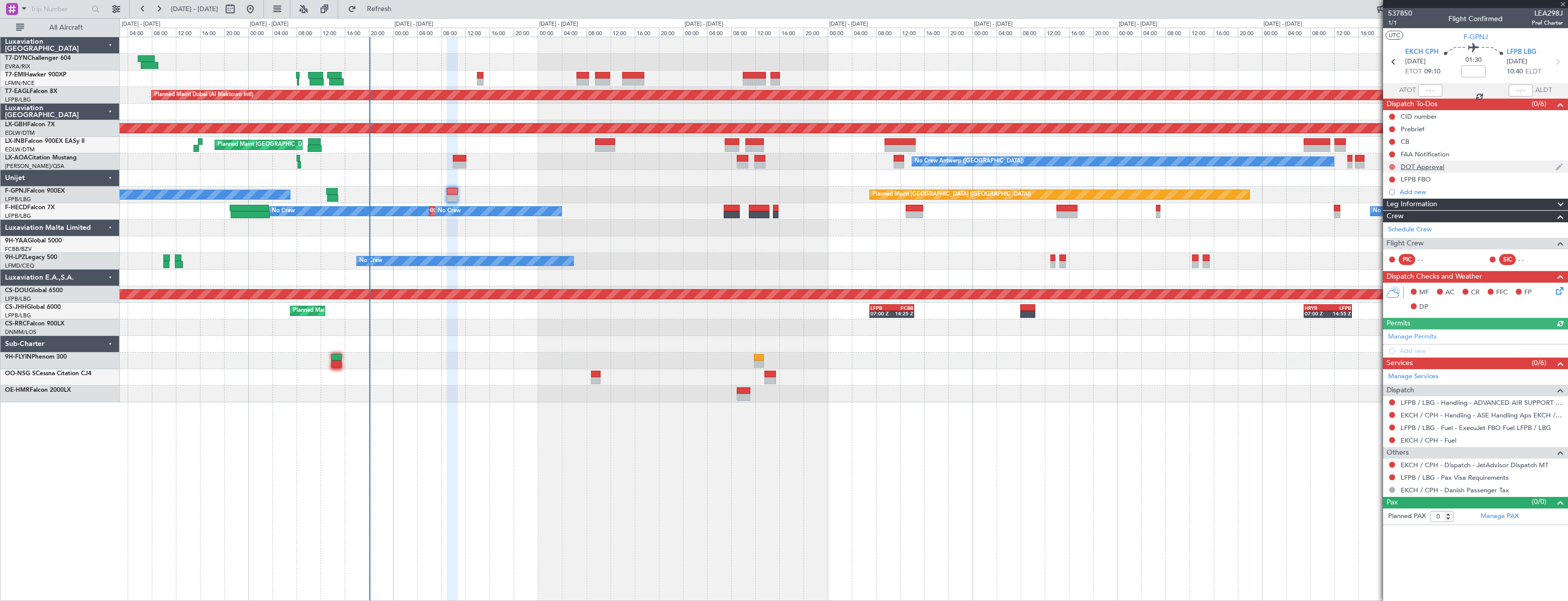
click at [1391, 167] on button at bounding box center [1392, 167] width 6 height 6
click at [1389, 223] on span "Cancelled" at bounding box center [1393, 226] width 29 height 10
click at [1393, 152] on button at bounding box center [1392, 155] width 6 height 6
click at [1383, 216] on span "Cancelled" at bounding box center [1393, 214] width 29 height 10
click at [1396, 23] on span "1/1" at bounding box center [1400, 23] width 24 height 9
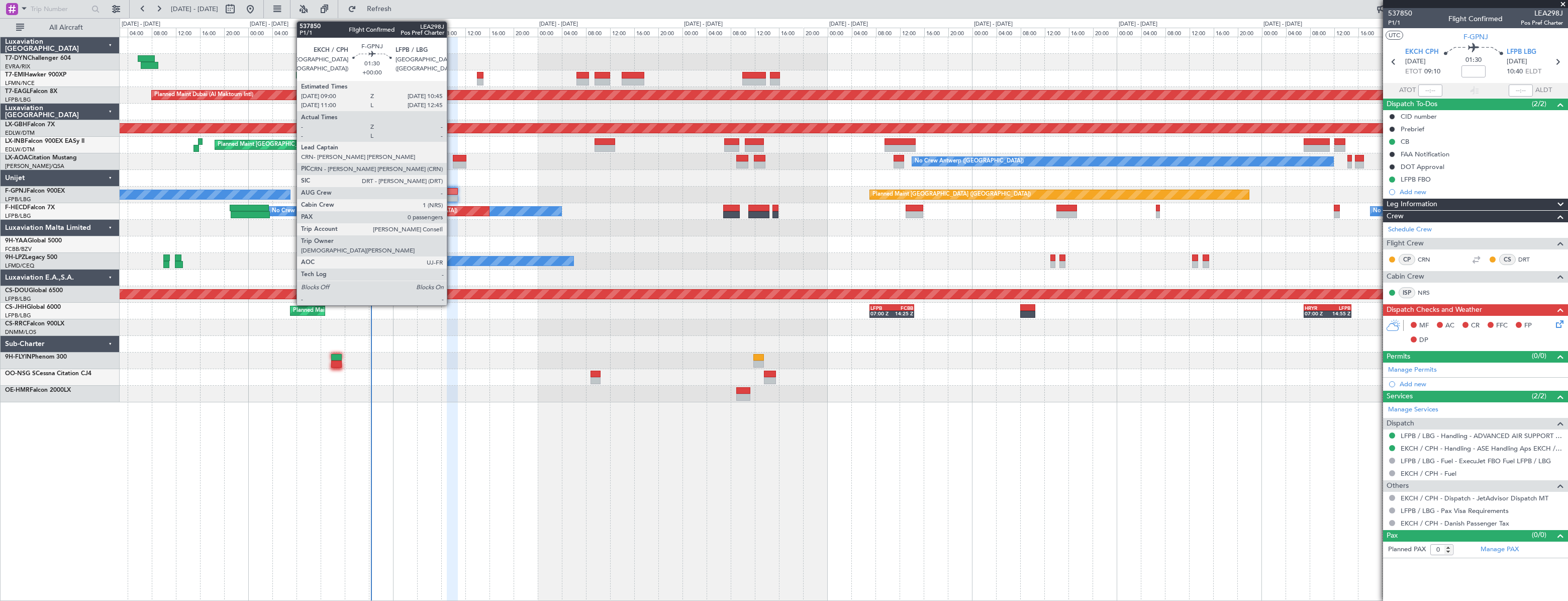
click at [451, 191] on div at bounding box center [452, 192] width 11 height 7
click at [453, 191] on div at bounding box center [452, 192] width 11 height 7
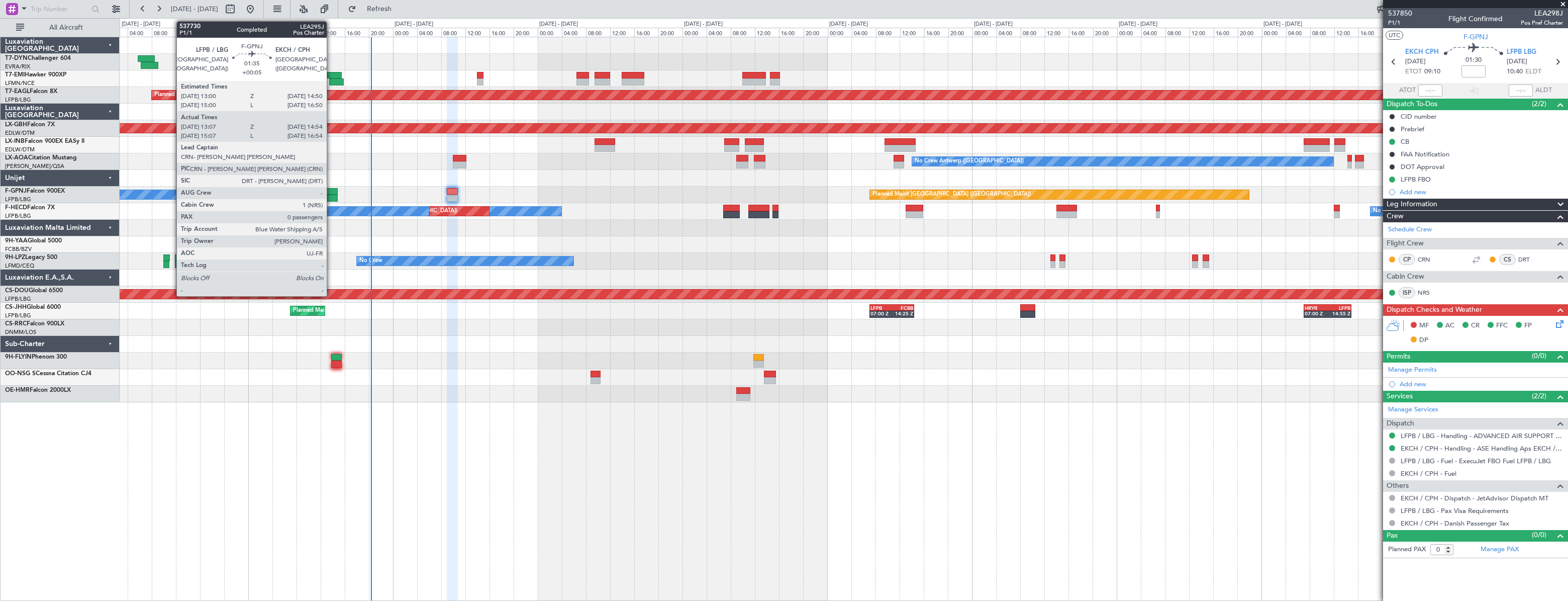
click at [331, 191] on div at bounding box center [332, 192] width 12 height 7
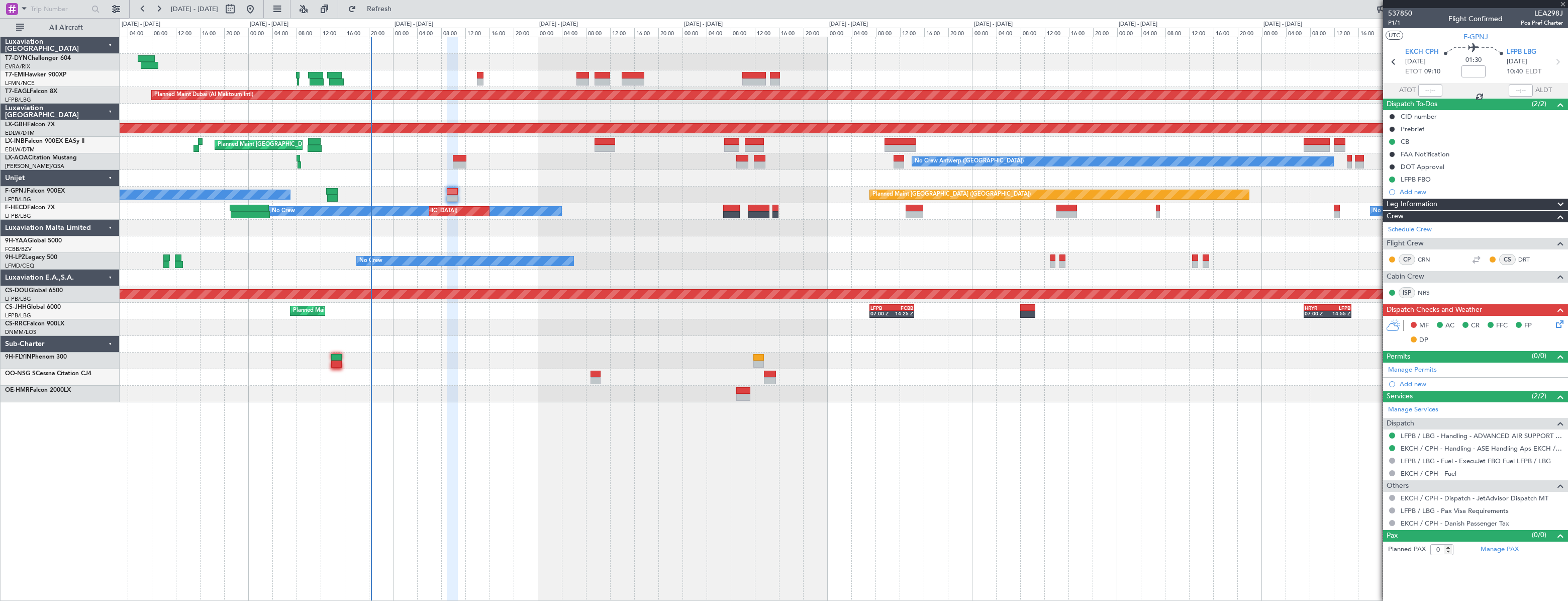
type input "+00:05"
type input "13:17"
type input "14:49"
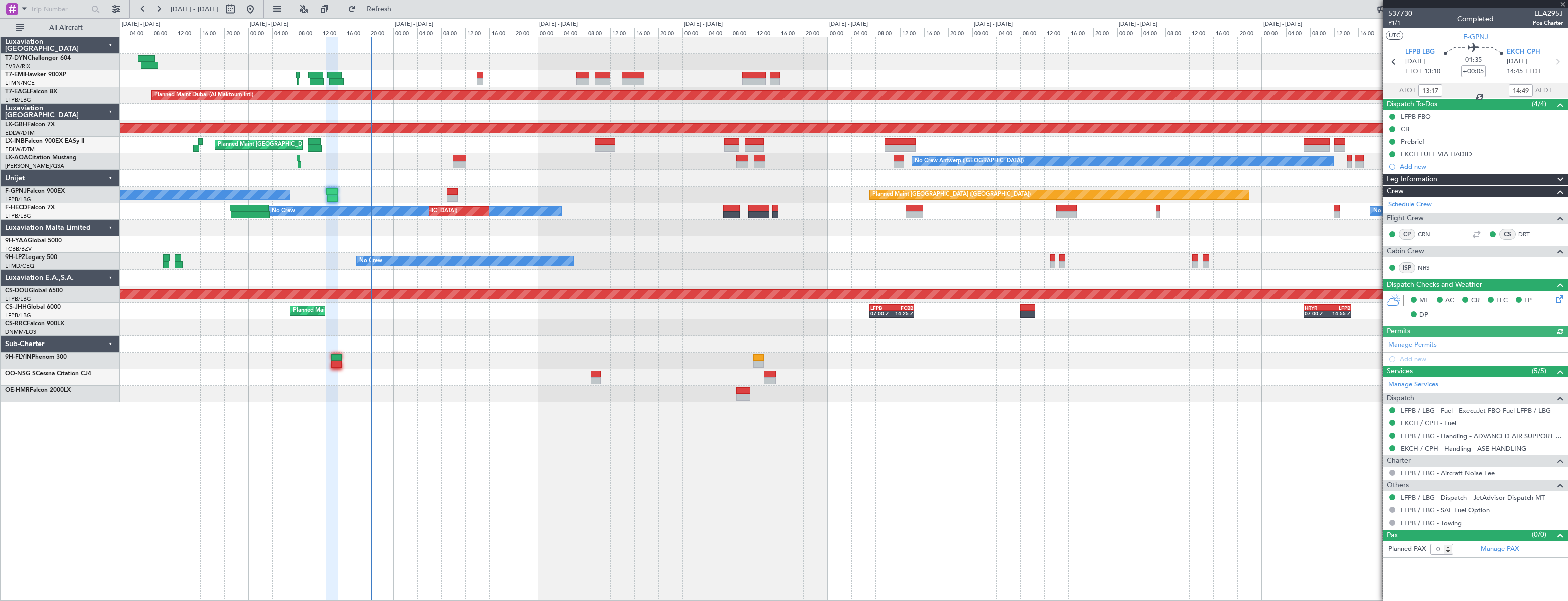
type input "15:17"
type input "16:49"
type input "13:17"
type input "14:49"
click at [1546, 10] on span "LEA295J" at bounding box center [1548, 13] width 30 height 10
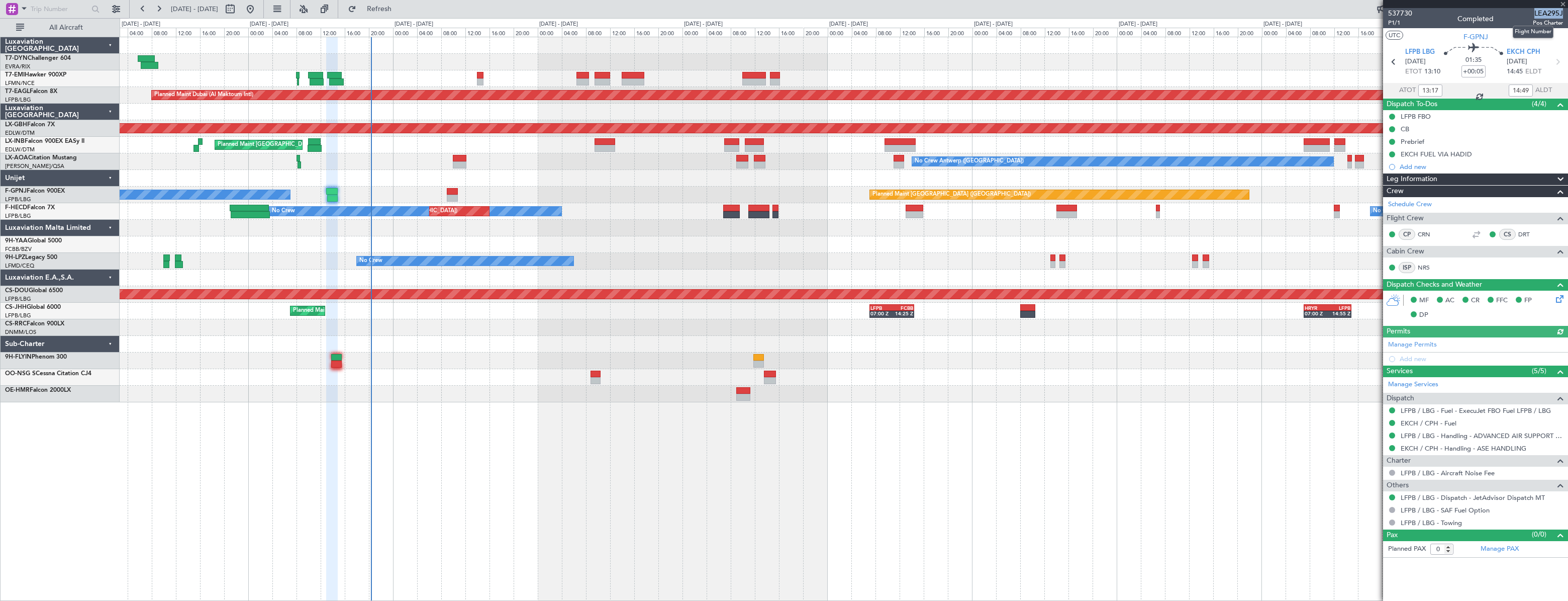
click at [1546, 10] on span "LEA295J" at bounding box center [1548, 13] width 30 height 10
copy span "LEA295J"
type input "15:17"
type input "16:49"
type input "13:17"
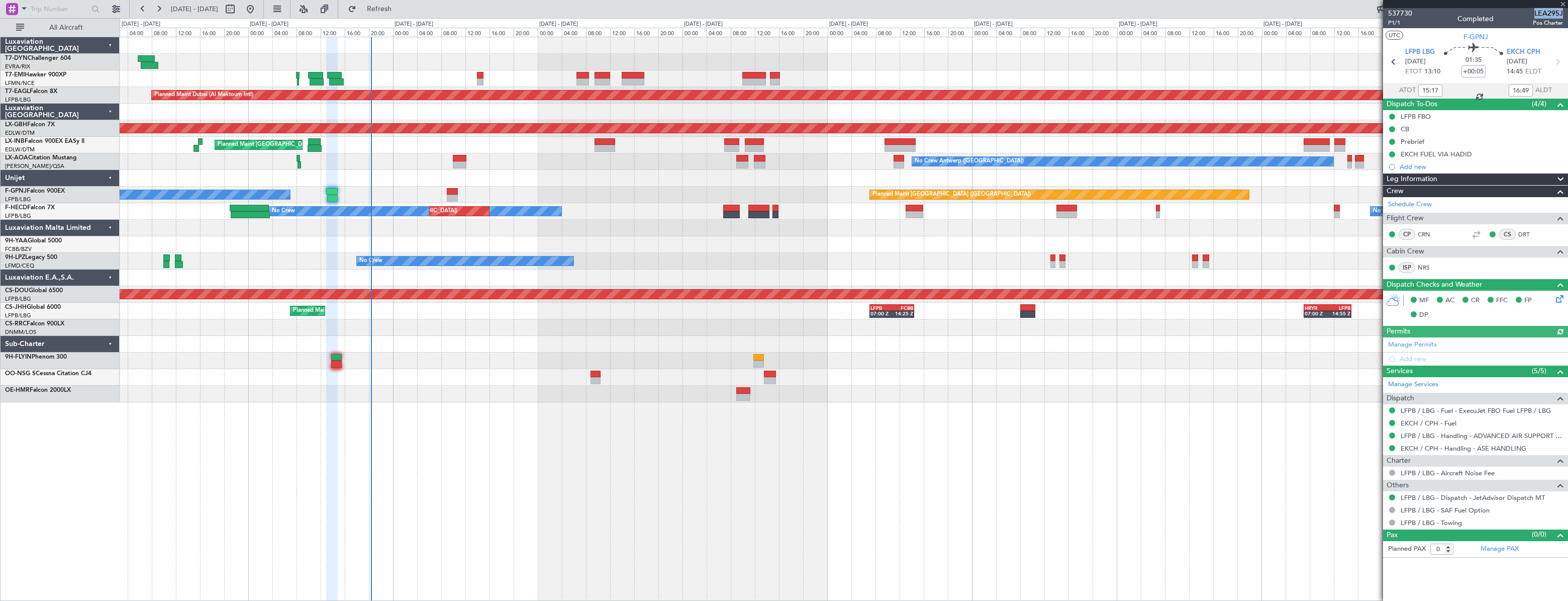
type input "14:49"
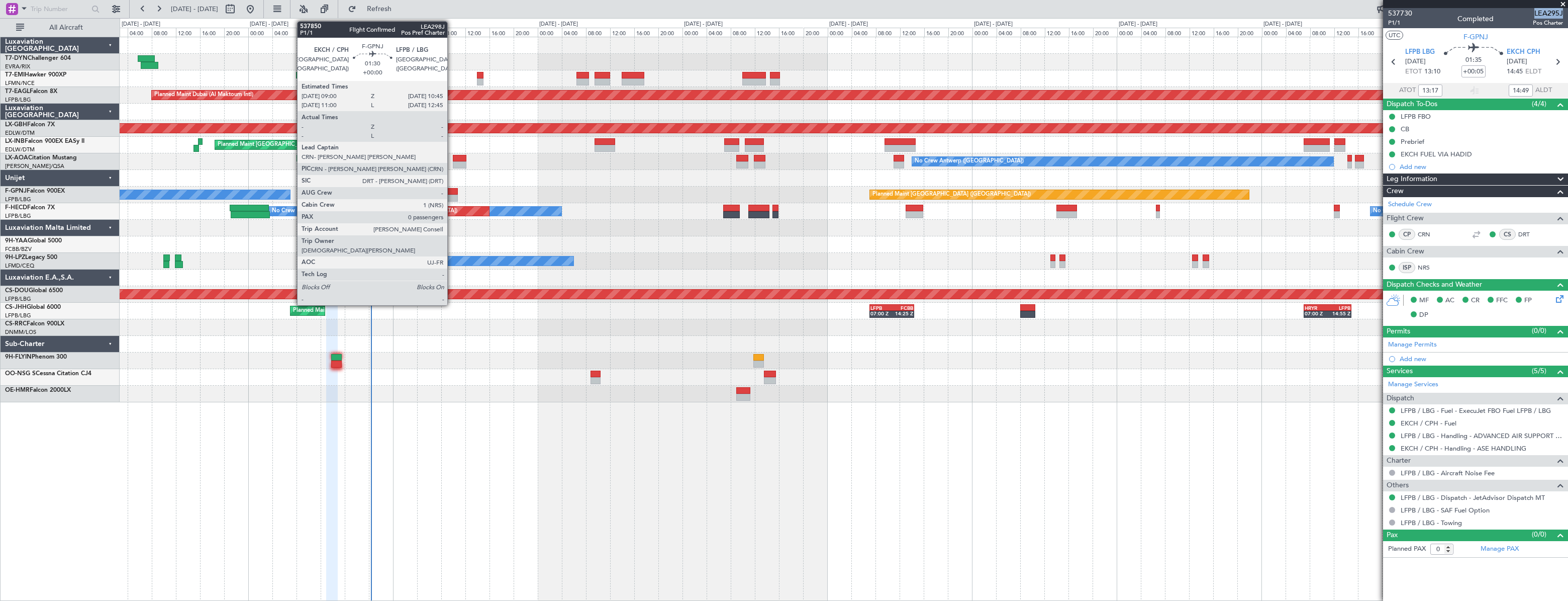
click at [452, 195] on div at bounding box center [452, 199] width 11 height 7
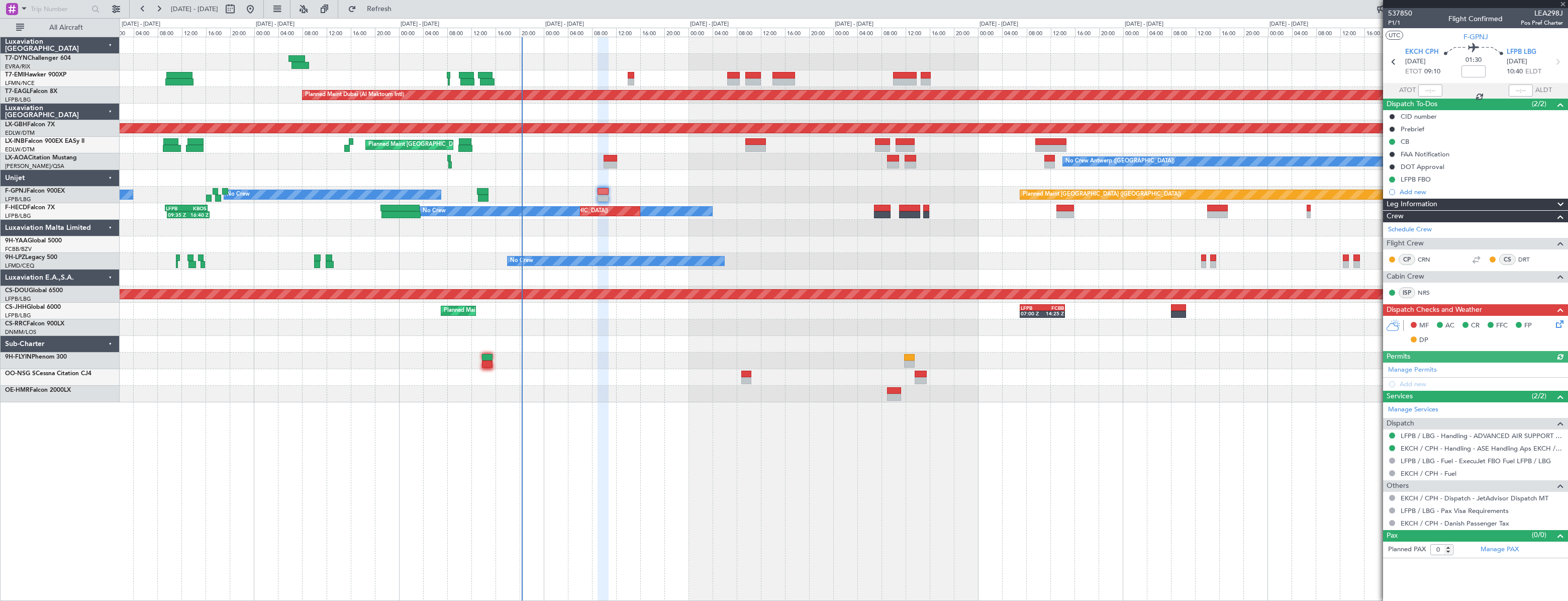
click at [721, 183] on div at bounding box center [844, 178] width 1447 height 16
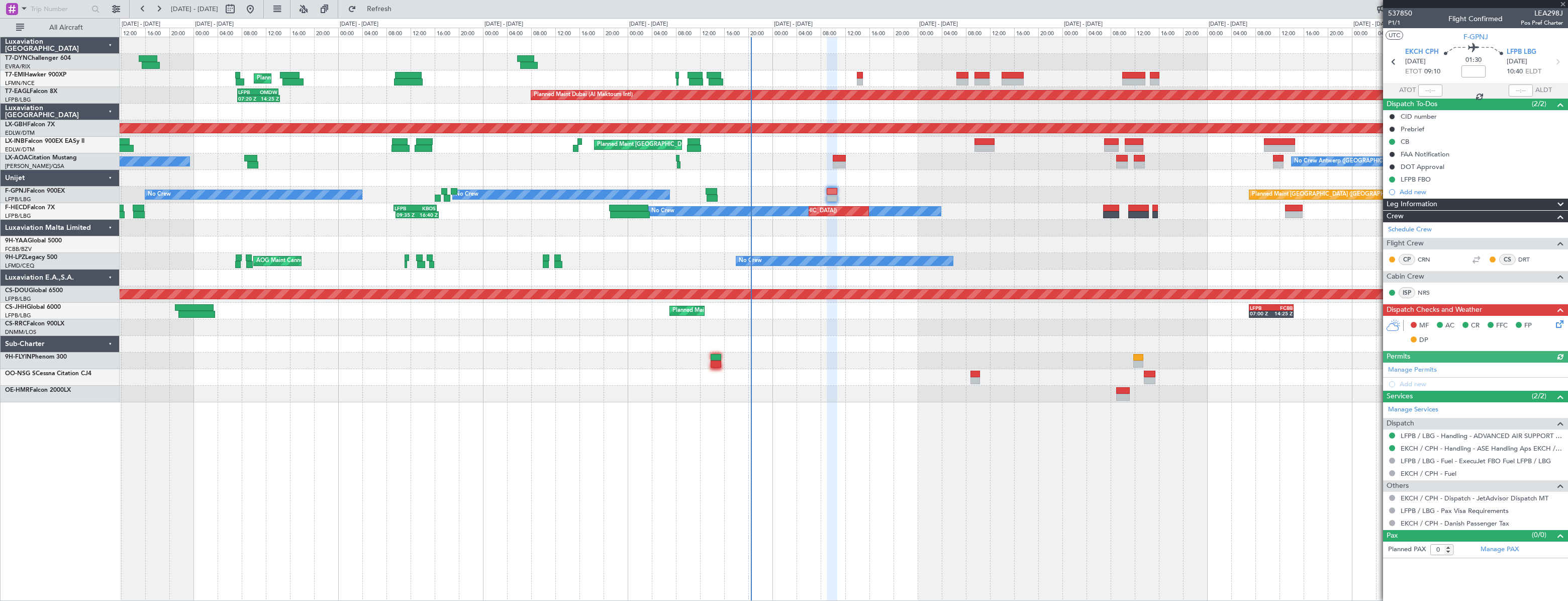
click at [693, 169] on div "Planned Maint [GEOGRAPHIC_DATA] Planned Maint [GEOGRAPHIC_DATA] (Al Maktoum Int…" at bounding box center [844, 219] width 1448 height 365
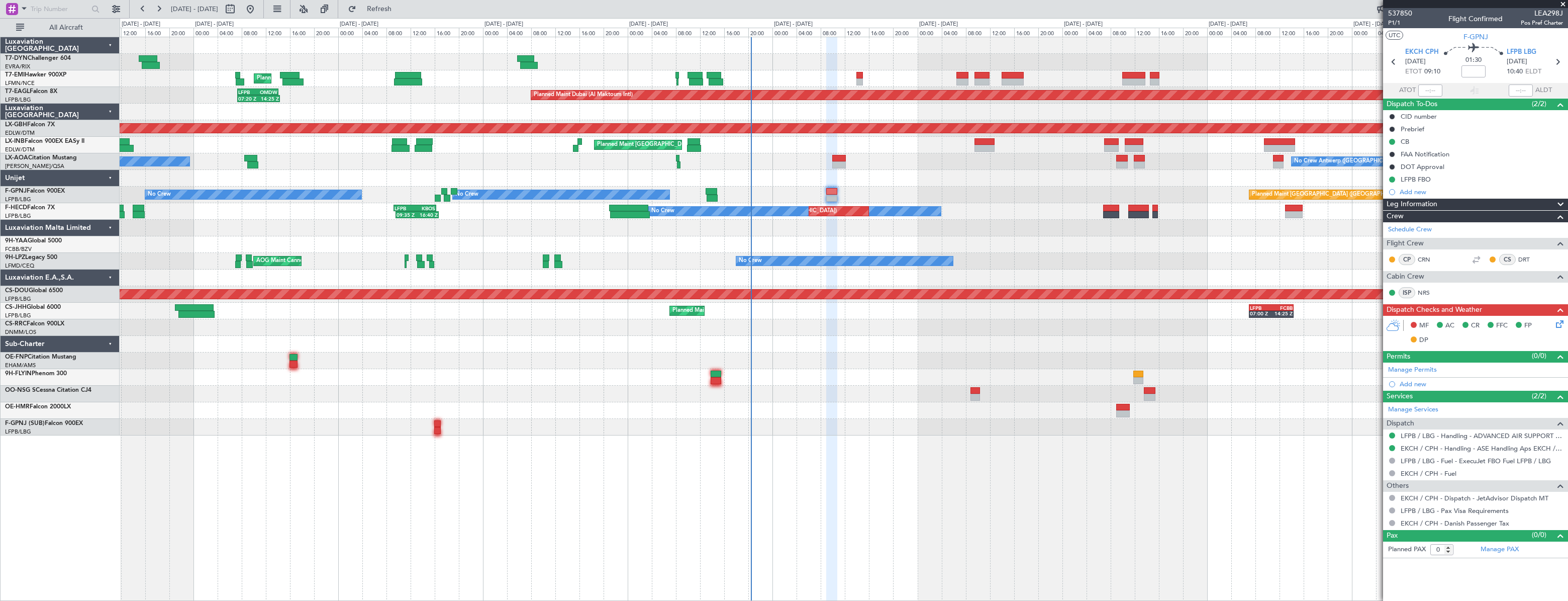
click at [721, 192] on div "Planned Maint [GEOGRAPHIC_DATA] ([GEOGRAPHIC_DATA]) No Crew No Crew AOG Maint […" at bounding box center [844, 194] width 1448 height 16
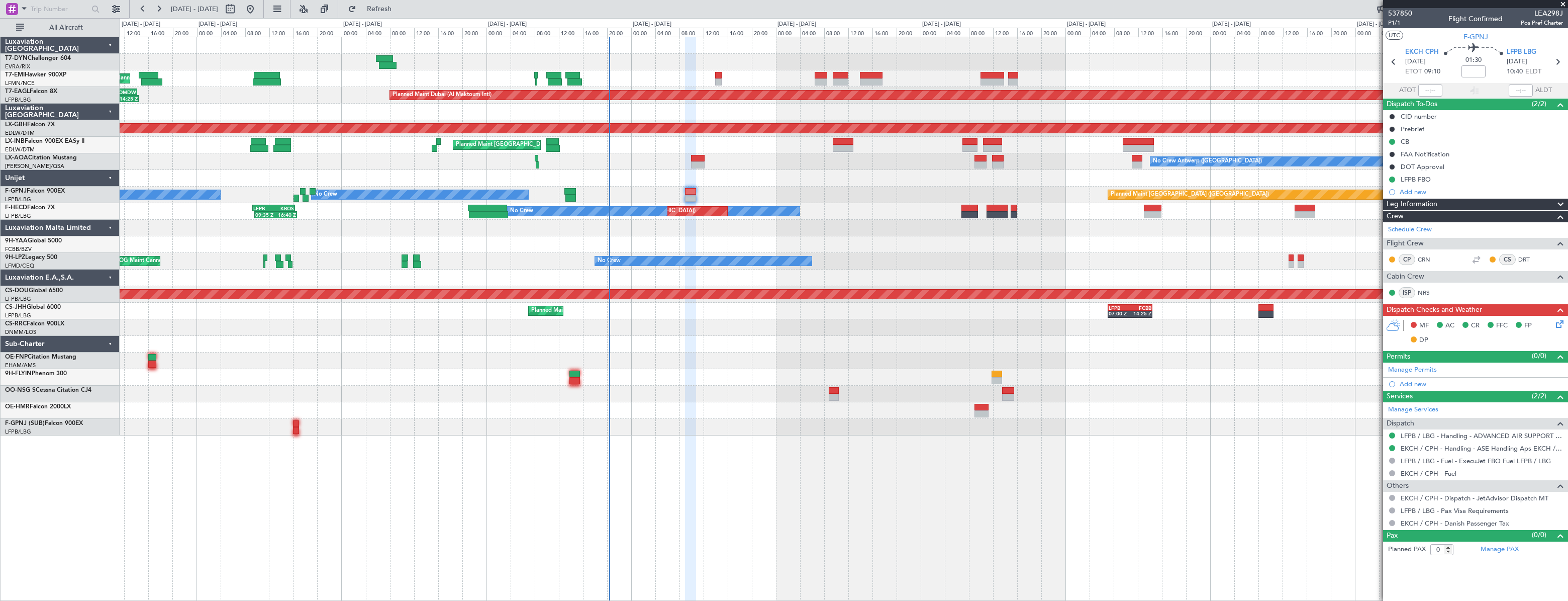
click at [659, 192] on div "Planned Maint [GEOGRAPHIC_DATA] ([GEOGRAPHIC_DATA]) No Crew No Crew" at bounding box center [844, 194] width 1447 height 16
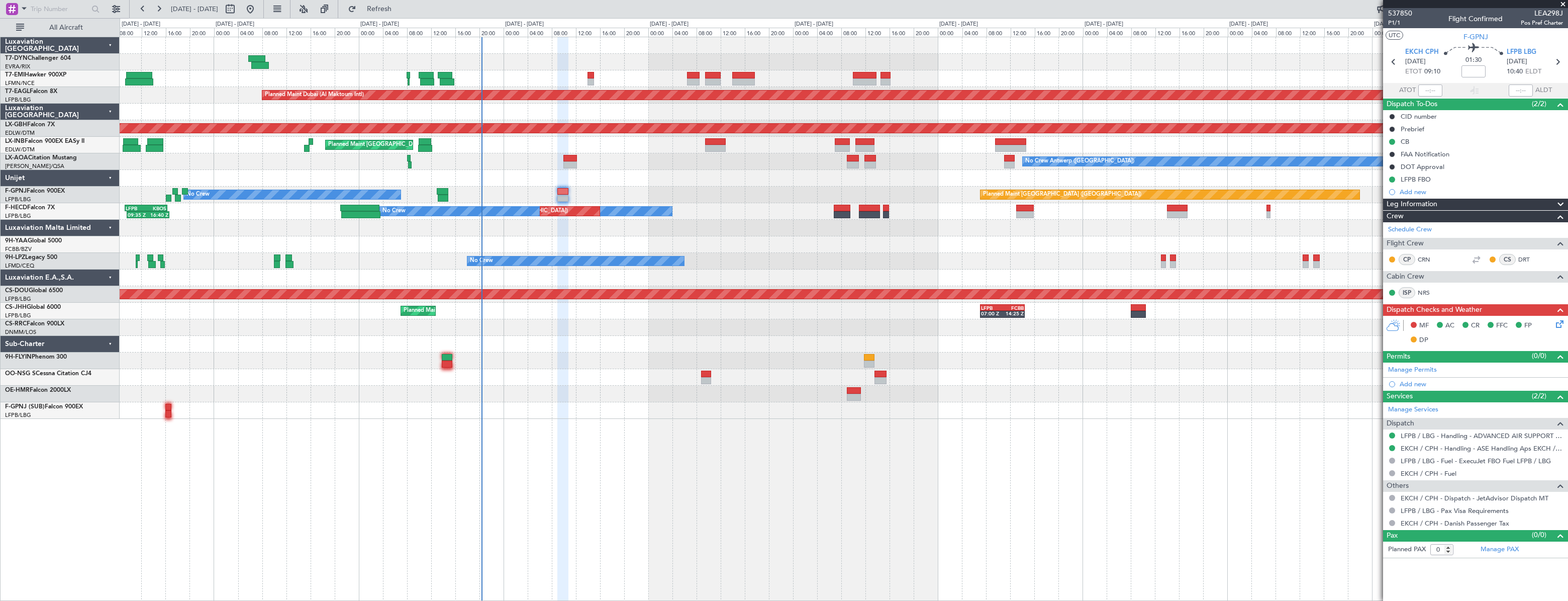
click at [968, 174] on div at bounding box center [844, 178] width 1447 height 16
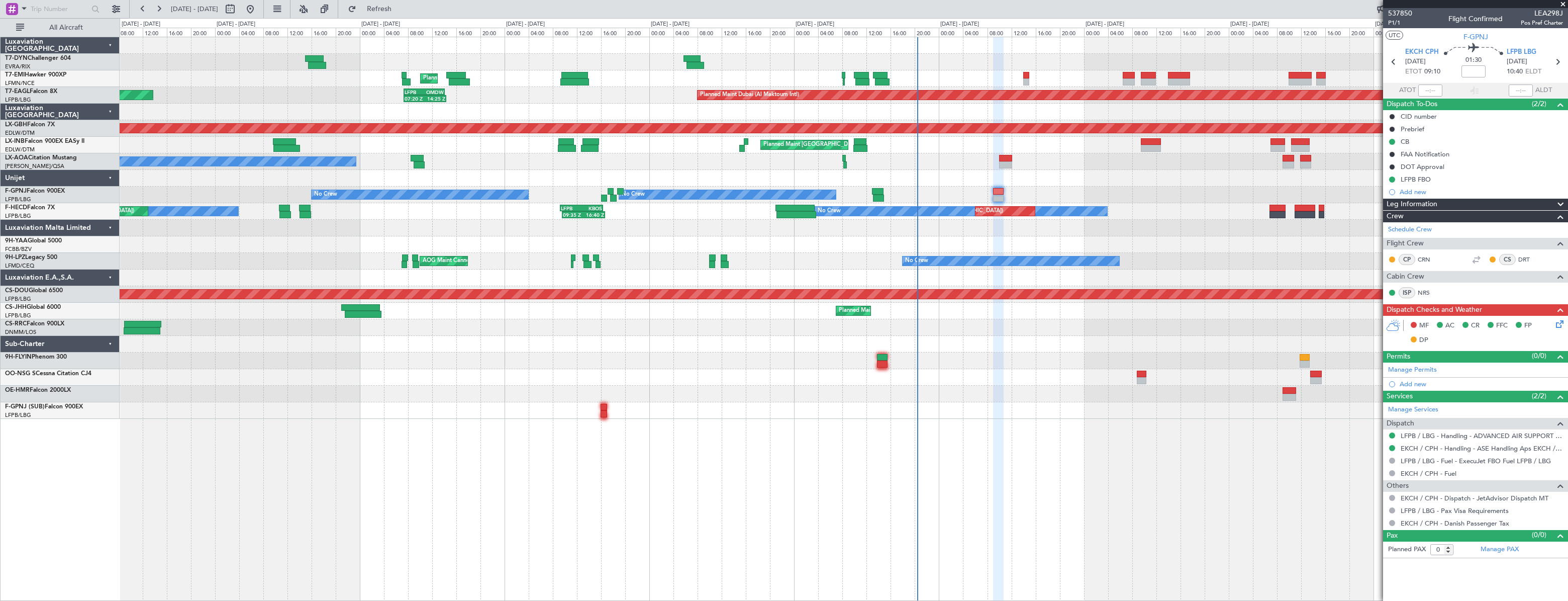
click at [732, 174] on div at bounding box center [844, 178] width 1448 height 16
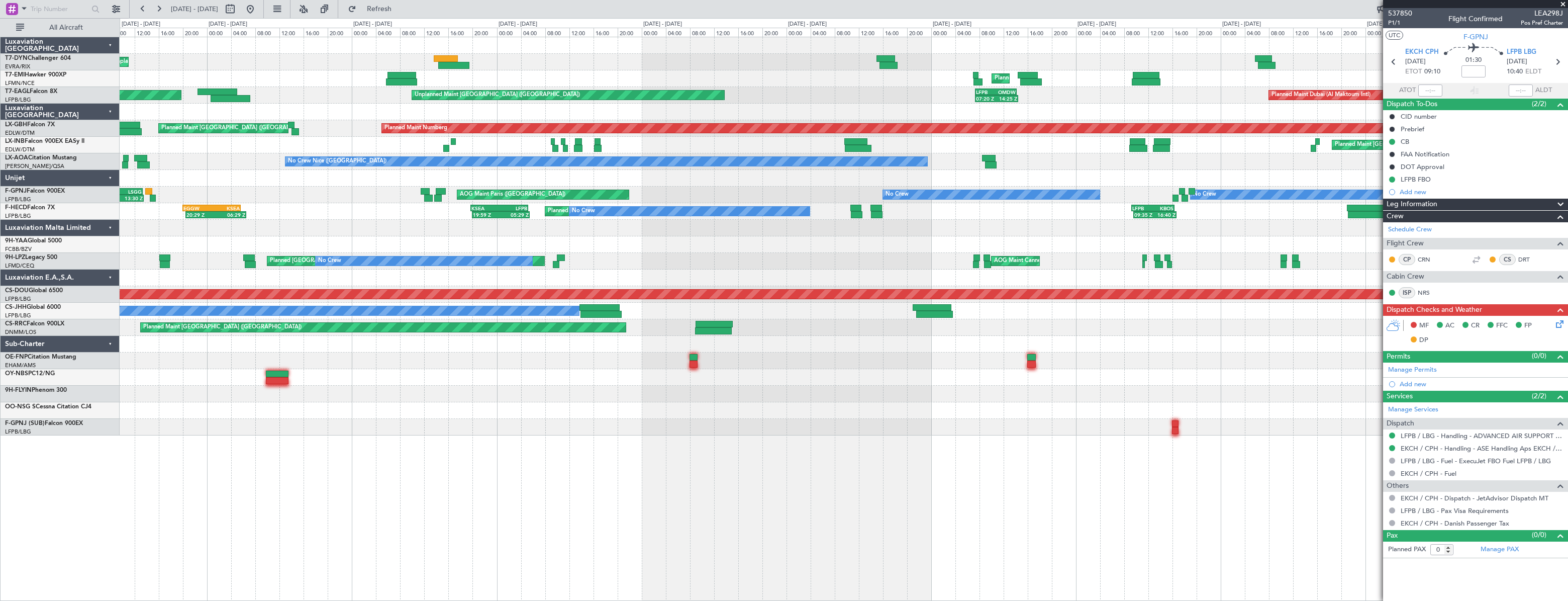
click at [762, 175] on div "Unplanned Maint [GEOGRAPHIC_DATA] (Riga Intl) Planned Maint [GEOGRAPHIC_DATA] P…" at bounding box center [844, 236] width 1448 height 398
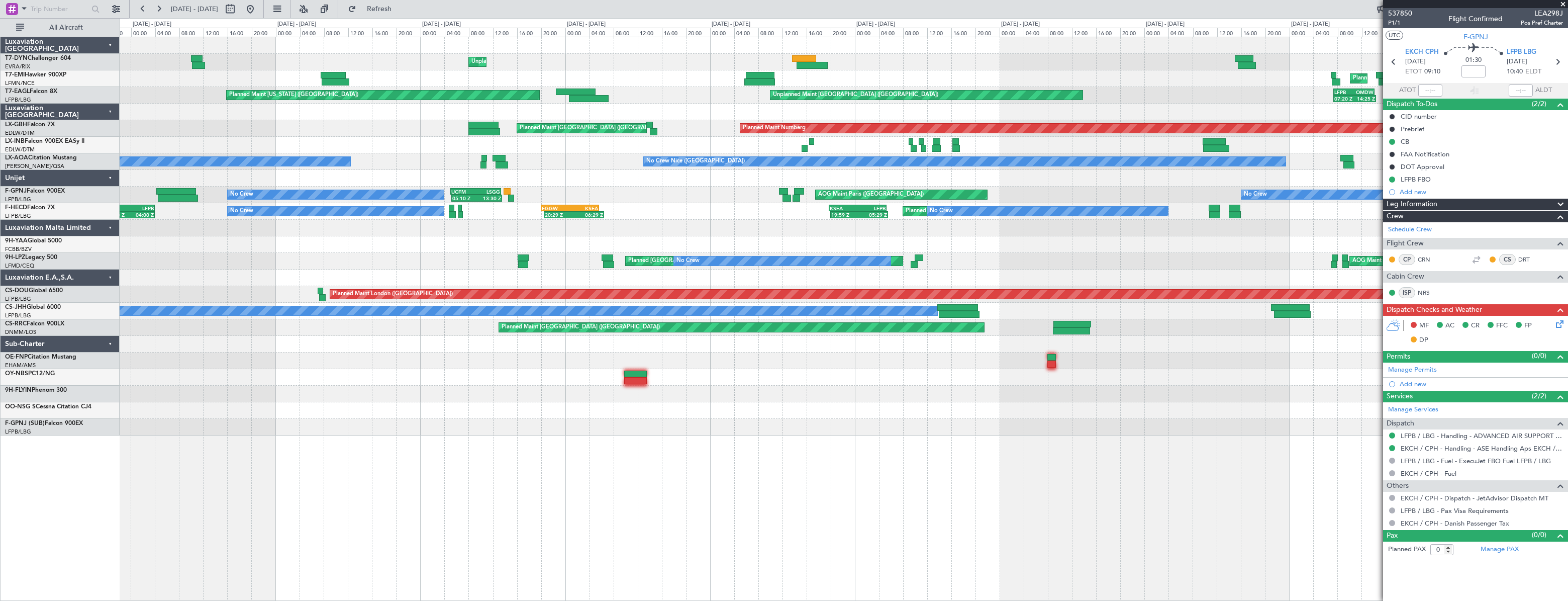
click at [766, 177] on div "Unplanned Maint [GEOGRAPHIC_DATA] (Riga Intl) Planned Maint [GEOGRAPHIC_DATA] U…" at bounding box center [844, 236] width 1447 height 398
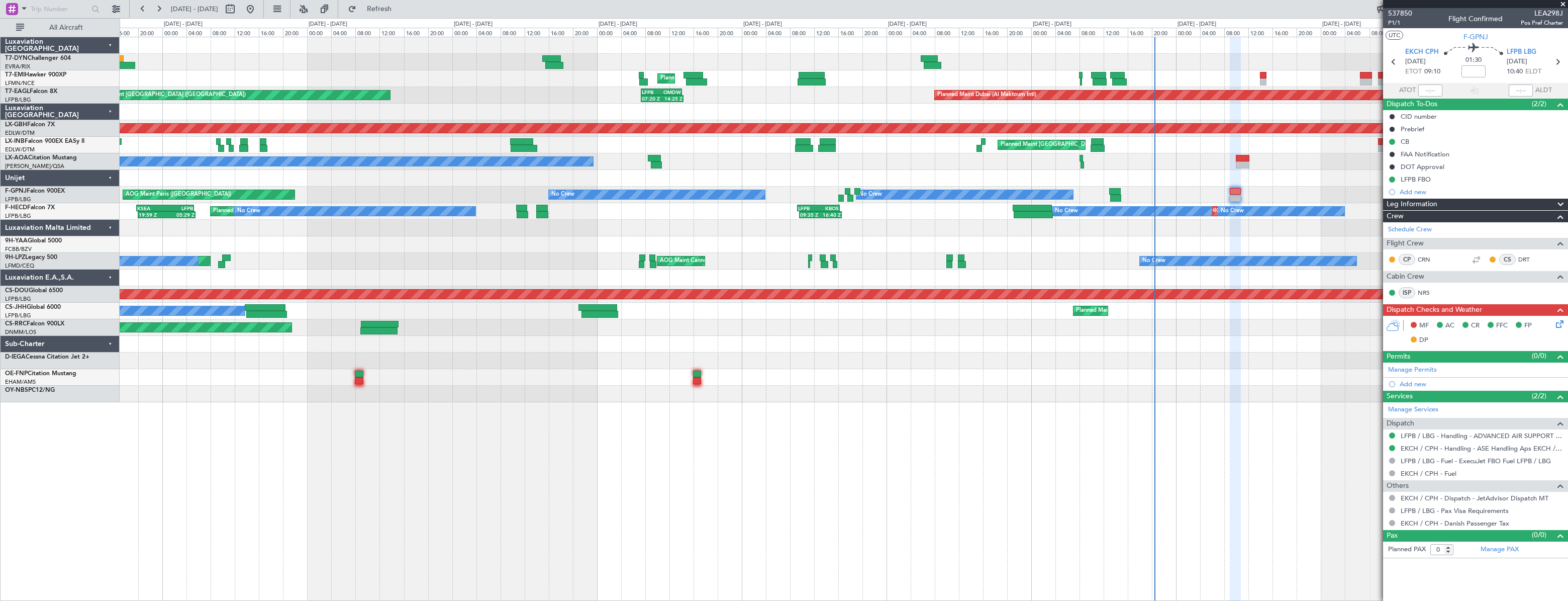
click at [324, 199] on div "AOG Maint Paris ([GEOGRAPHIC_DATA]) No Crew No Crew 05:10 Z 13:30 Z UCFM 05:00 …" at bounding box center [844, 194] width 1448 height 16
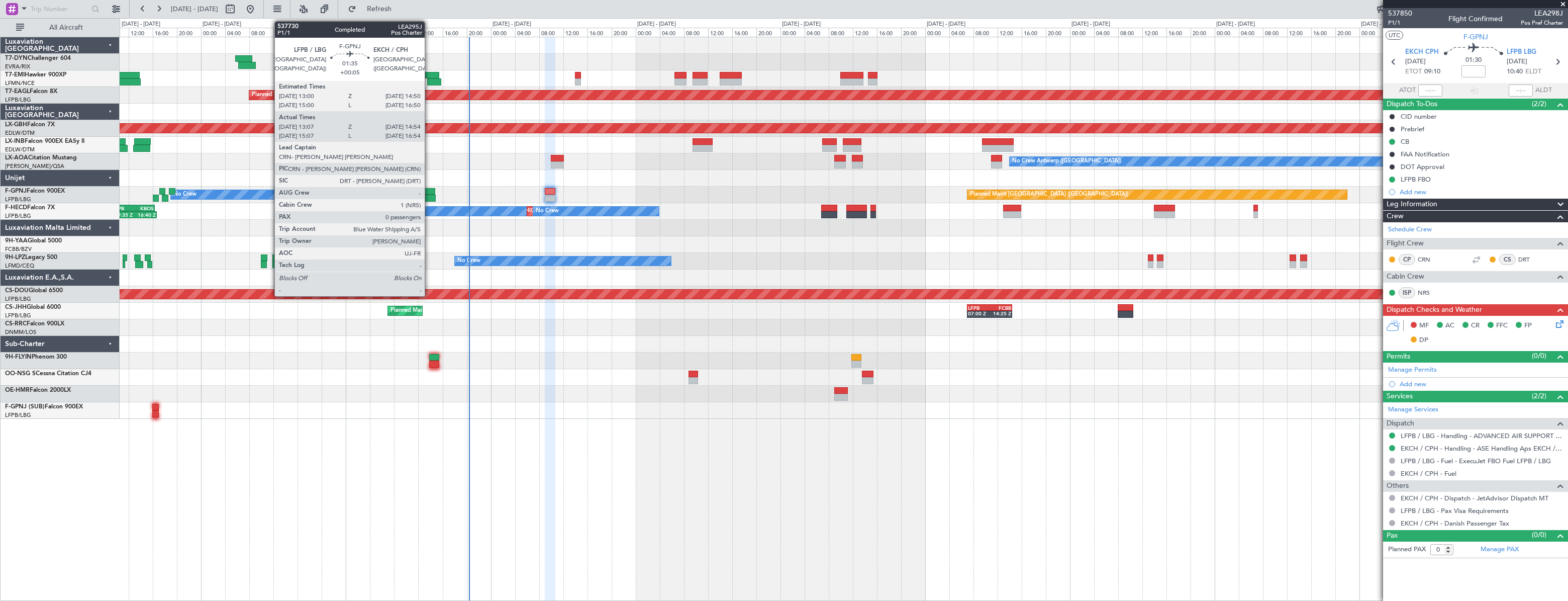
click at [429, 191] on div at bounding box center [430, 192] width 12 height 7
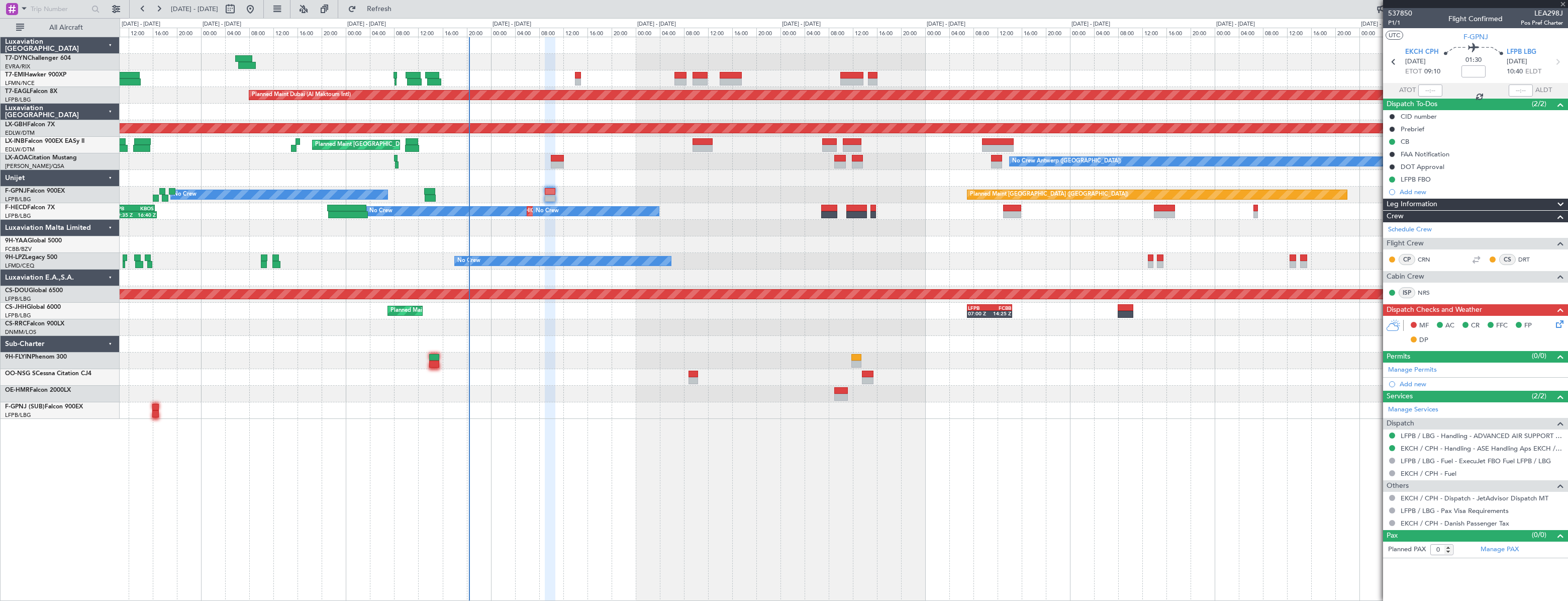
type input "+00:05"
type input "13:17"
type input "14:49"
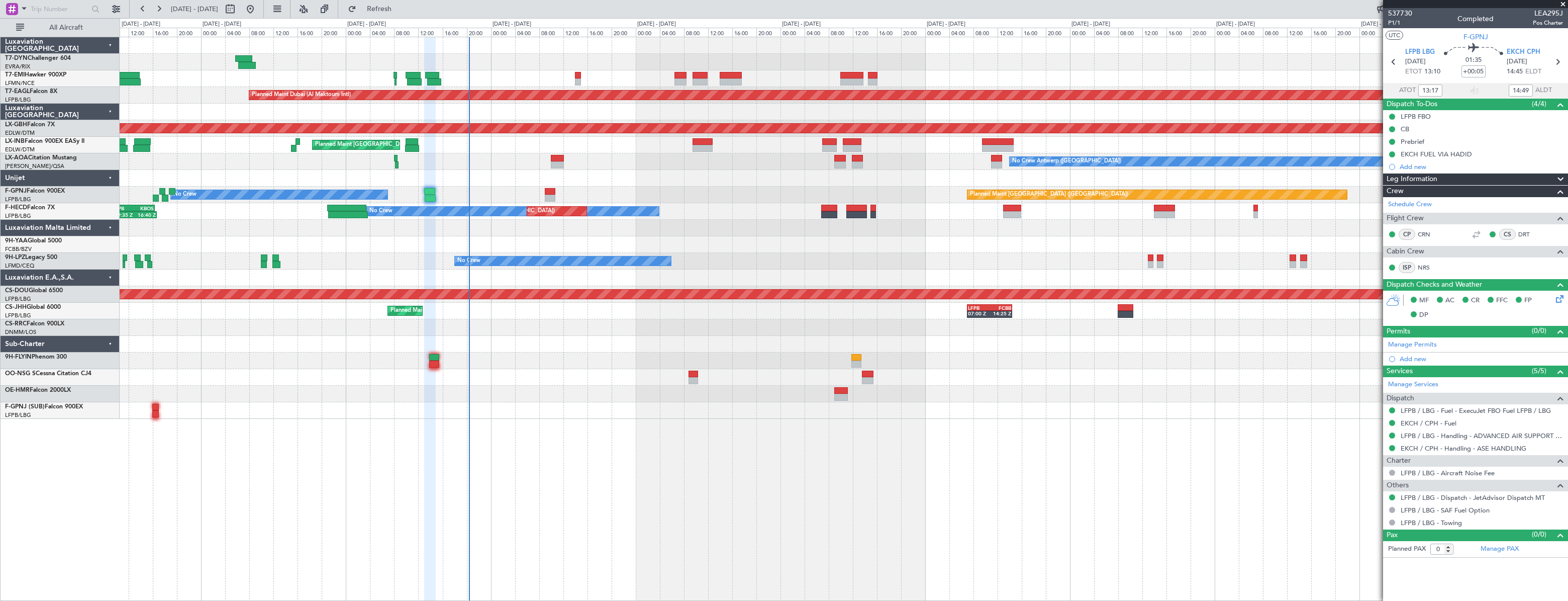
click at [794, 181] on div at bounding box center [844, 178] width 1448 height 16
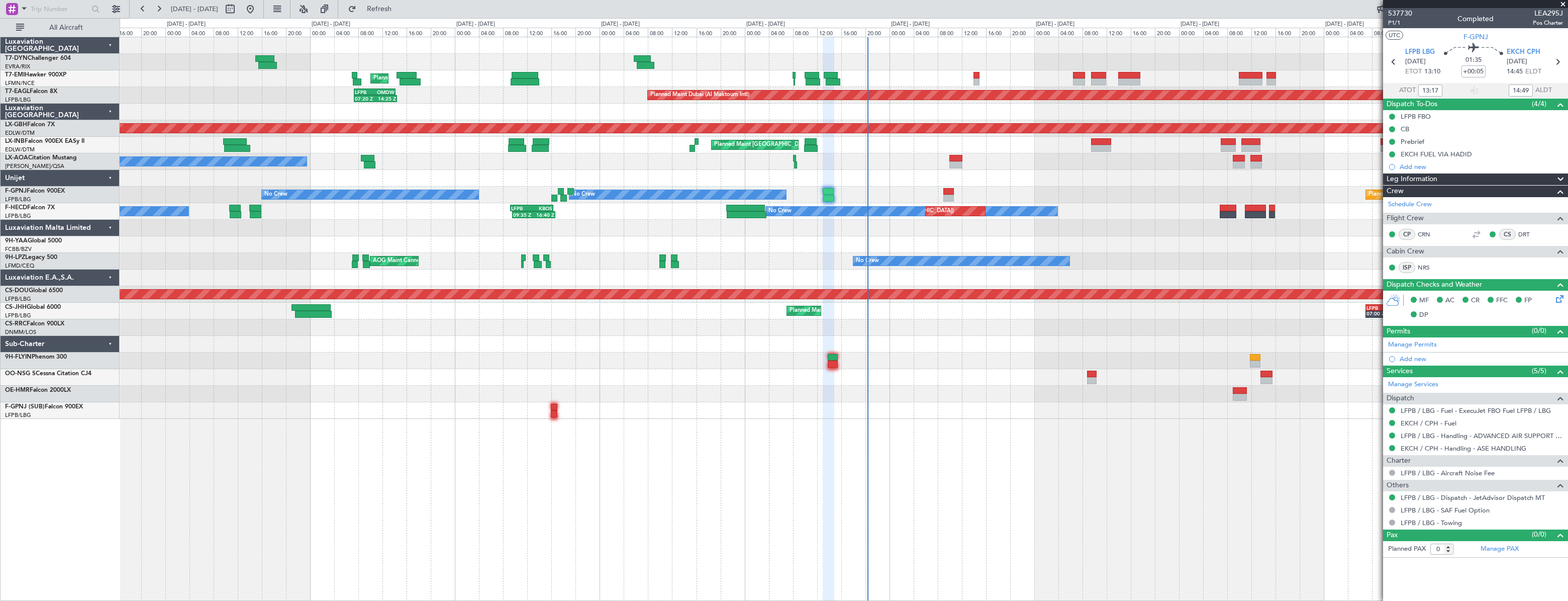
click at [585, 178] on div at bounding box center [844, 178] width 1448 height 16
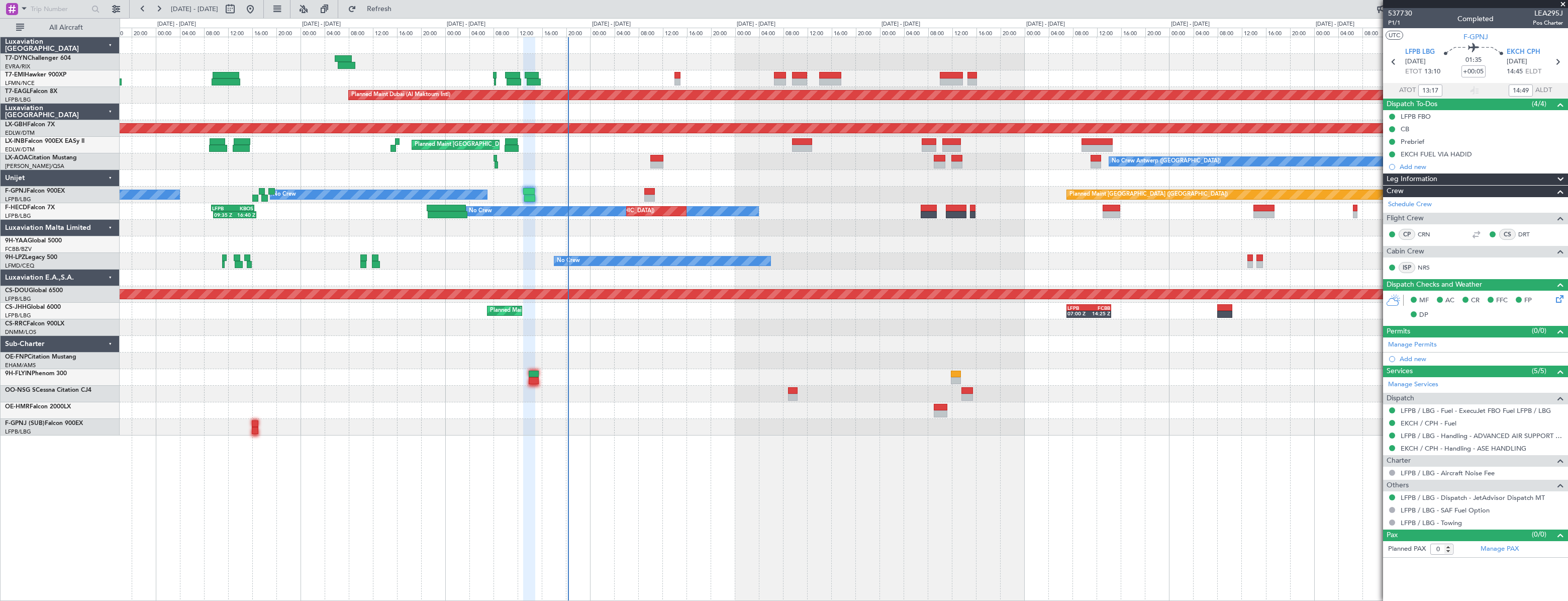
click at [594, 172] on div at bounding box center [844, 178] width 1447 height 16
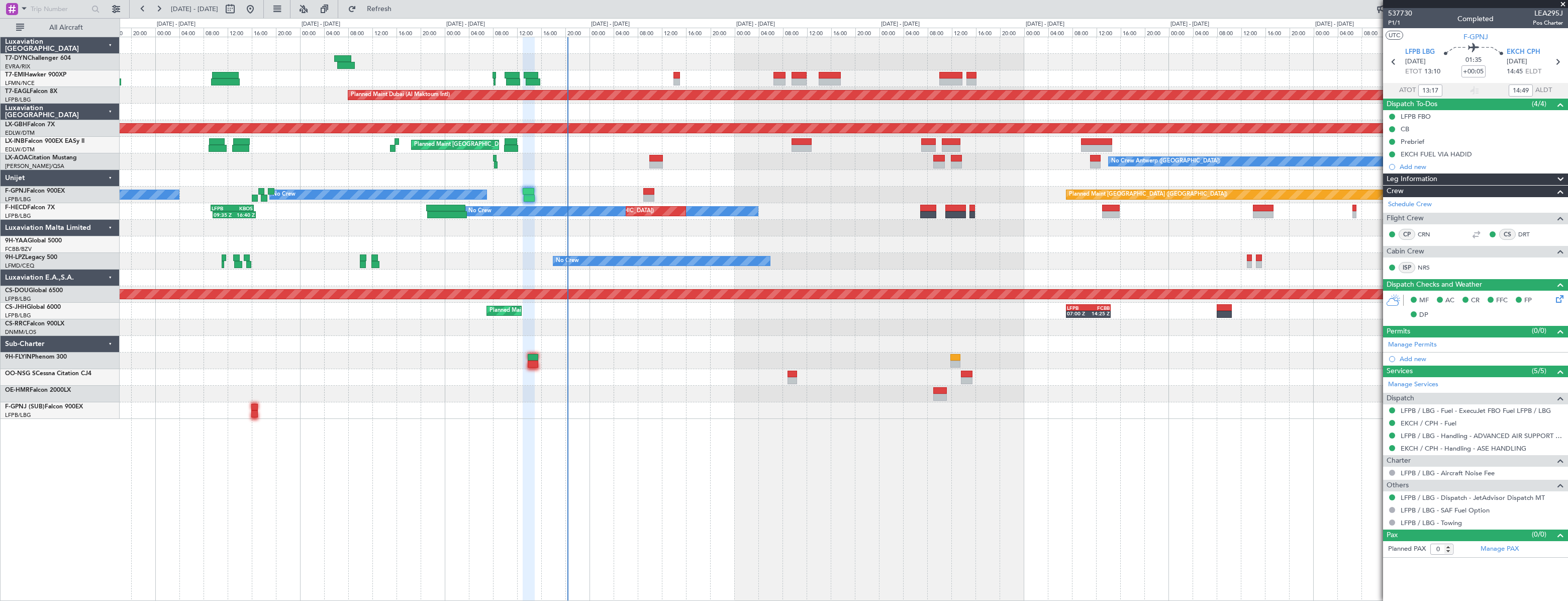
click at [1546, 16] on span "LEA295J" at bounding box center [1548, 13] width 30 height 10
copy span "LEA295J"
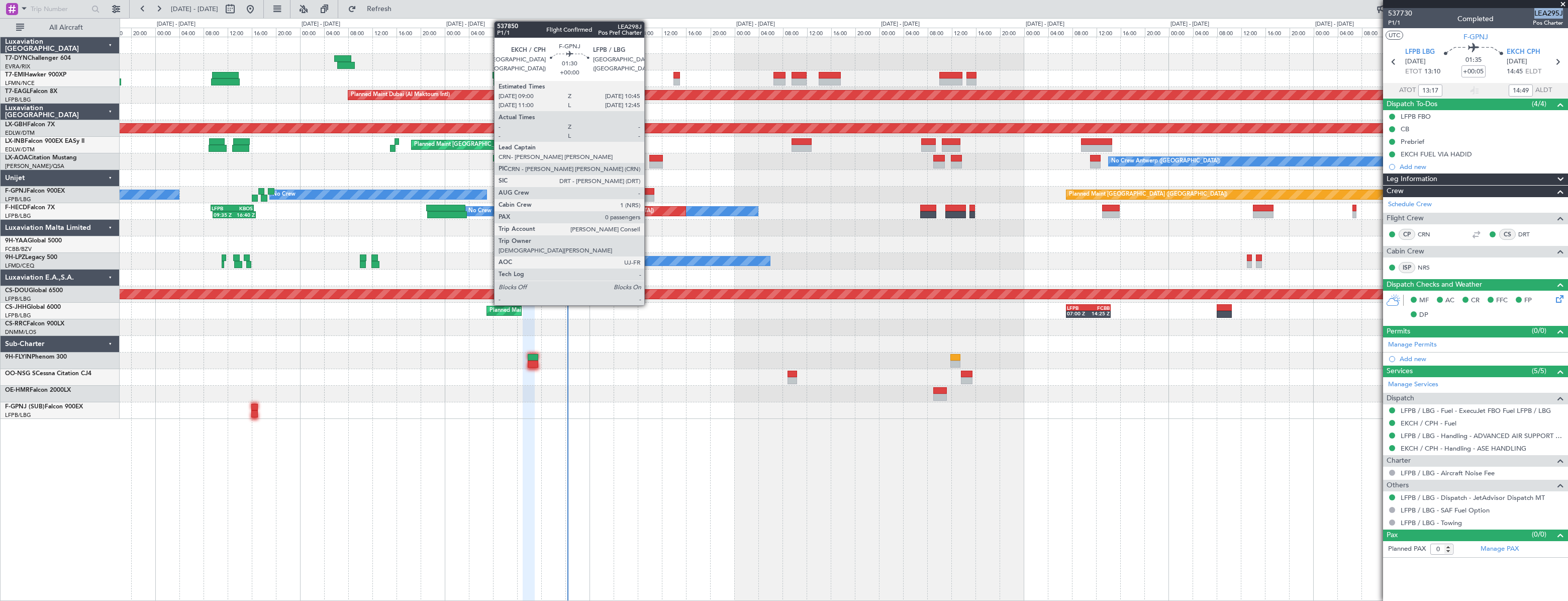
click at [649, 191] on div at bounding box center [649, 192] width 11 height 7
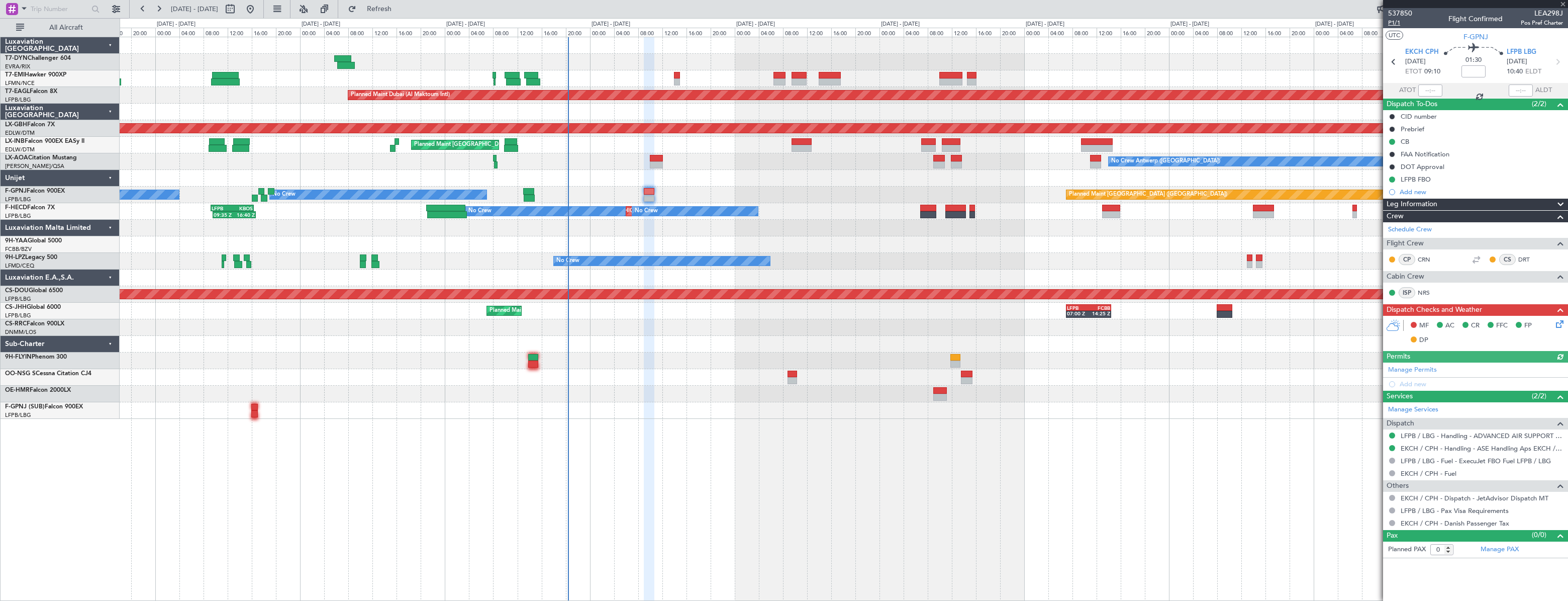
click at [1401, 22] on span "P1/1" at bounding box center [1400, 23] width 24 height 9
click at [401, 13] on span "Refresh" at bounding box center [379, 9] width 42 height 7
click at [618, 75] on div "Planned Maint [GEOGRAPHIC_DATA]" at bounding box center [844, 79] width 1447 height 16
